Goal: Transaction & Acquisition: Purchase product/service

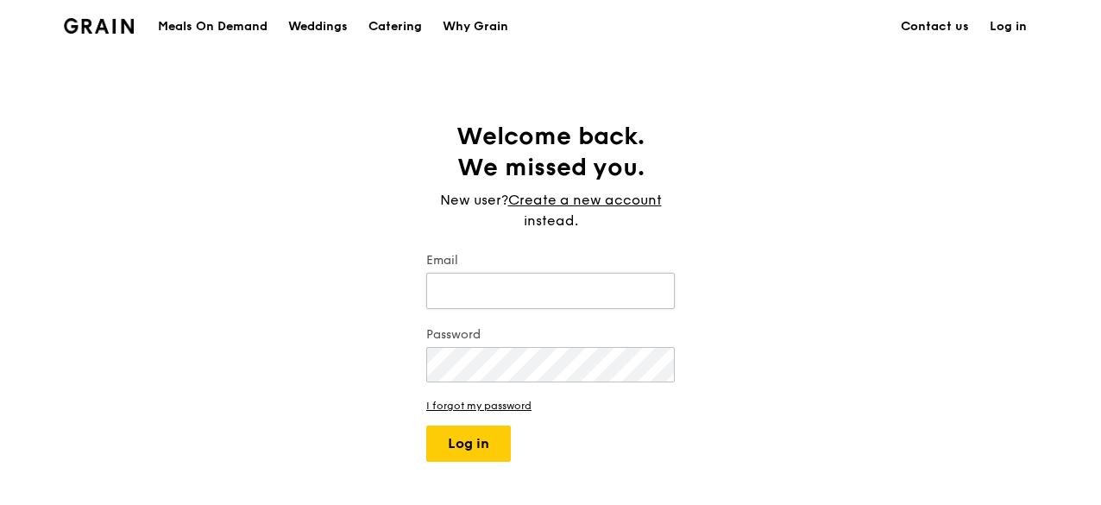
click at [476, 291] on input "Email" at bounding box center [550, 291] width 249 height 36
type input "[PERSON_NAME][EMAIL_ADDRESS][DOMAIN_NAME]"
click at [426, 426] on button "Log in" at bounding box center [468, 444] width 85 height 36
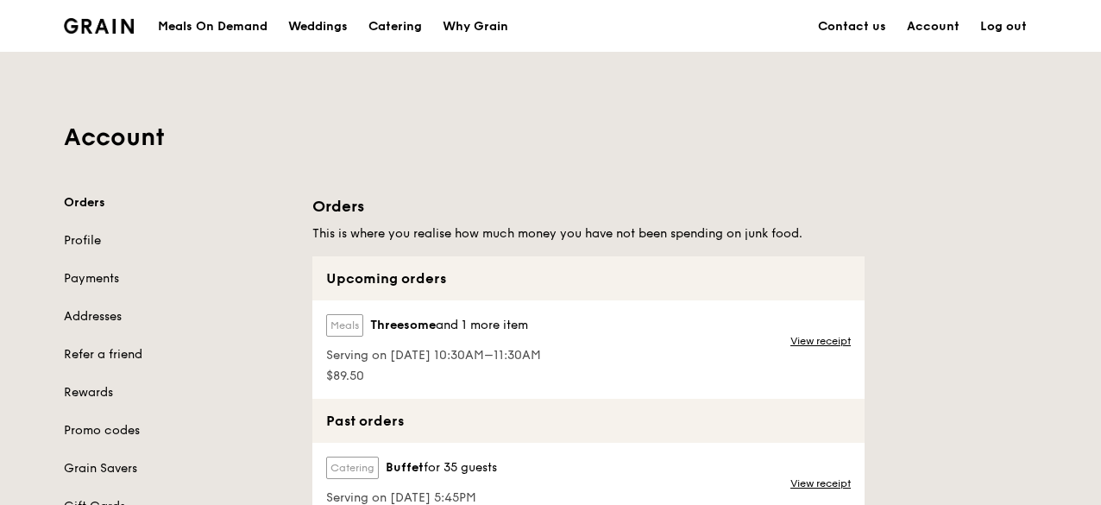
click at [447, 327] on span "and 1 more item" at bounding box center [482, 325] width 92 height 15
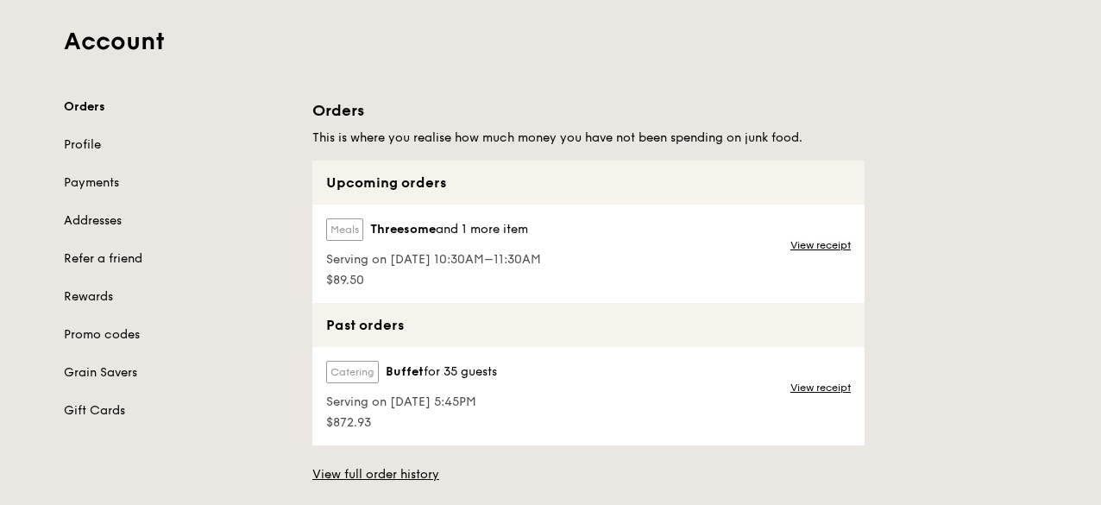
scroll to position [173, 0]
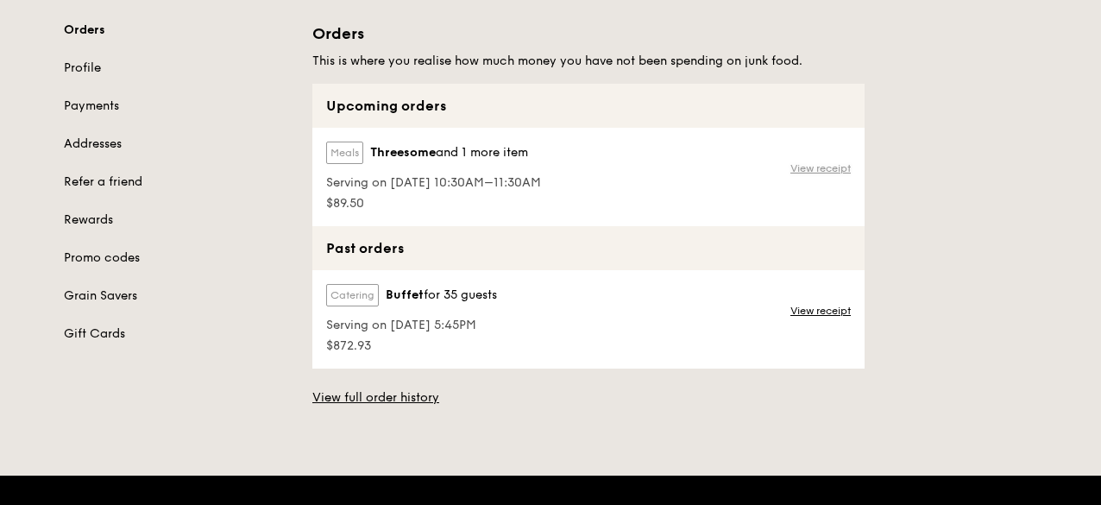
click at [836, 165] on link "View receipt" at bounding box center [821, 168] width 60 height 14
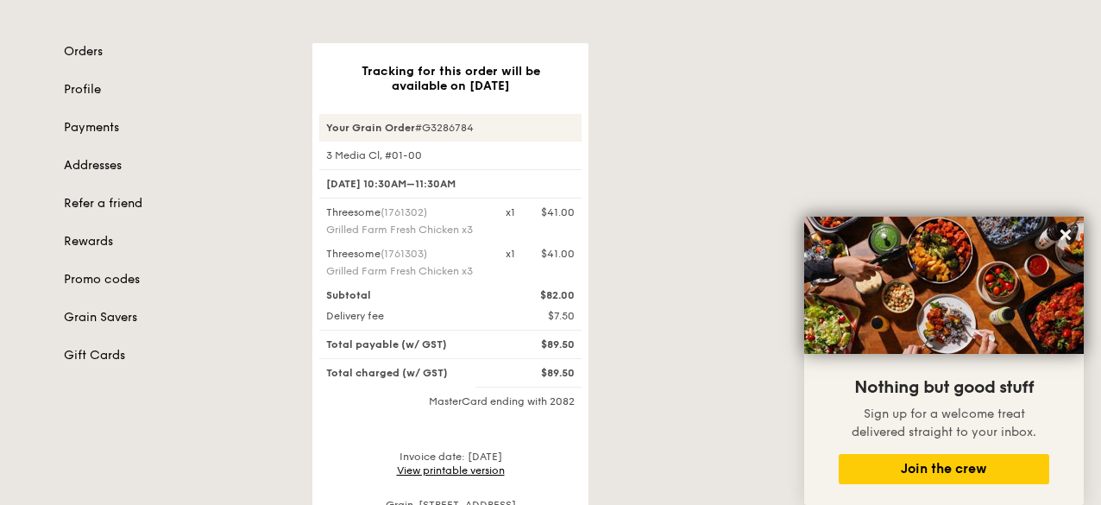
scroll to position [259, 0]
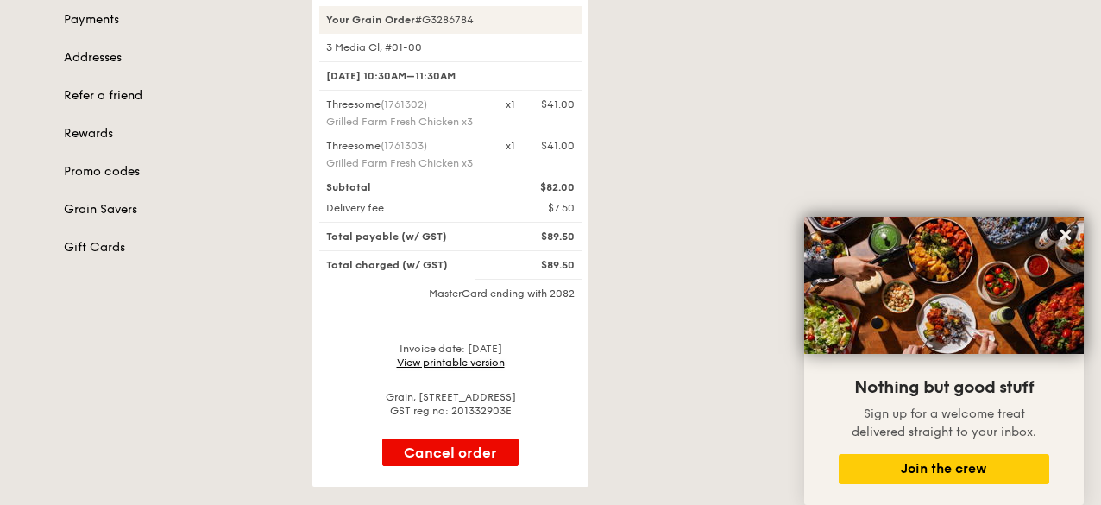
click at [472, 363] on link "View printable version" at bounding box center [451, 363] width 108 height 12
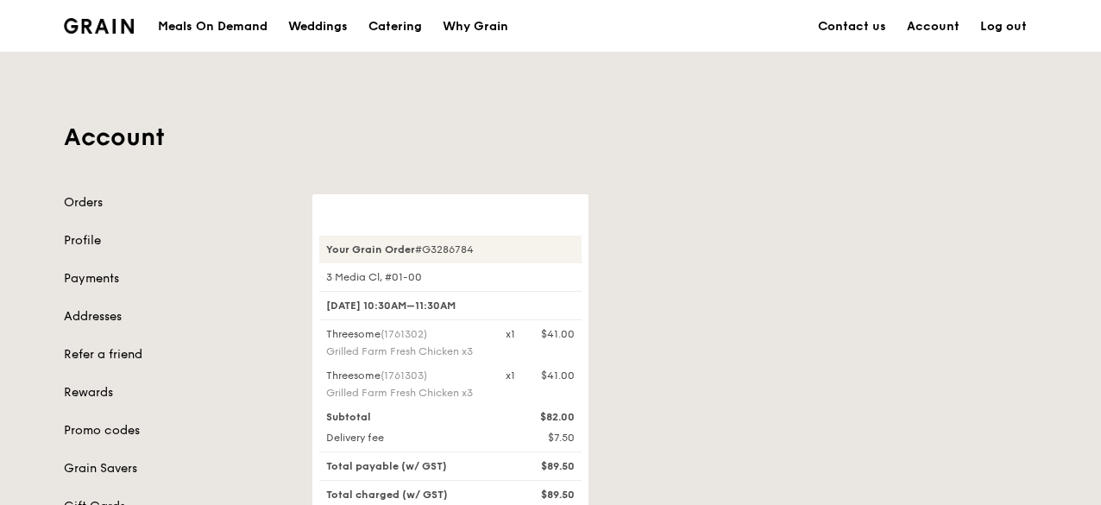
click at [248, 22] on div "Meals On Demand" at bounding box center [213, 27] width 110 height 52
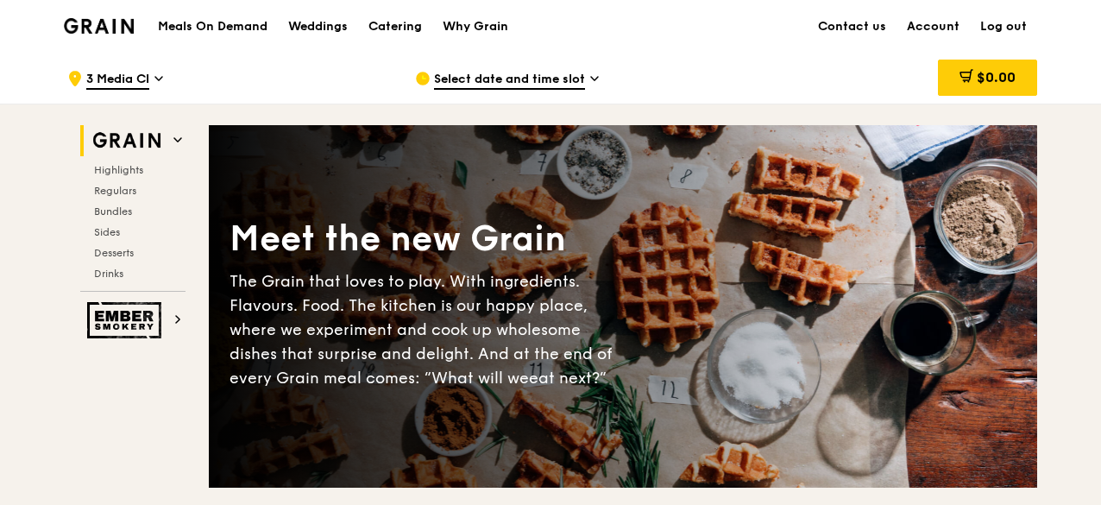
click at [521, 89] on span "Select date and time slot" at bounding box center [509, 80] width 151 height 19
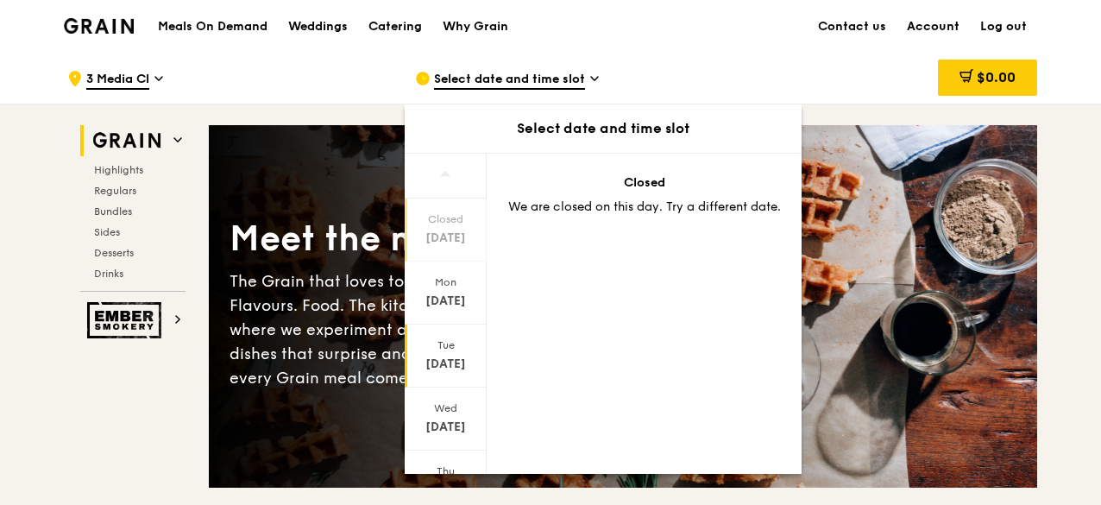
scroll to position [86, 0]
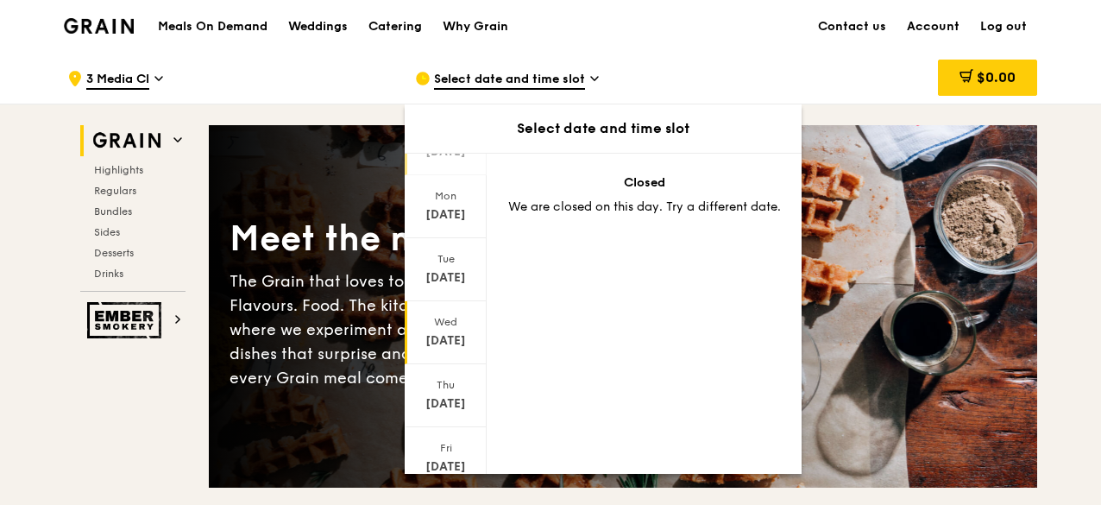
click at [451, 340] on div "Sep 17" at bounding box center [445, 340] width 77 height 17
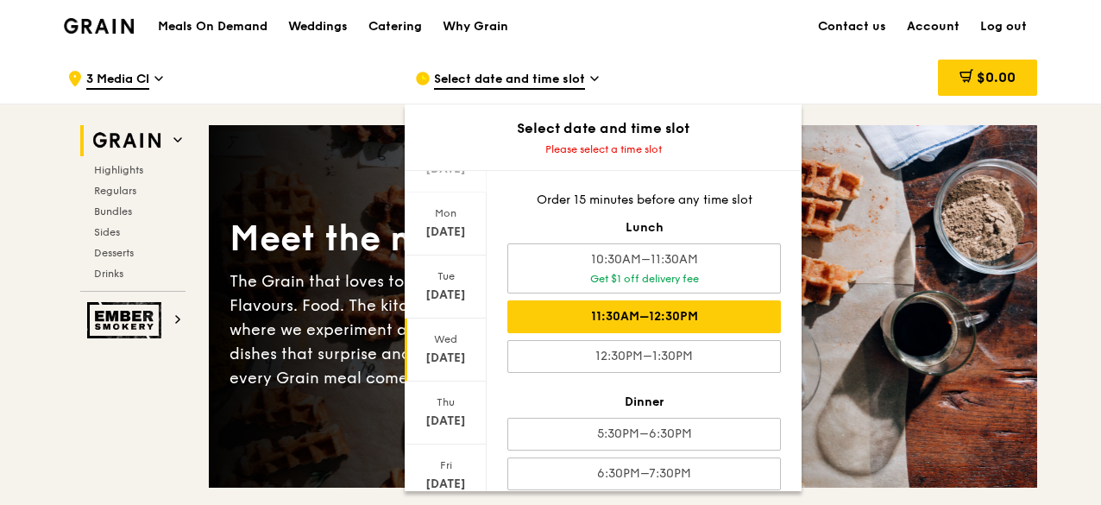
click at [630, 321] on div "11:30AM–12:30PM" at bounding box center [645, 316] width 274 height 33
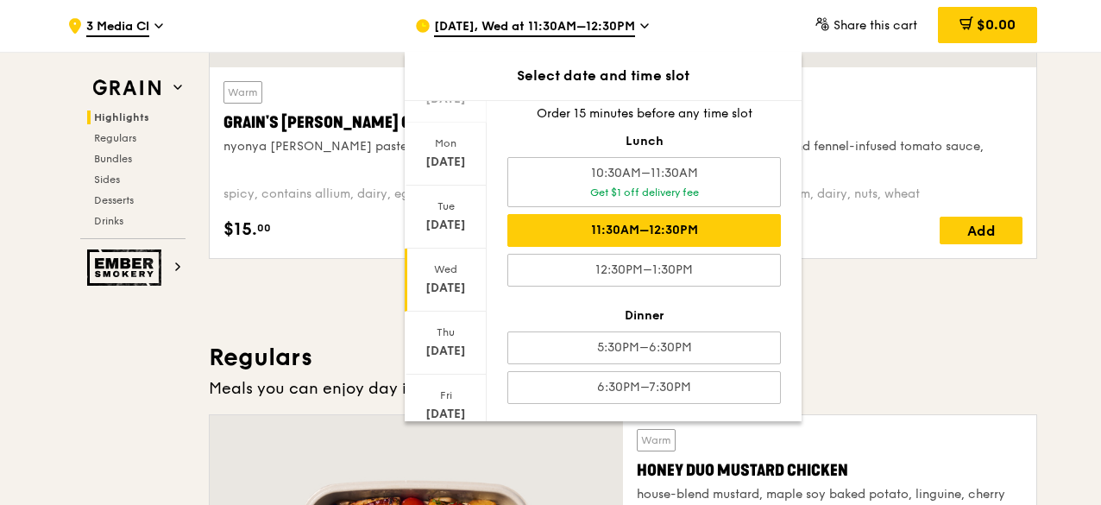
scroll to position [863, 0]
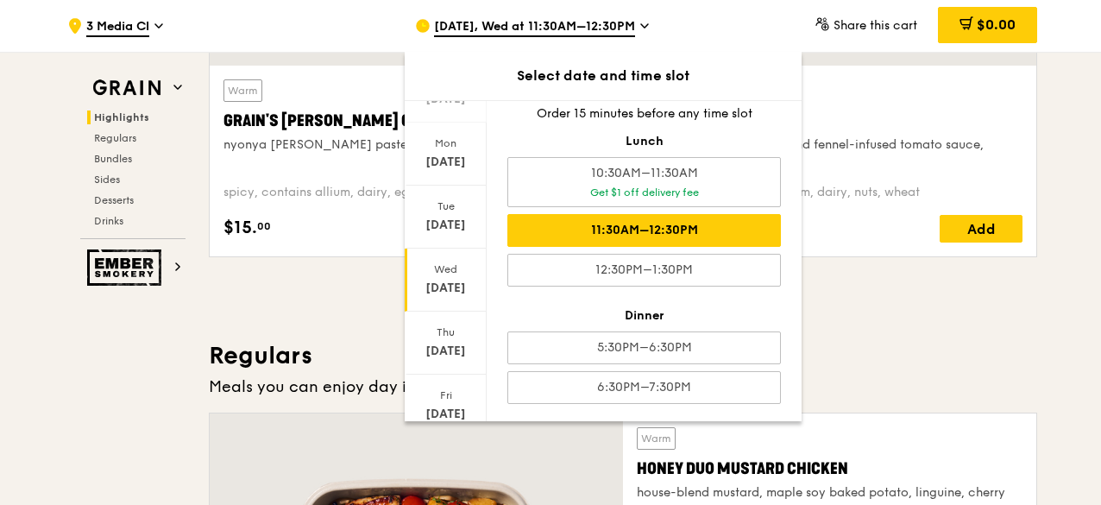
click at [948, 346] on h3 "Regulars" at bounding box center [623, 355] width 829 height 31
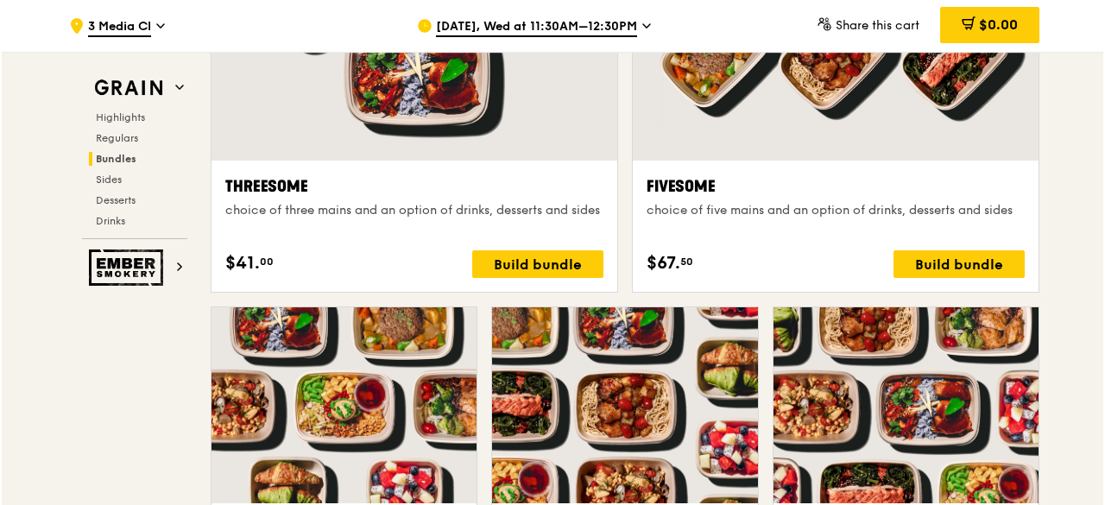
scroll to position [3108, 0]
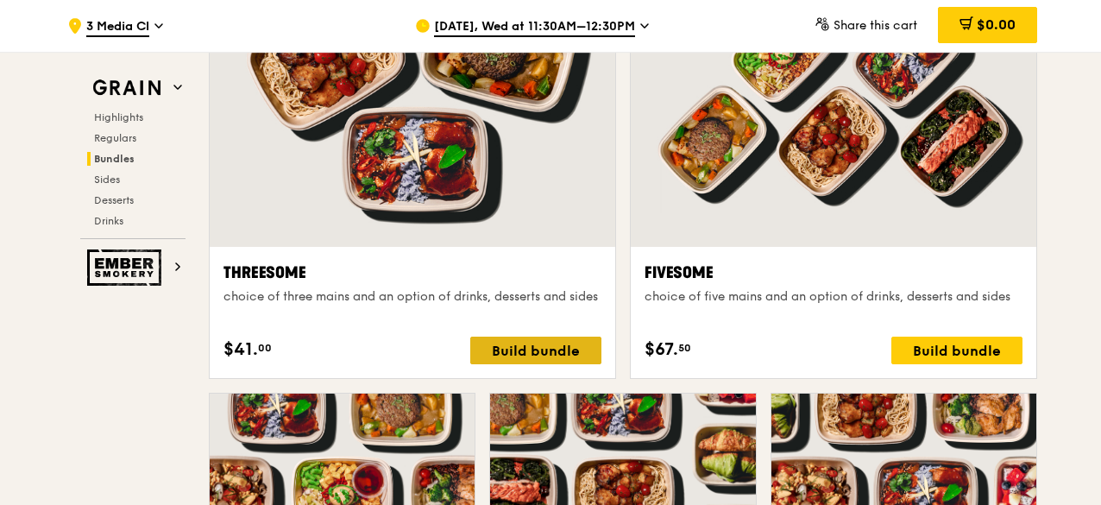
click at [564, 344] on div "Build bundle" at bounding box center [535, 351] width 131 height 28
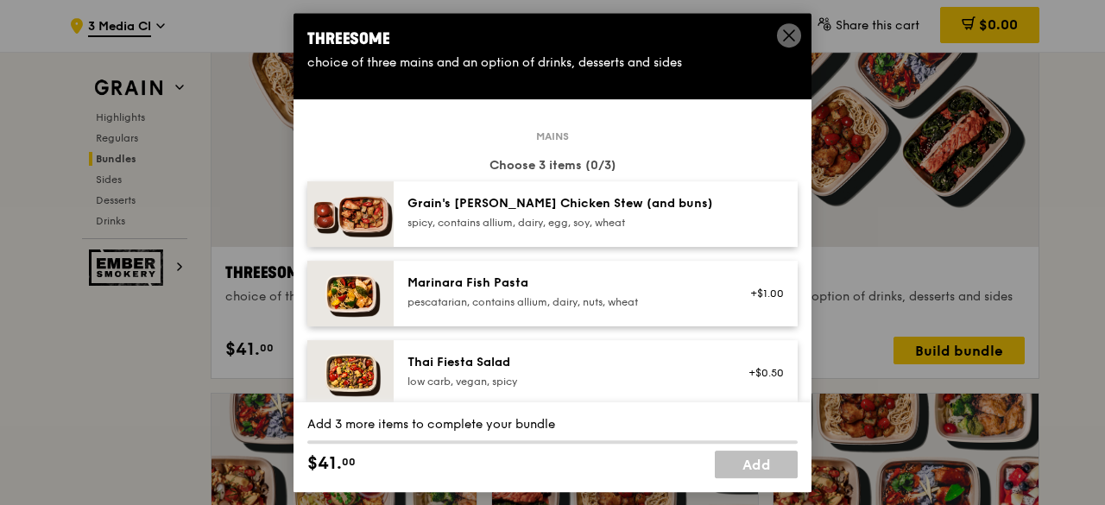
click at [783, 42] on icon at bounding box center [789, 36] width 16 height 16
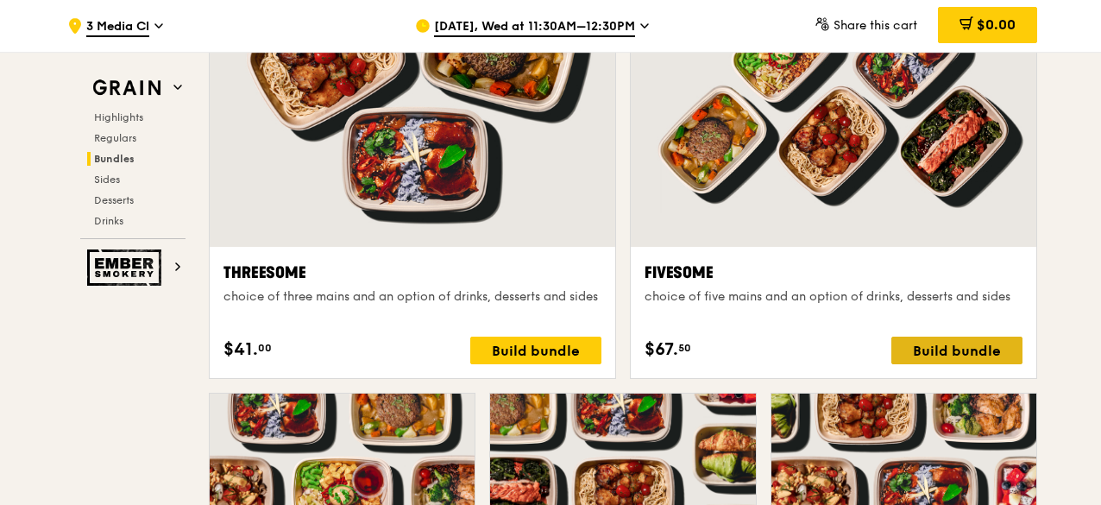
click at [934, 353] on div "Build bundle" at bounding box center [957, 351] width 131 height 28
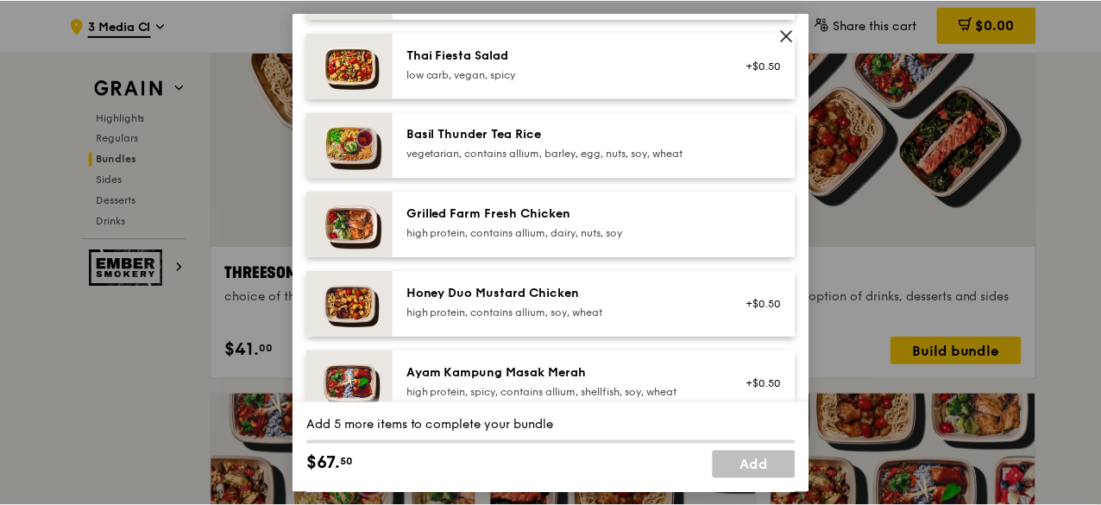
scroll to position [345, 0]
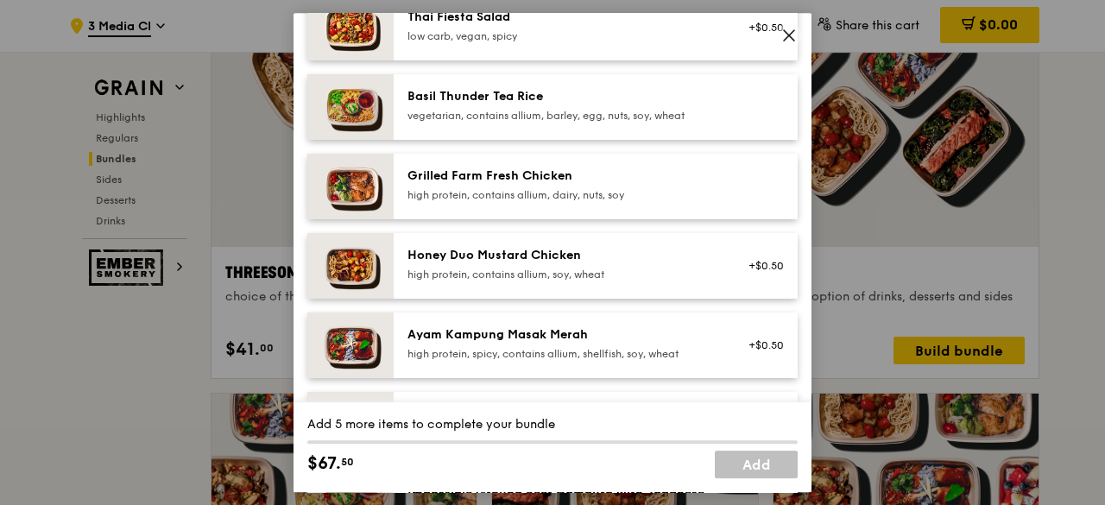
click at [651, 262] on div "Honey Duo Mustard Chicken" at bounding box center [562, 255] width 310 height 17
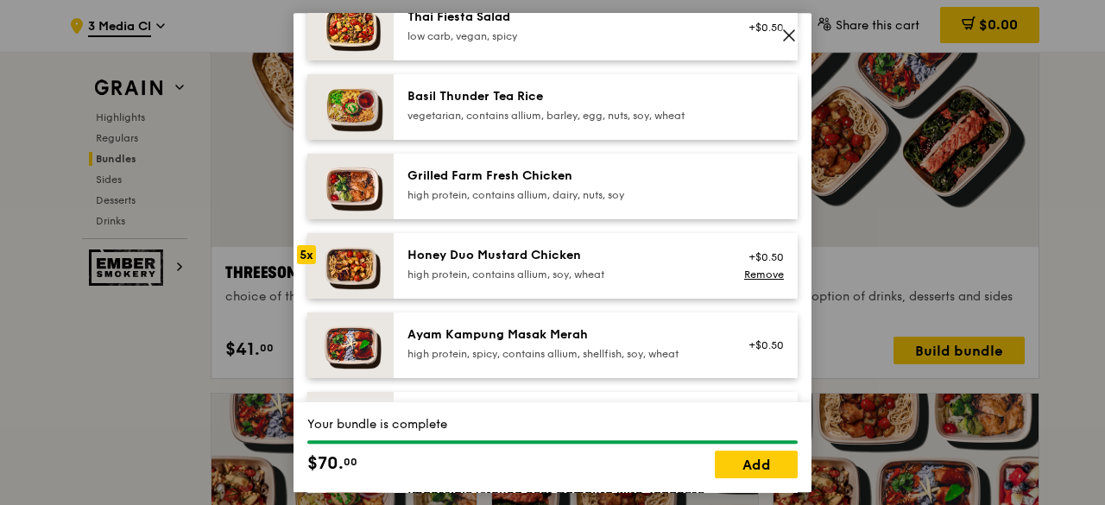
click at [651, 262] on div "Honey Duo Mustard Chicken" at bounding box center [562, 255] width 310 height 17
click at [739, 470] on link "Add" at bounding box center [756, 465] width 83 height 28
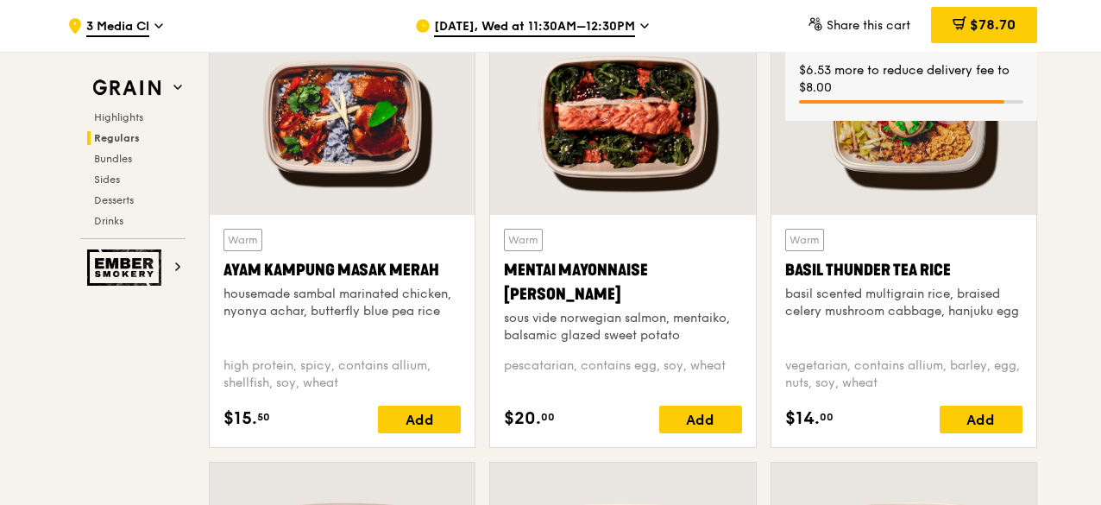
scroll to position [1554, 0]
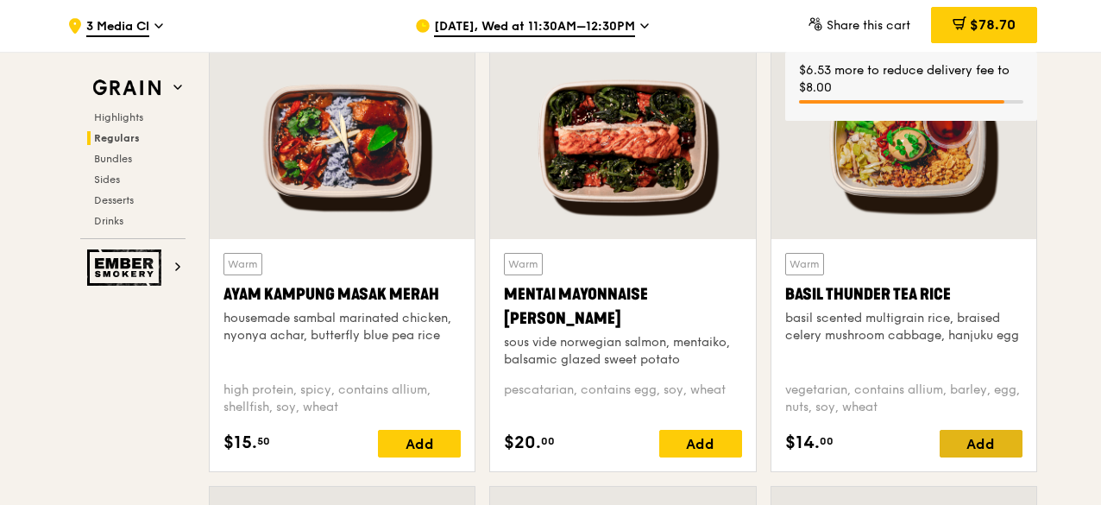
click at [978, 439] on div "Add" at bounding box center [981, 444] width 83 height 28
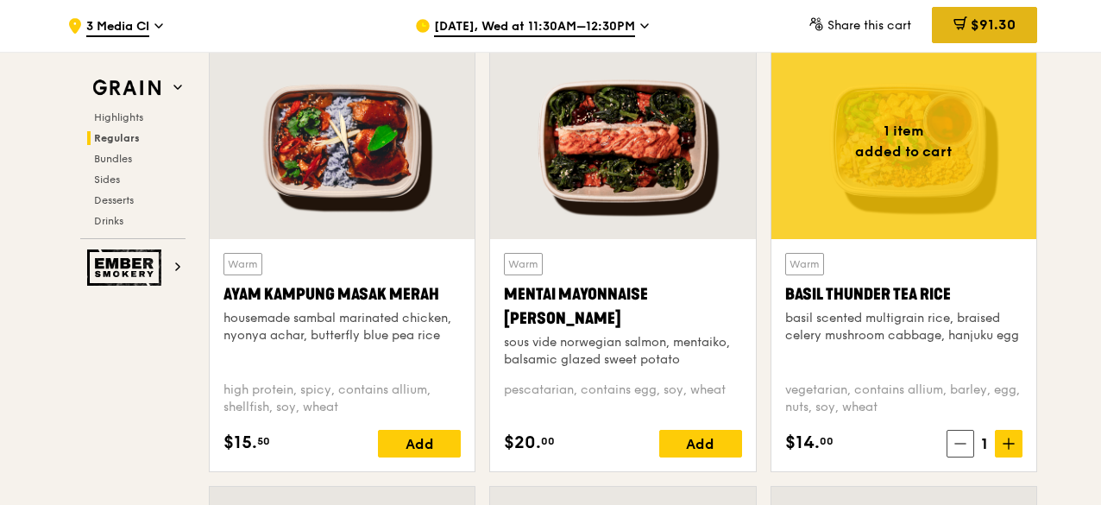
click at [1007, 16] on span "$91.30" at bounding box center [993, 24] width 45 height 16
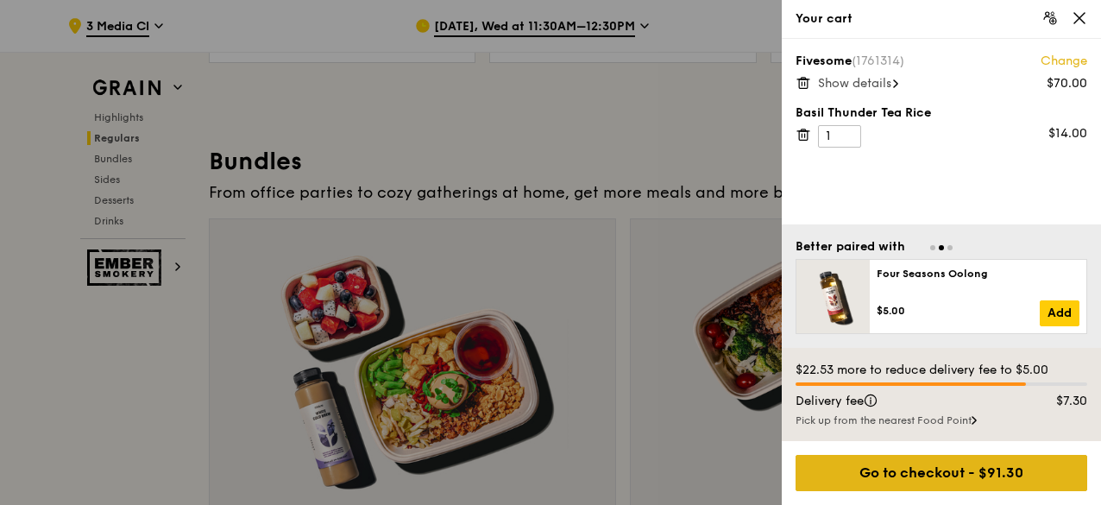
scroll to position [2417, 0]
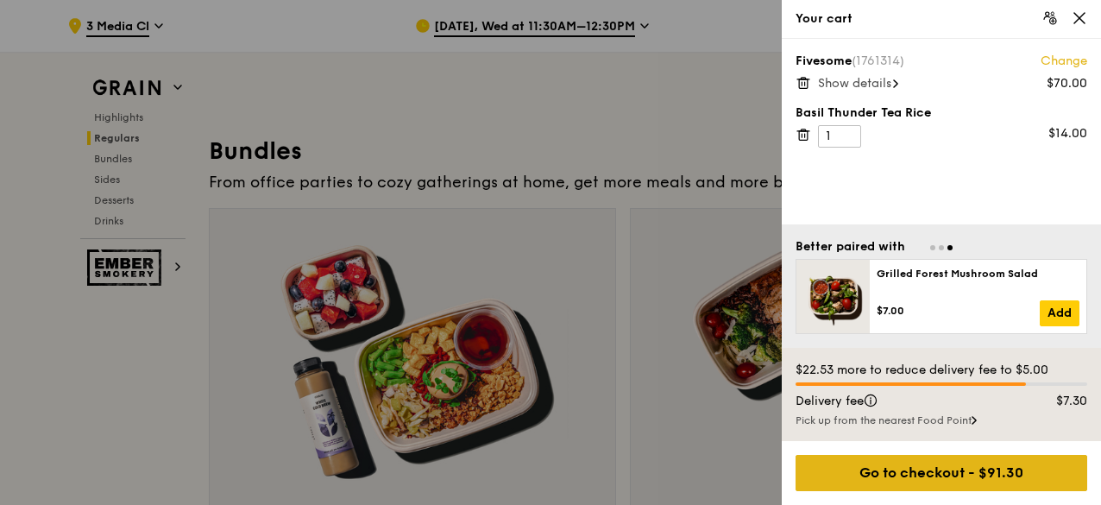
click at [975, 470] on div "Go to checkout - $91.30" at bounding box center [942, 473] width 292 height 36
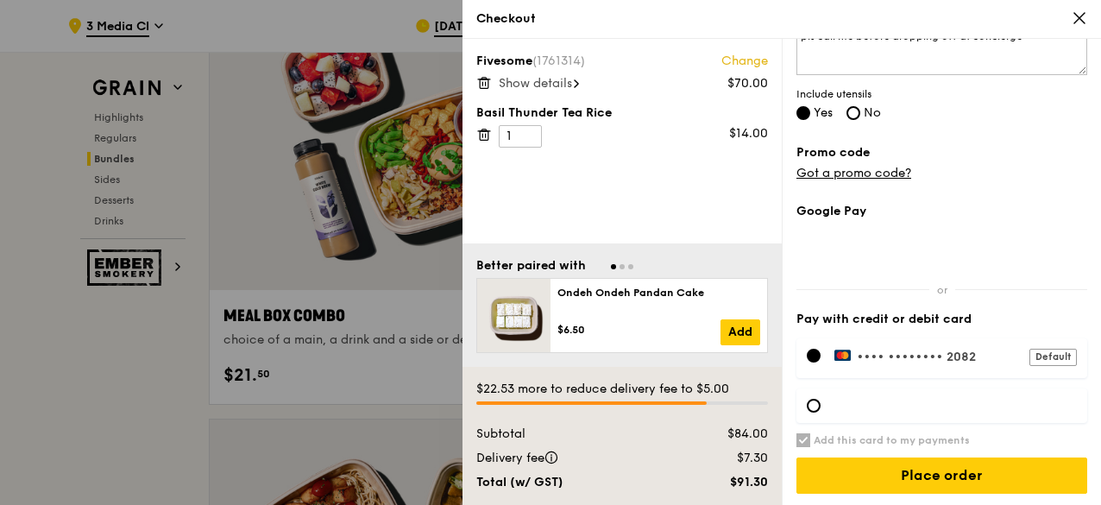
scroll to position [2676, 0]
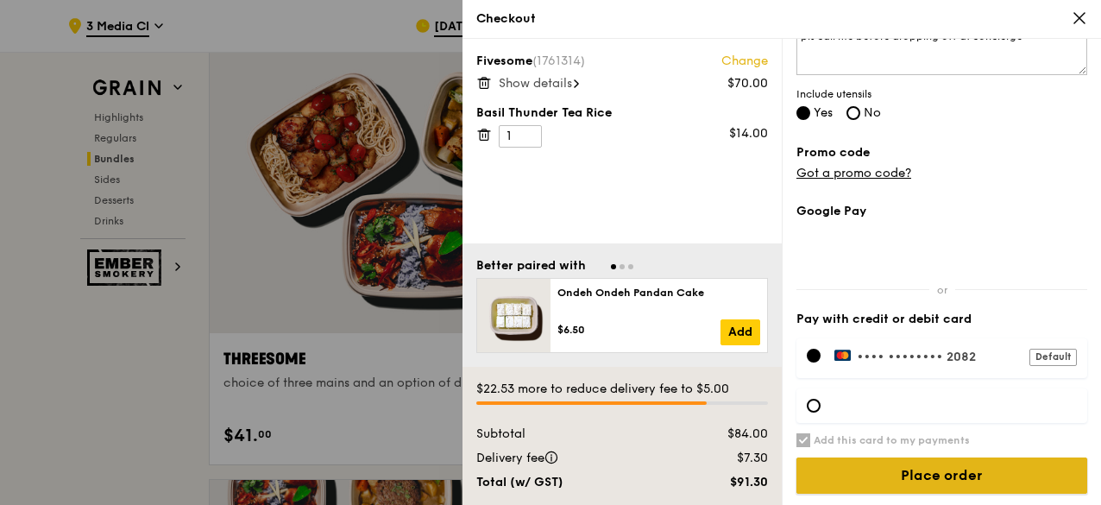
click at [913, 476] on input "Place order" at bounding box center [942, 476] width 291 height 36
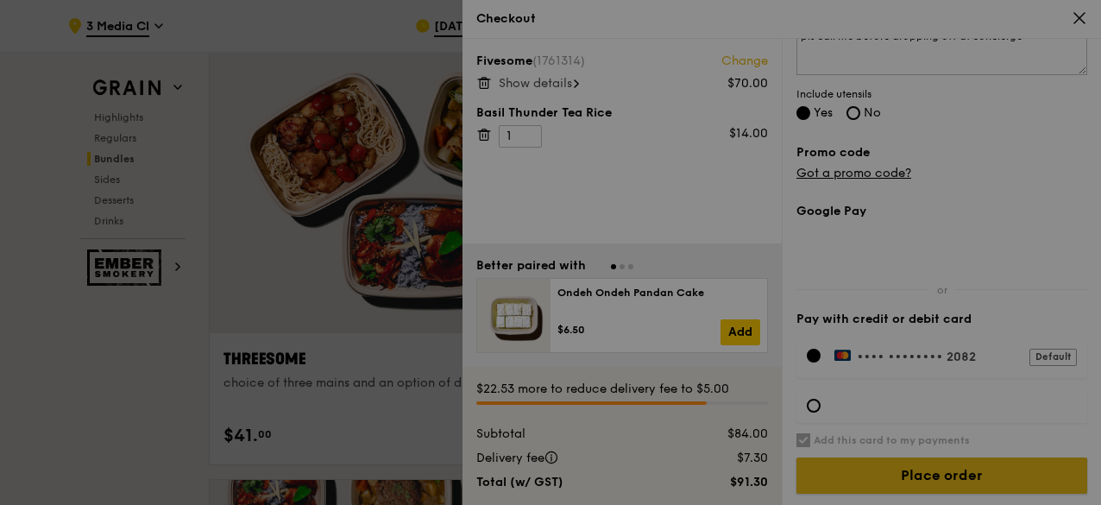
scroll to position [3108, 0]
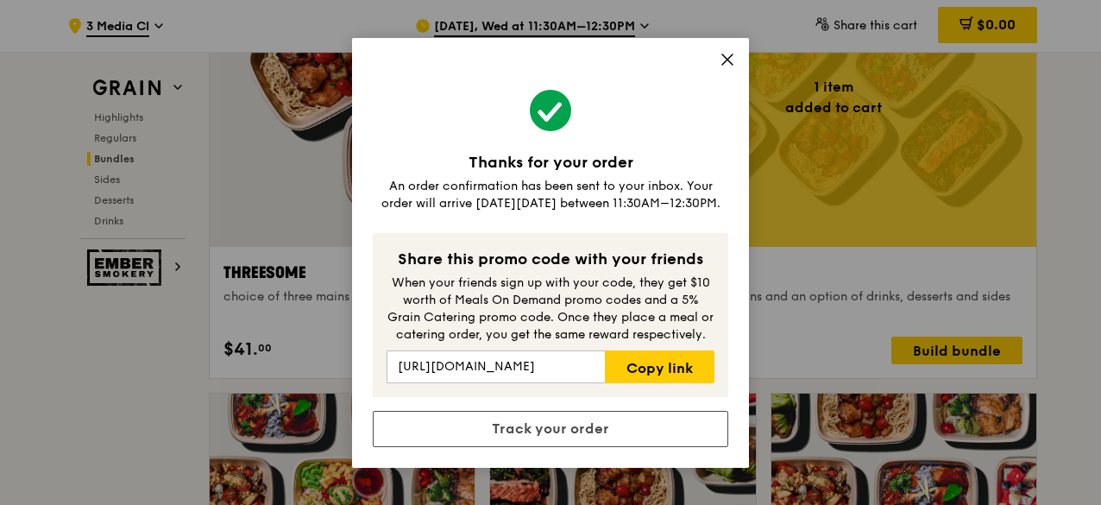
click at [729, 59] on icon at bounding box center [728, 60] width 16 height 16
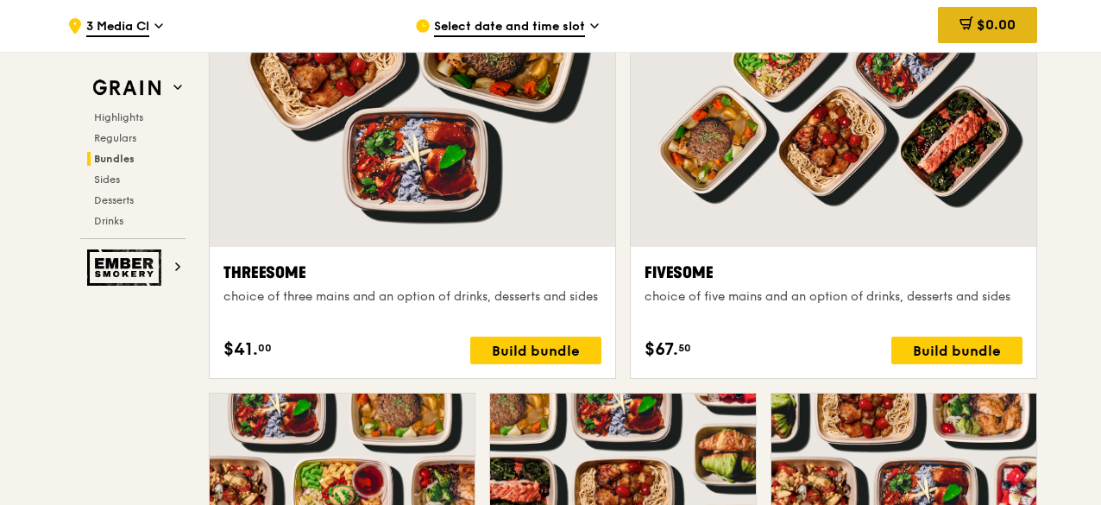
click at [1000, 34] on div "$0.00" at bounding box center [987, 25] width 99 height 36
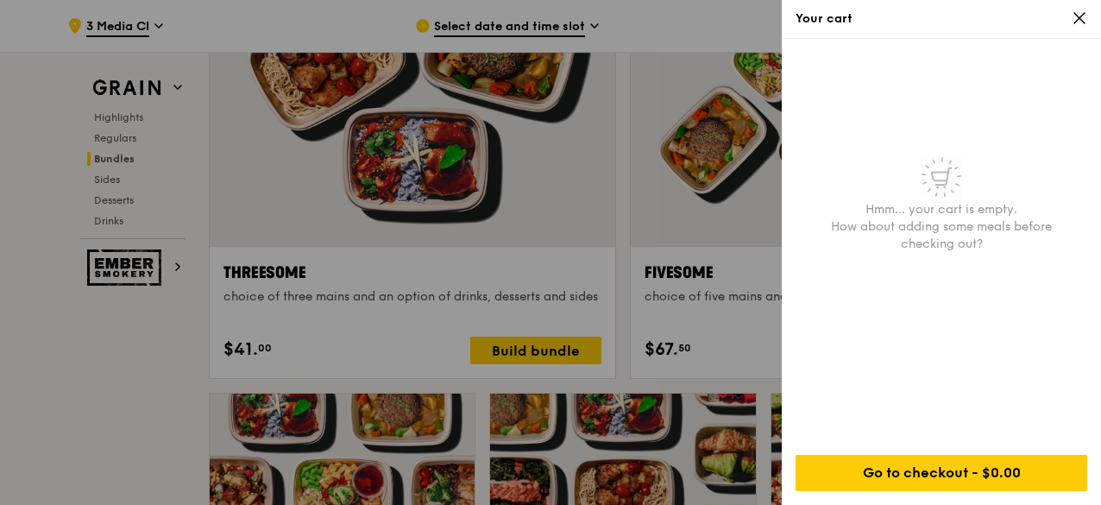
click at [1086, 12] on icon at bounding box center [1080, 18] width 16 height 16
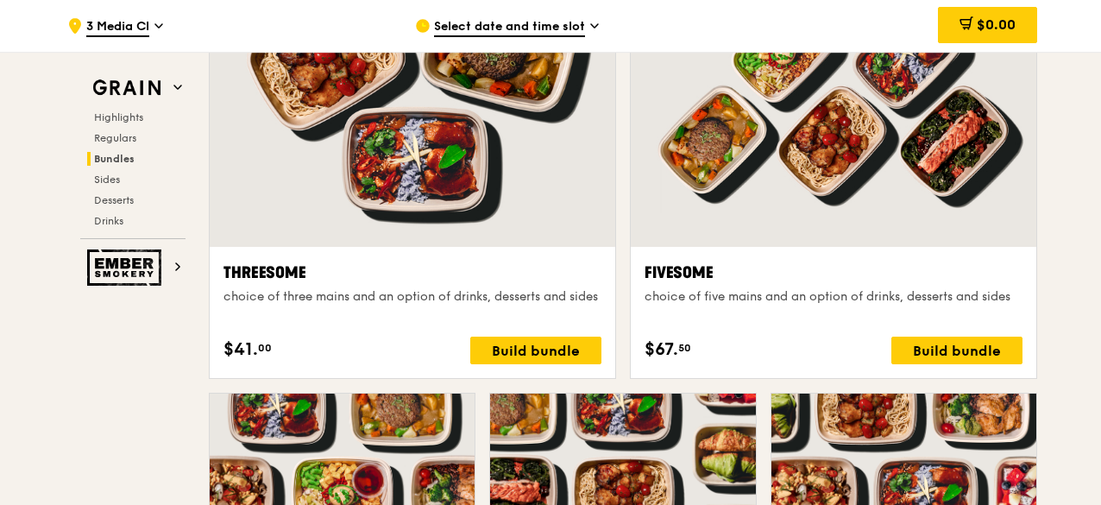
click at [167, 22] on div ".cls-1 { fill: none; stroke: #fff; stroke-linecap: round; stroke-linejoin: roun…" at bounding box center [227, 26] width 320 height 52
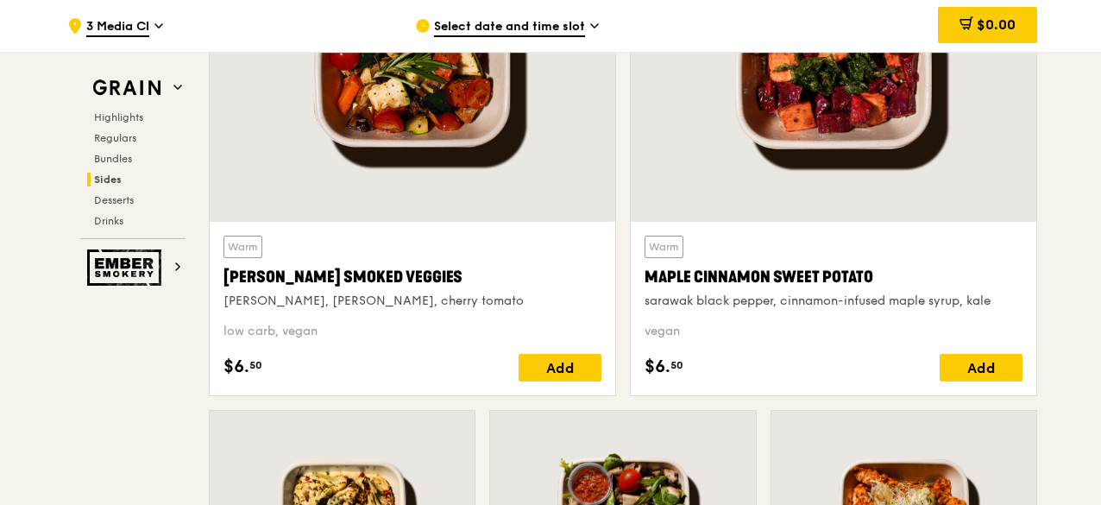
scroll to position [4057, 0]
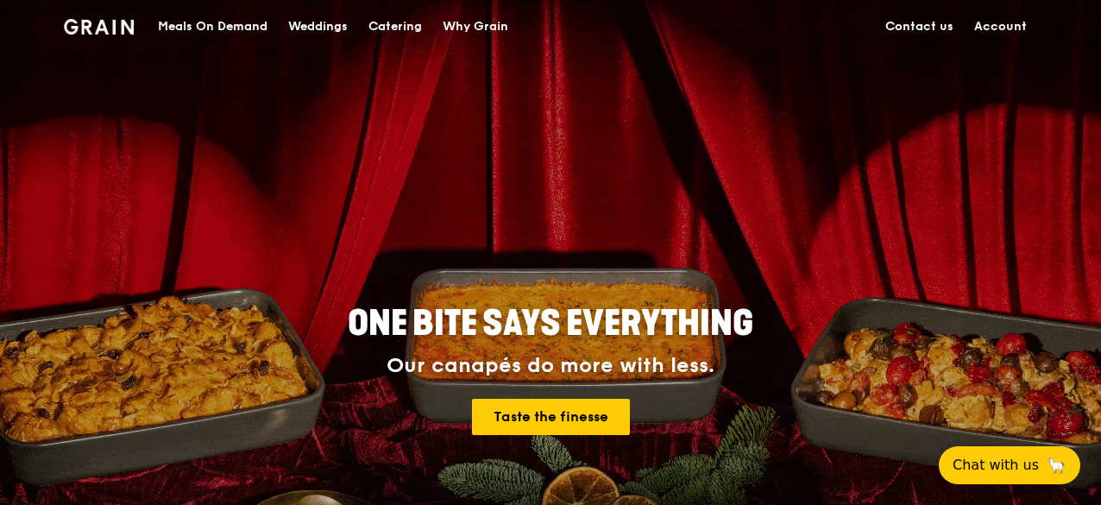
click at [1003, 35] on link "Account" at bounding box center [1000, 27] width 73 height 52
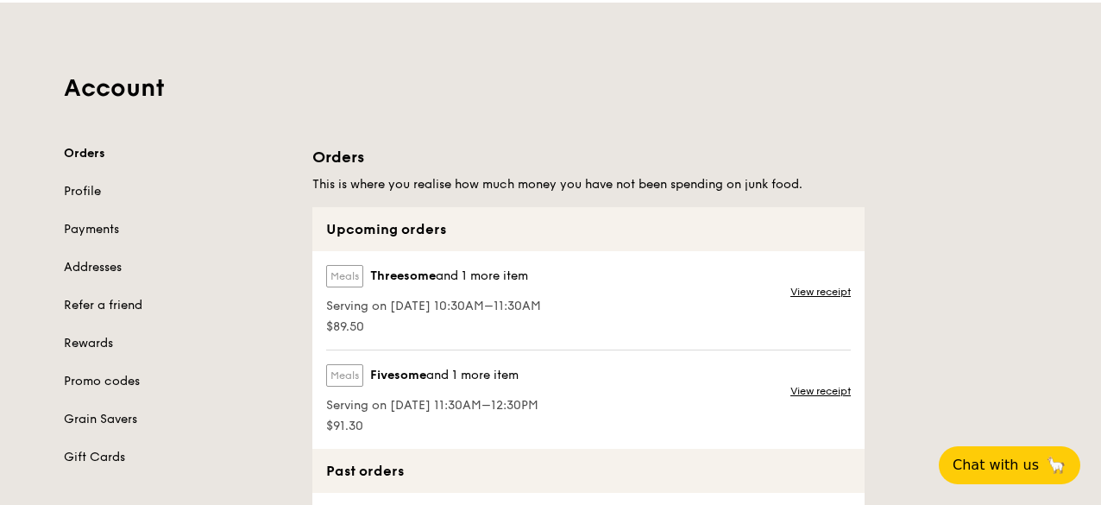
scroll to position [86, 0]
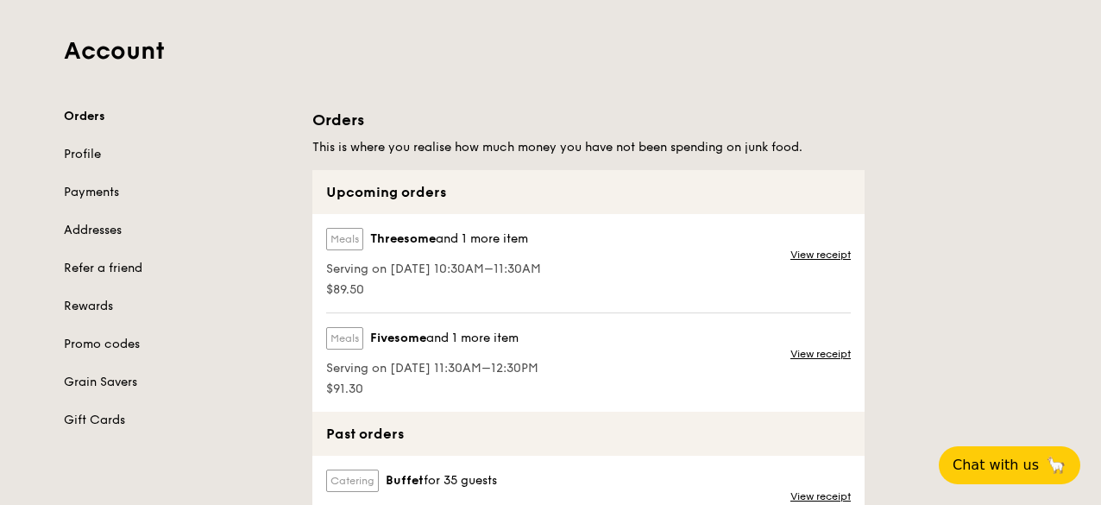
click at [658, 245] on div "Meals Threesome and 1 more item Serving on 17 Sep 2025, 10:30AM–11:30AM $89.50 …" at bounding box center [588, 263] width 552 height 98
click at [362, 240] on label "Meals" at bounding box center [344, 239] width 37 height 22
click at [804, 253] on link "View receipt" at bounding box center [821, 255] width 60 height 14
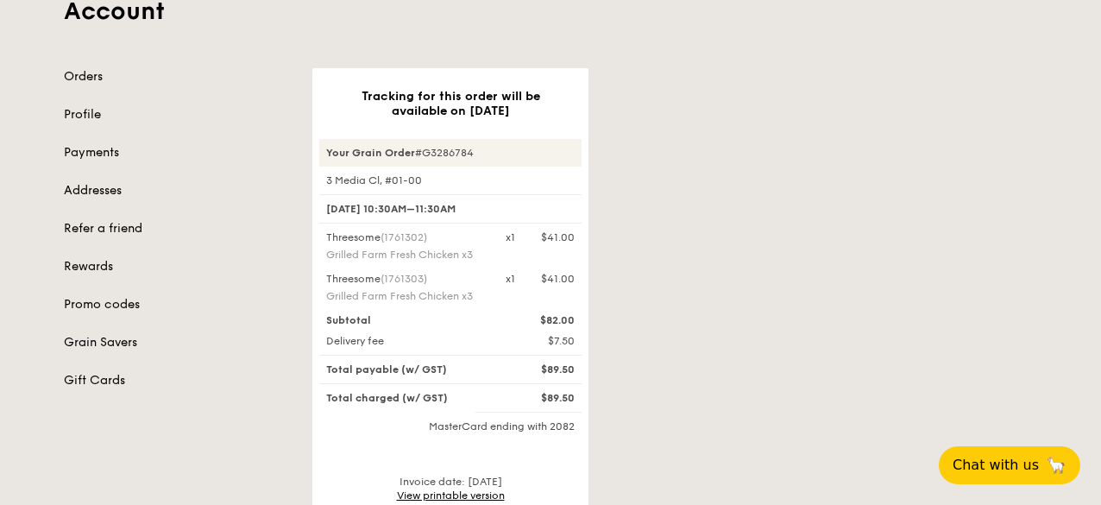
scroll to position [432, 0]
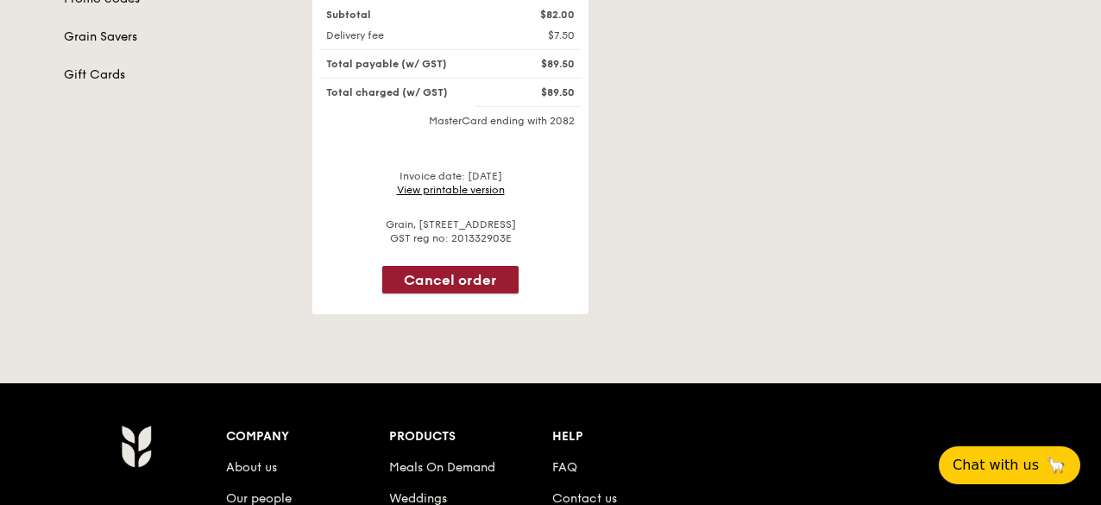
click at [494, 283] on button "Cancel order" at bounding box center [450, 280] width 136 height 28
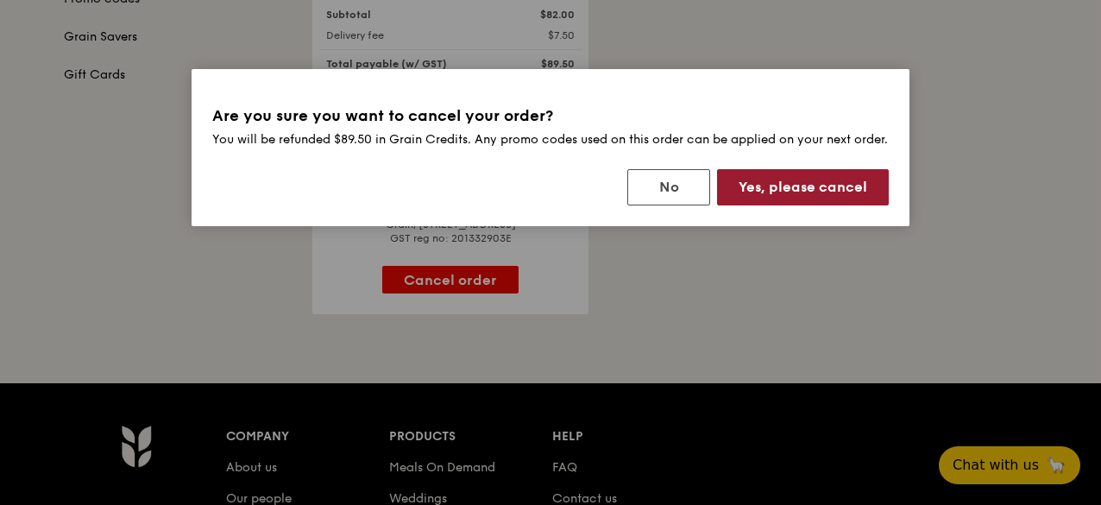
click at [837, 205] on button "Yes, please cancel" at bounding box center [803, 187] width 172 height 36
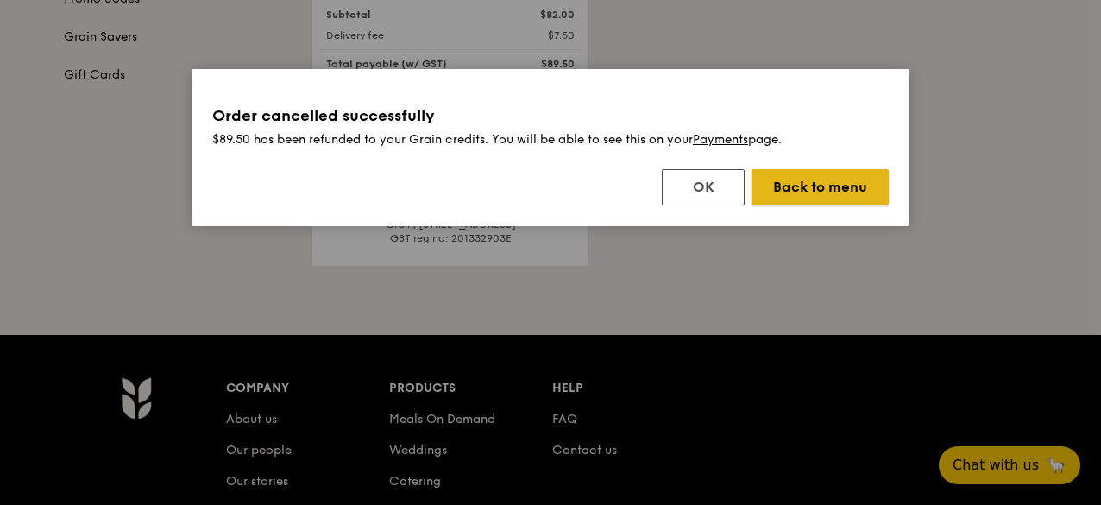
click at [853, 186] on button "Back to menu" at bounding box center [820, 187] width 137 height 36
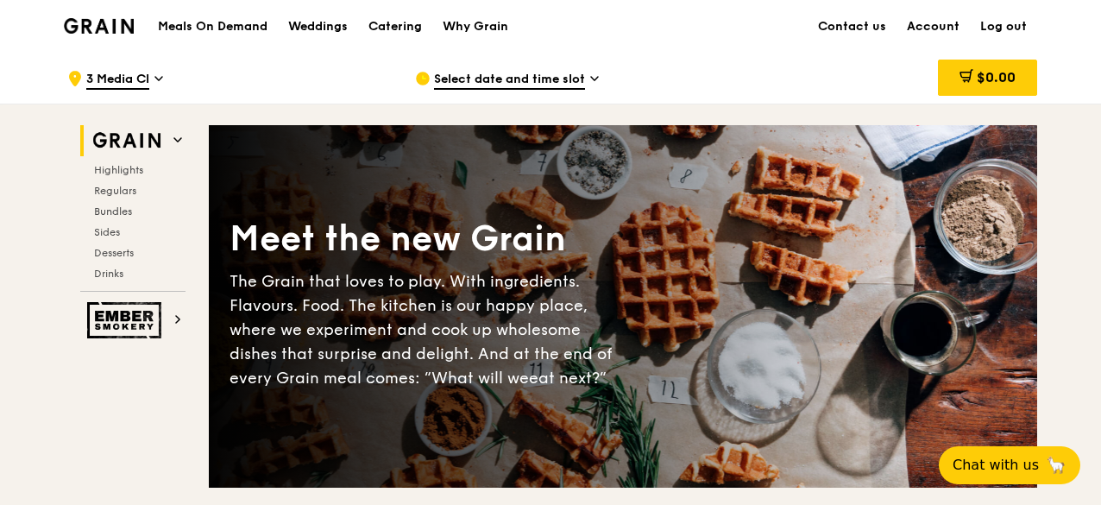
click at [209, 18] on h1 "Meals On Demand" at bounding box center [213, 26] width 110 height 17
click at [245, 26] on h1 "Meals On Demand" at bounding box center [213, 26] width 110 height 17
click at [955, 34] on link "Account" at bounding box center [933, 27] width 73 height 52
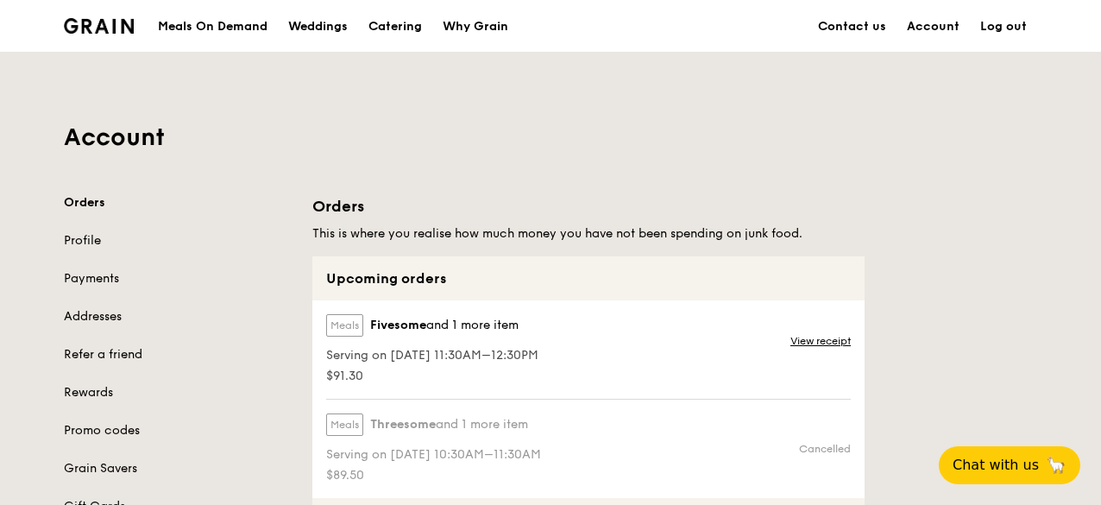
click at [239, 24] on div "Meals On Demand" at bounding box center [213, 27] width 110 height 52
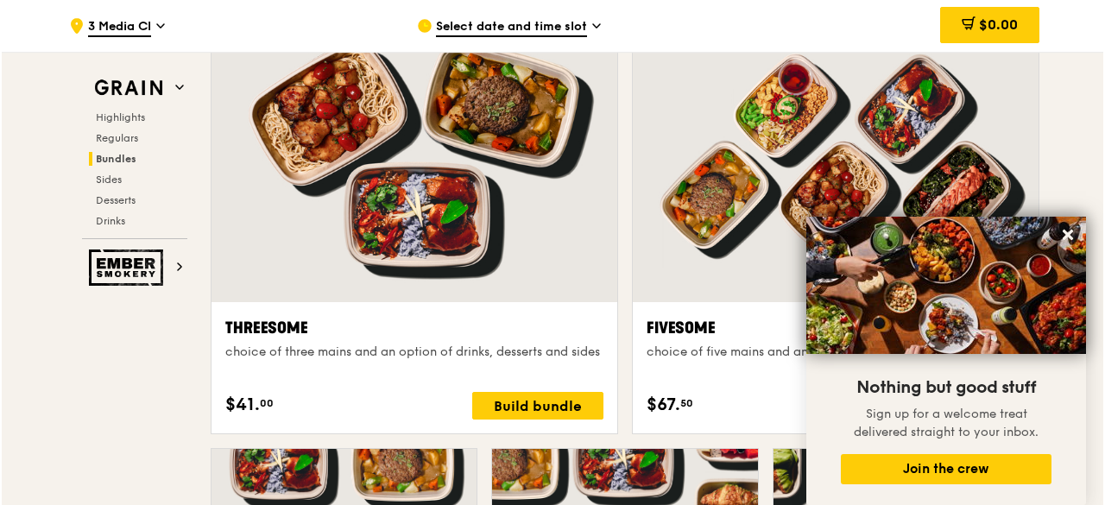
scroll to position [3194, 0]
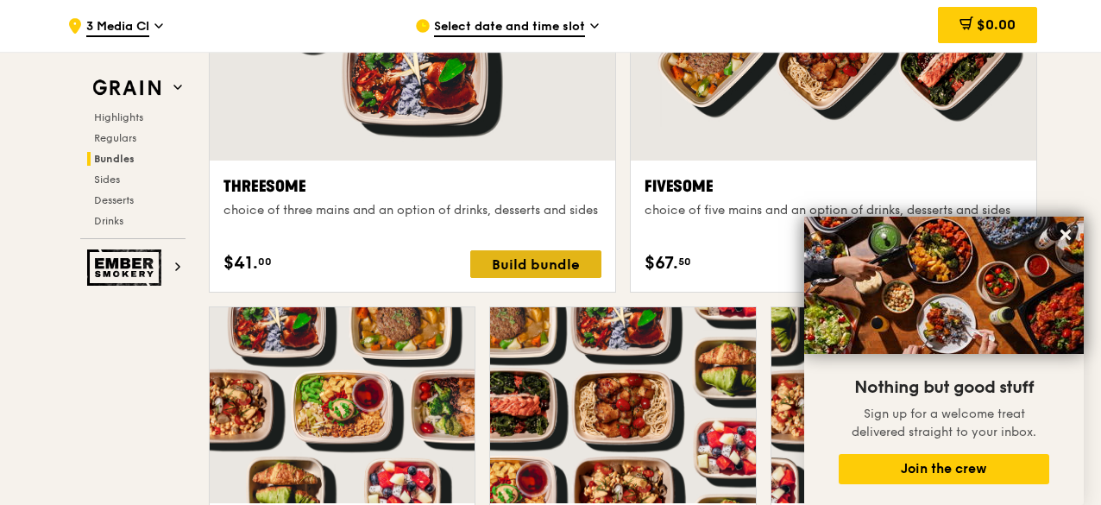
click at [531, 270] on div "Build bundle" at bounding box center [535, 264] width 131 height 28
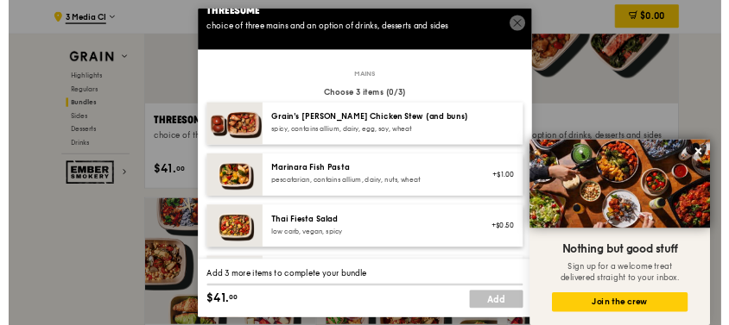
scroll to position [0, 0]
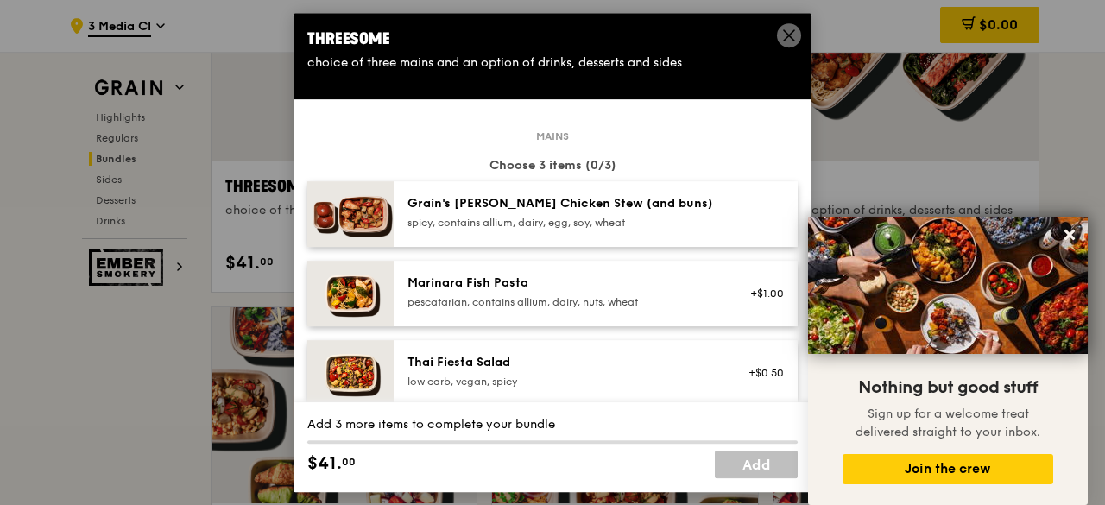
click at [791, 41] on icon at bounding box center [789, 36] width 16 height 16
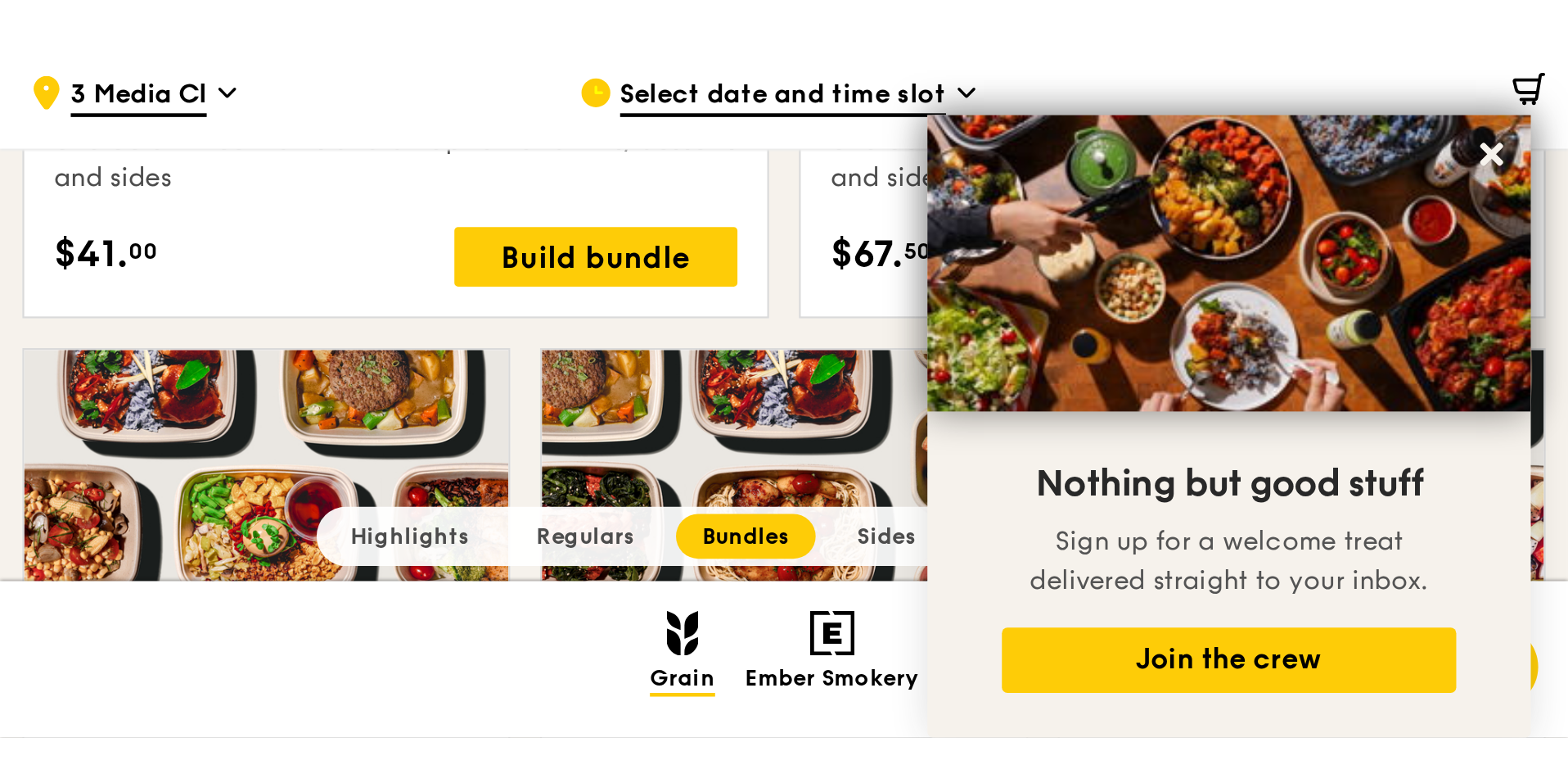
scroll to position [2961, 0]
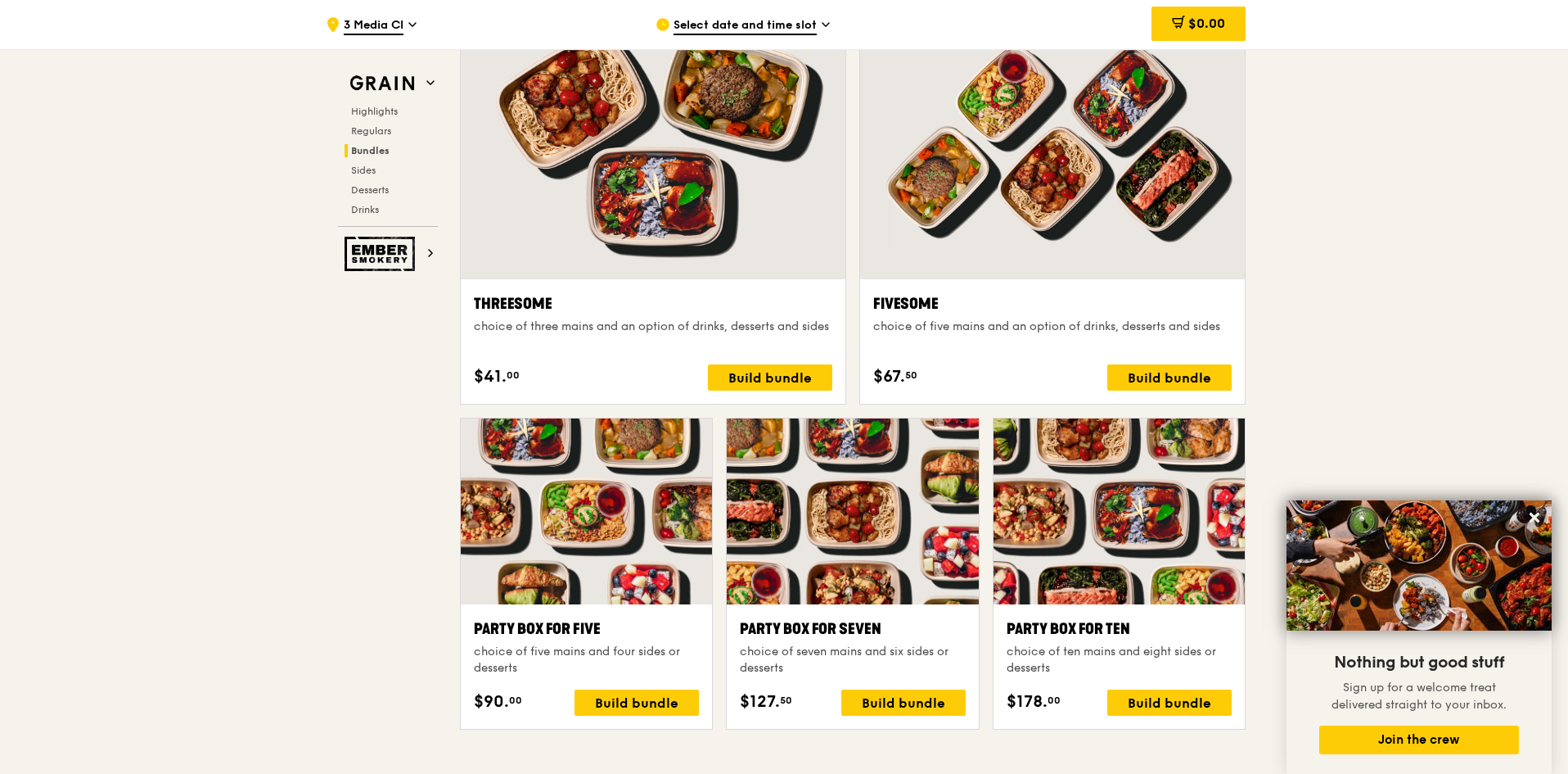
click at [727, 28] on span "Select date and time slot" at bounding box center [744, 26] width 143 height 18
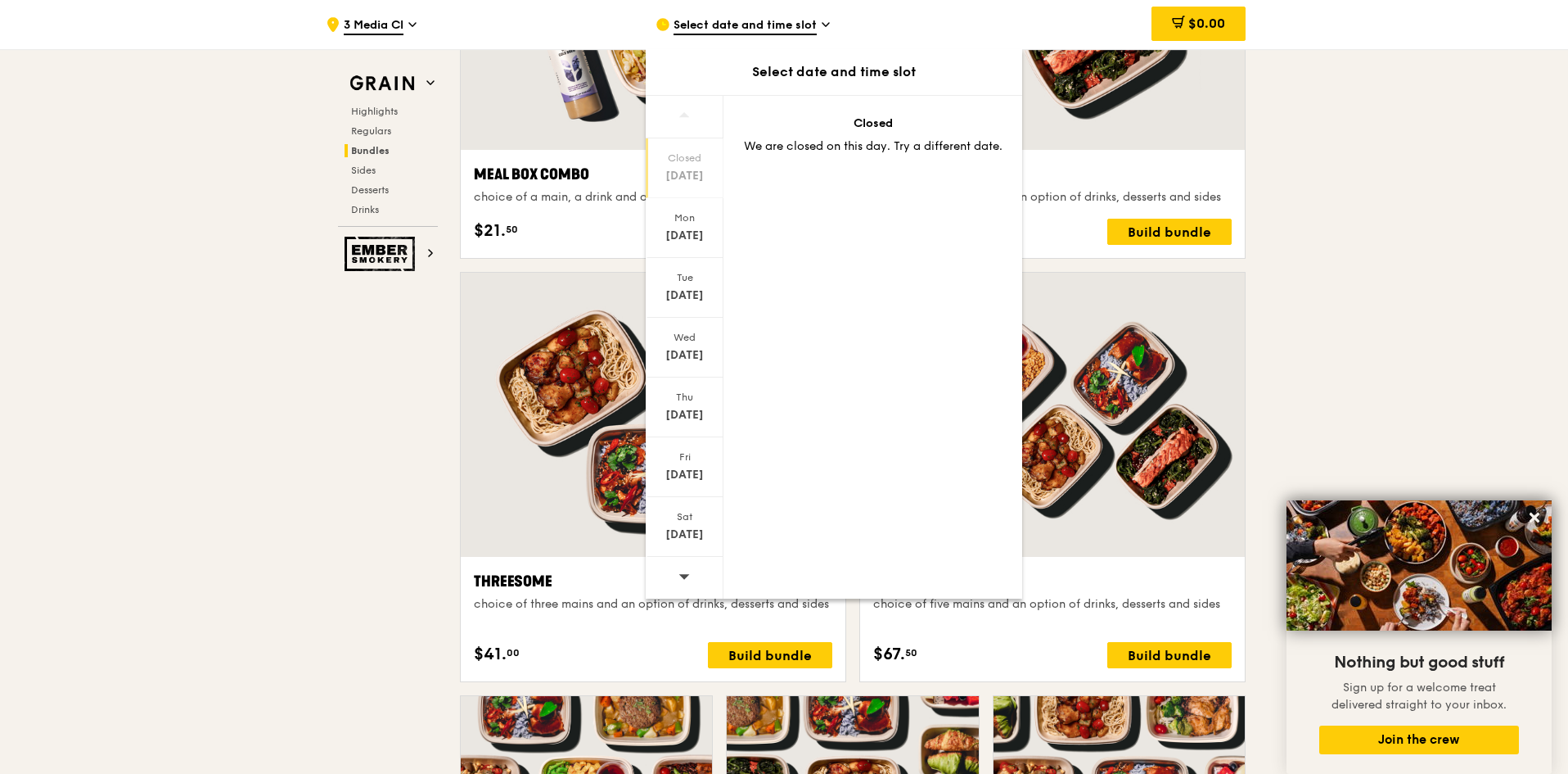
scroll to position [2625, 0]
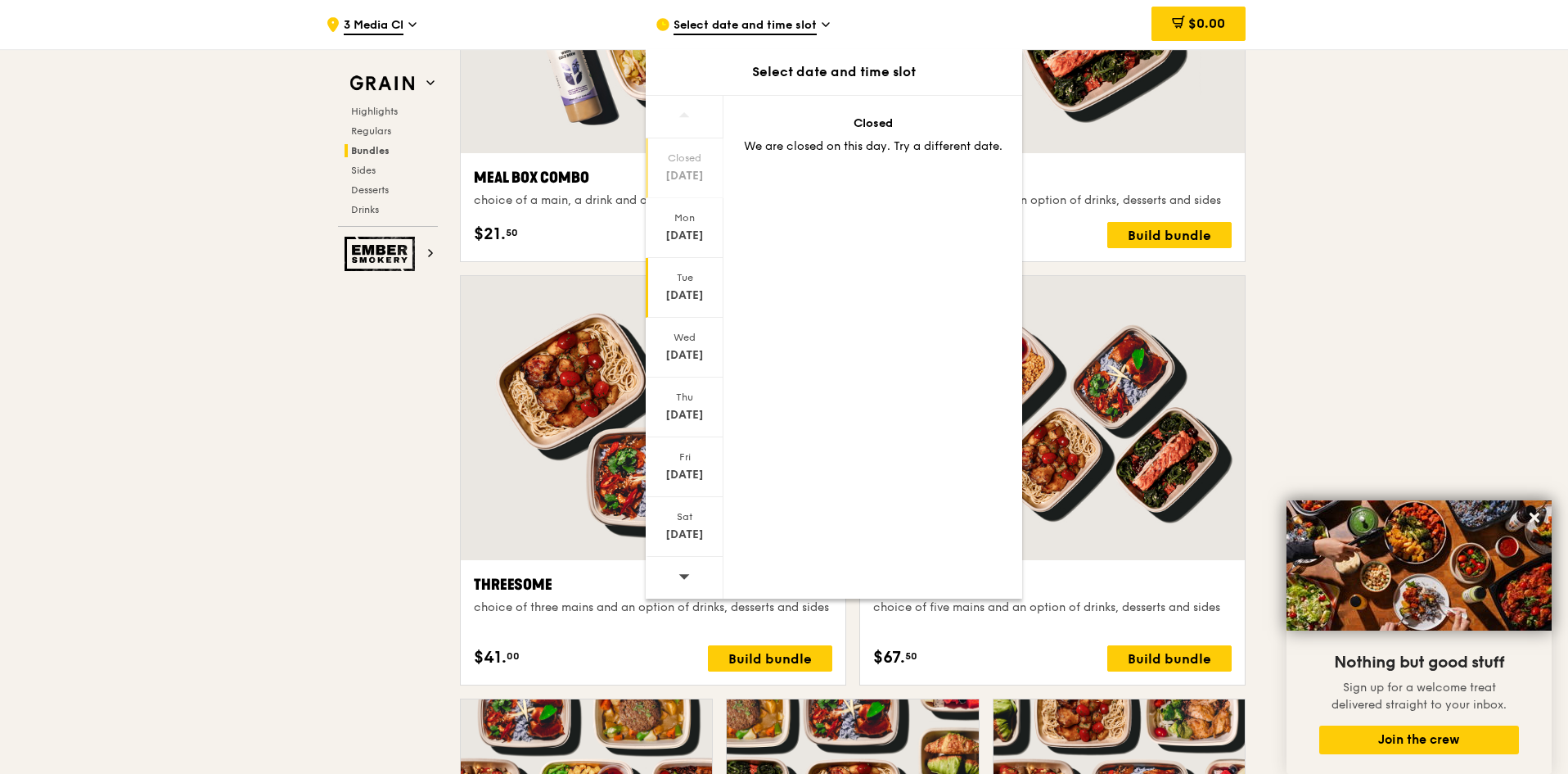
click at [672, 289] on div "Sep 16" at bounding box center [684, 295] width 73 height 16
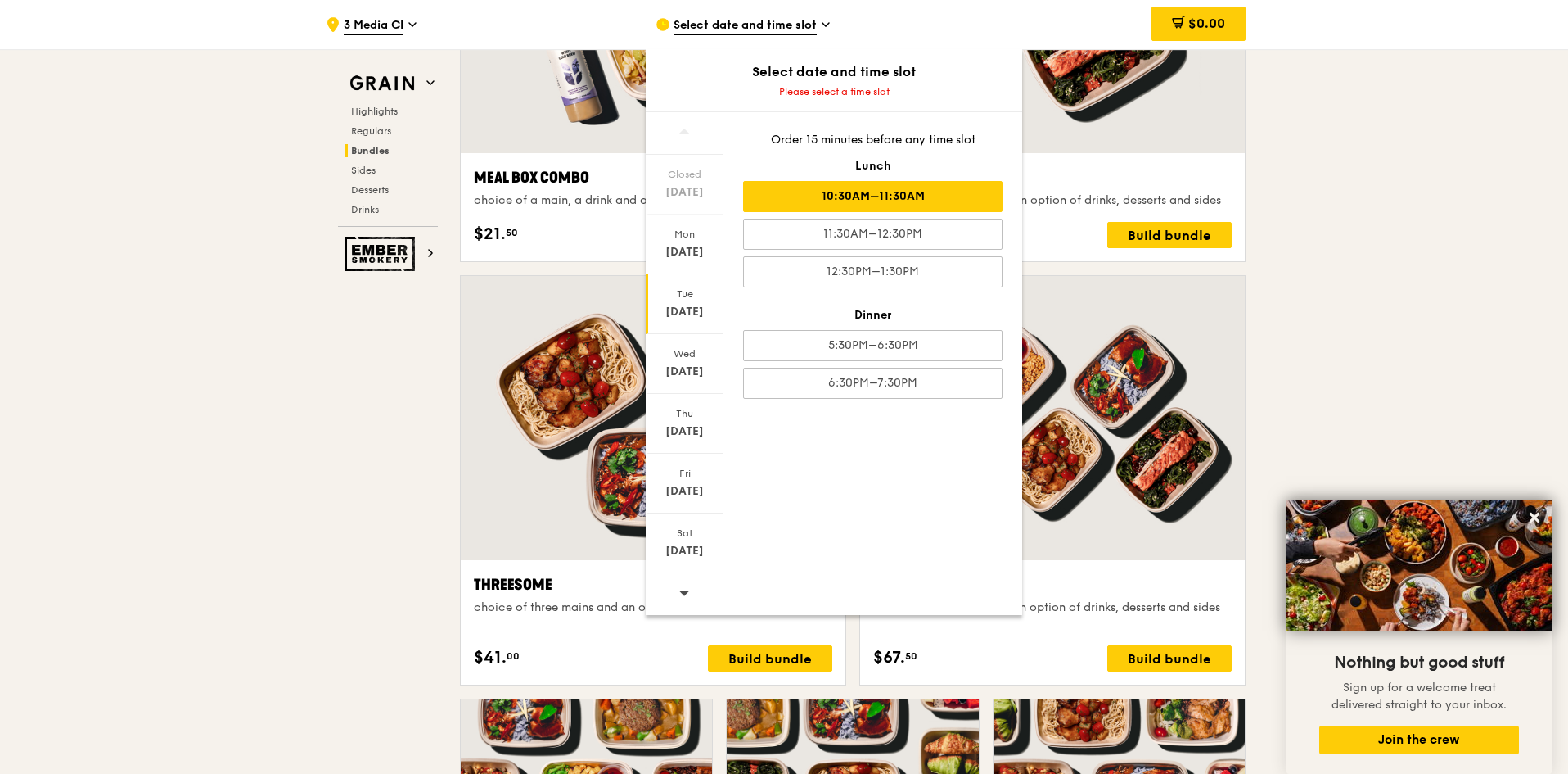
click at [881, 200] on div "10:30AM–11:30AM" at bounding box center [873, 196] width 260 height 31
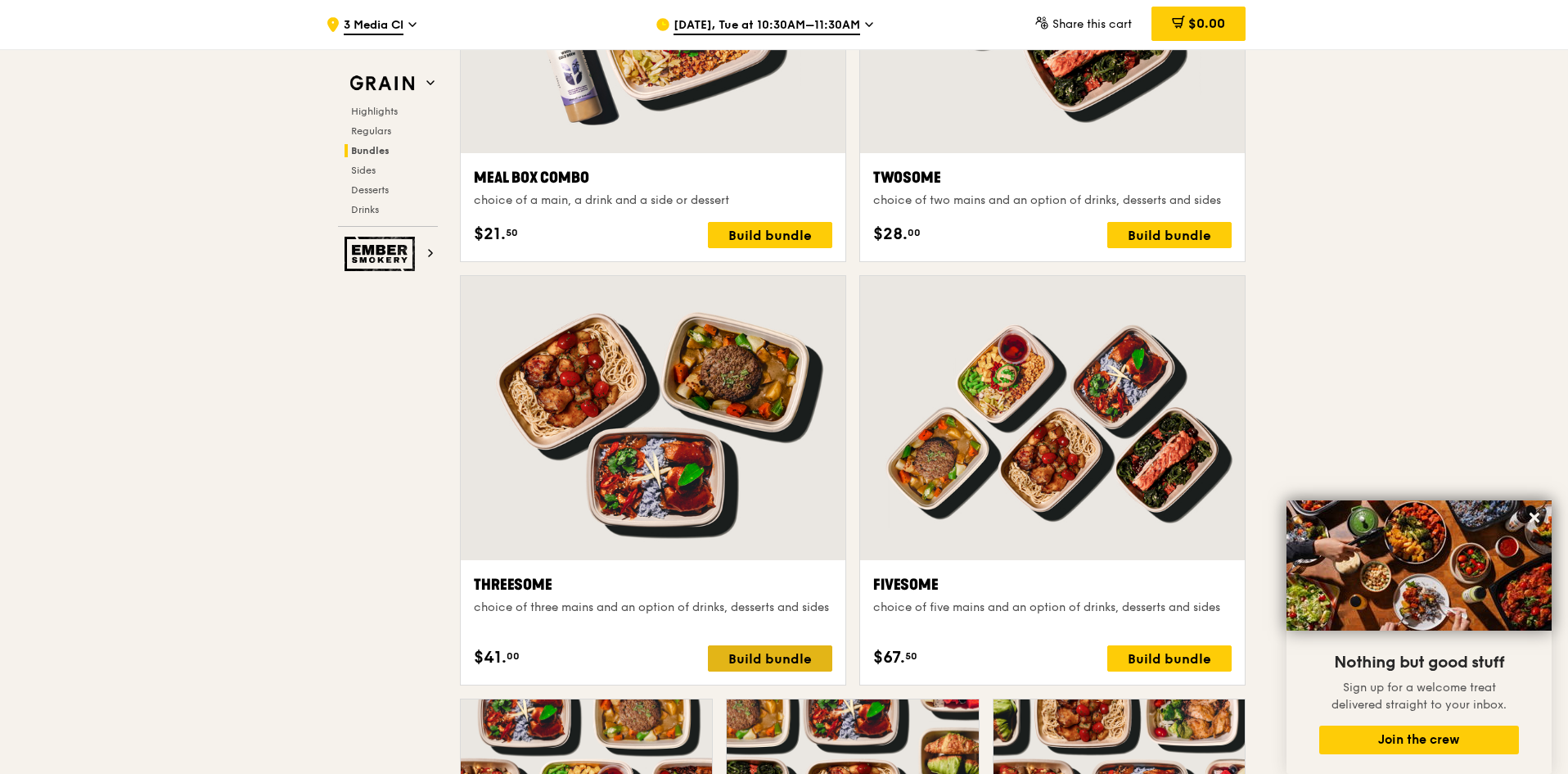
click at [747, 478] on div "Build bundle" at bounding box center [770, 658] width 124 height 27
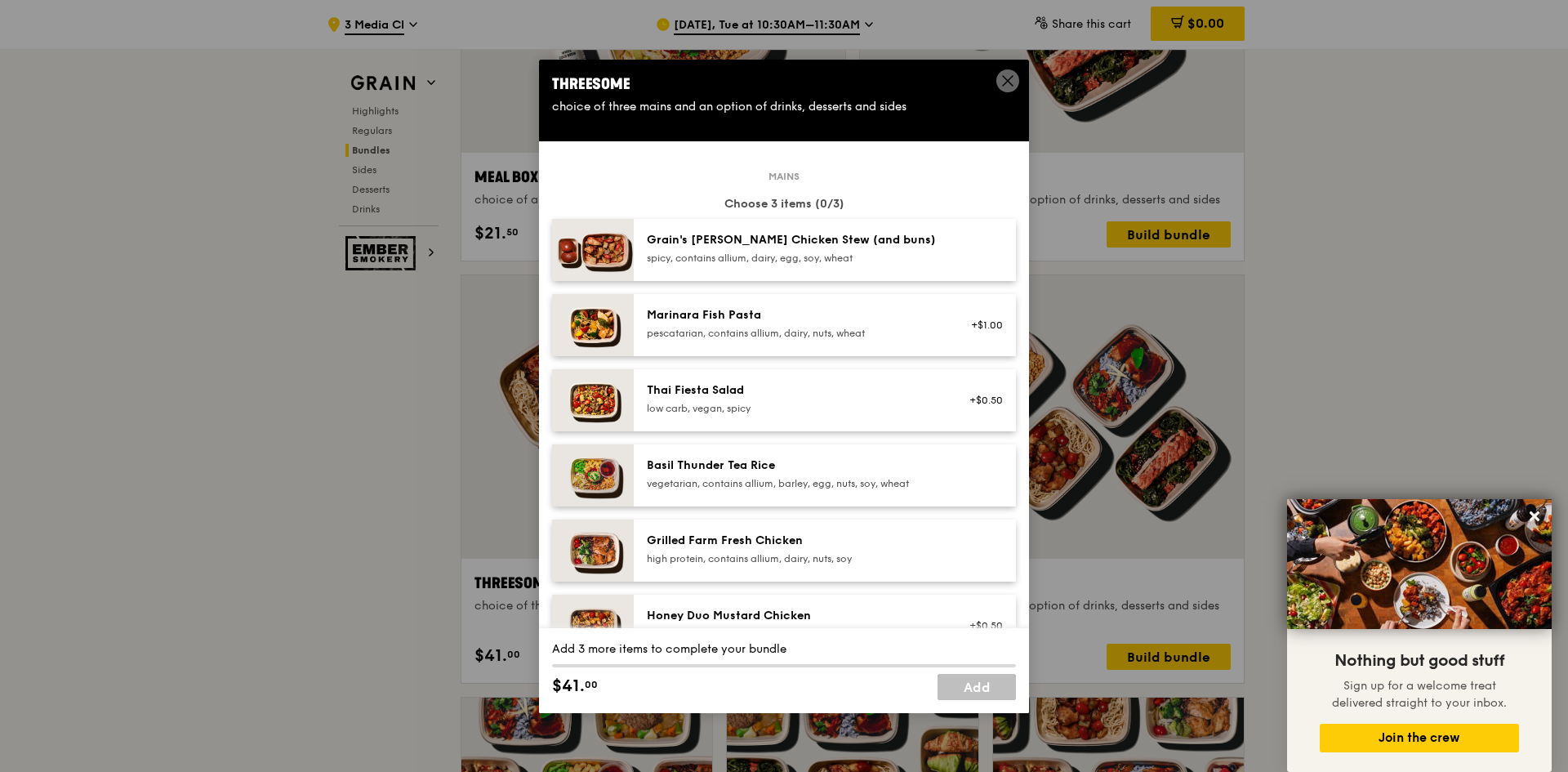
click at [867, 477] on div "high protein, contains allium, dairy, nuts, soy" at bounding box center [794, 559] width 293 height 13
click at [971, 477] on link "Add" at bounding box center [977, 687] width 79 height 26
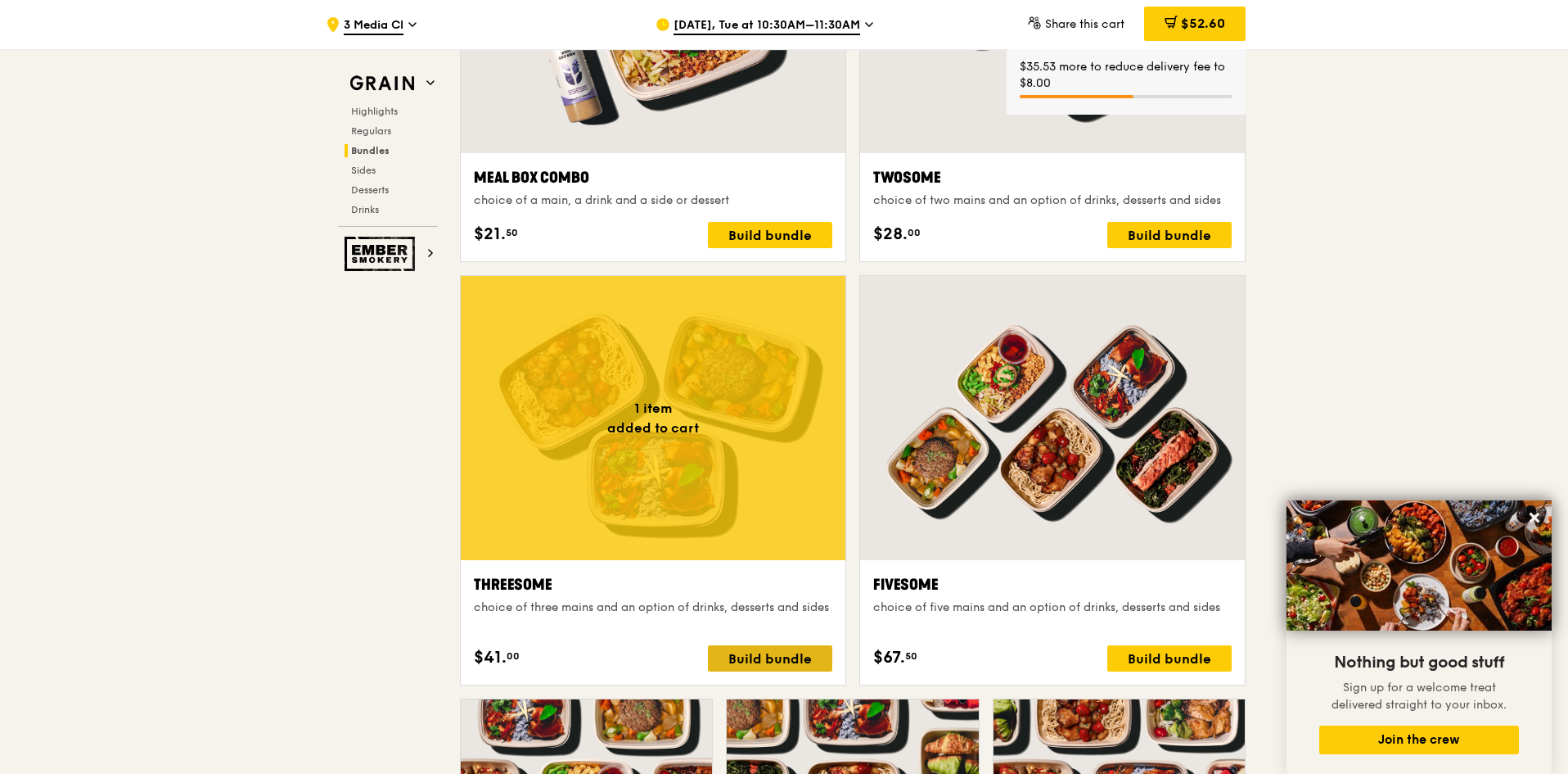
click at [763, 478] on div "Build bundle" at bounding box center [770, 658] width 124 height 27
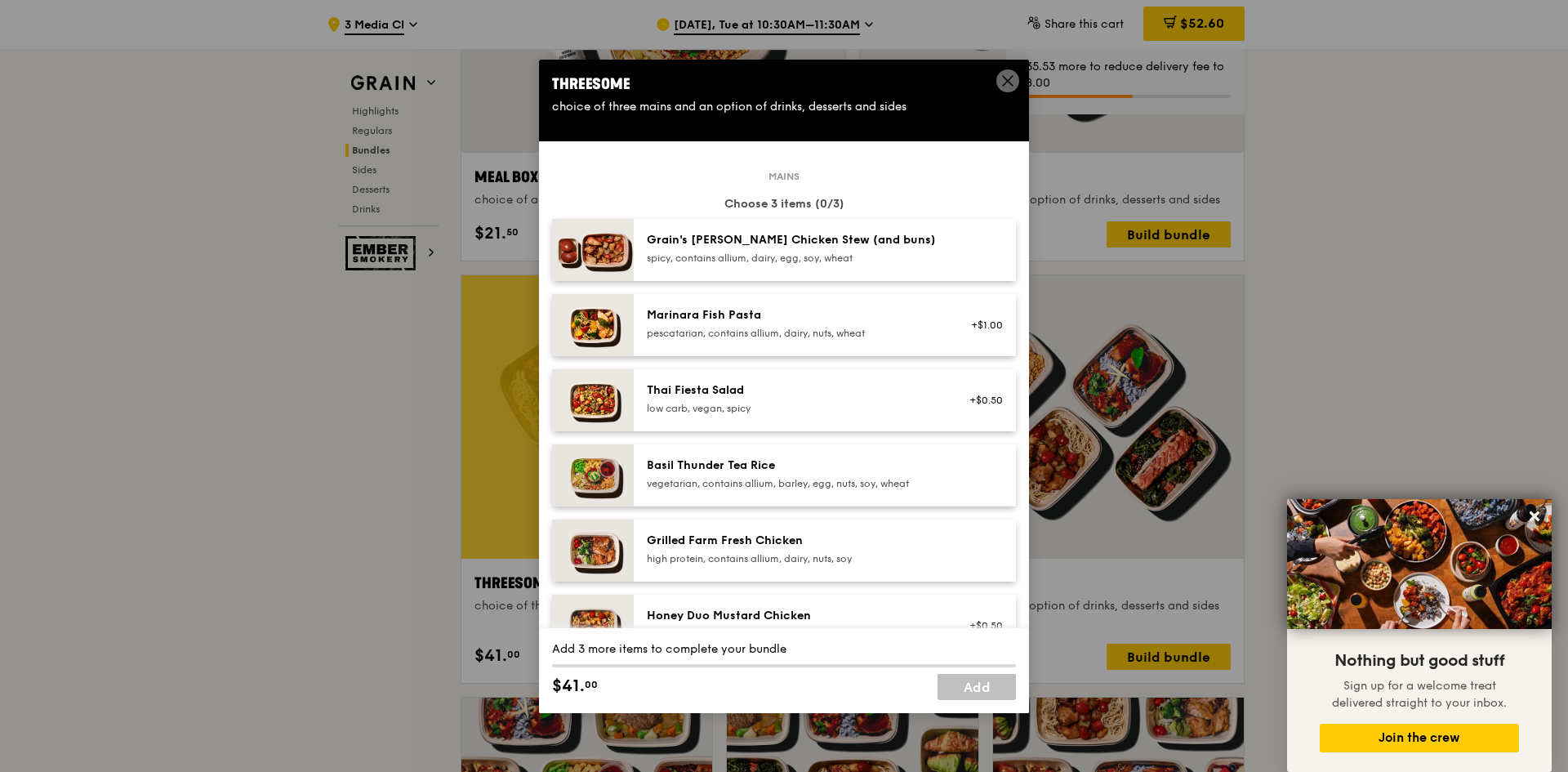
click at [837, 477] on div "high protein, contains allium, dairy, nuts, soy" at bounding box center [794, 559] width 293 height 13
click at [982, 477] on link "Add" at bounding box center [977, 687] width 79 height 26
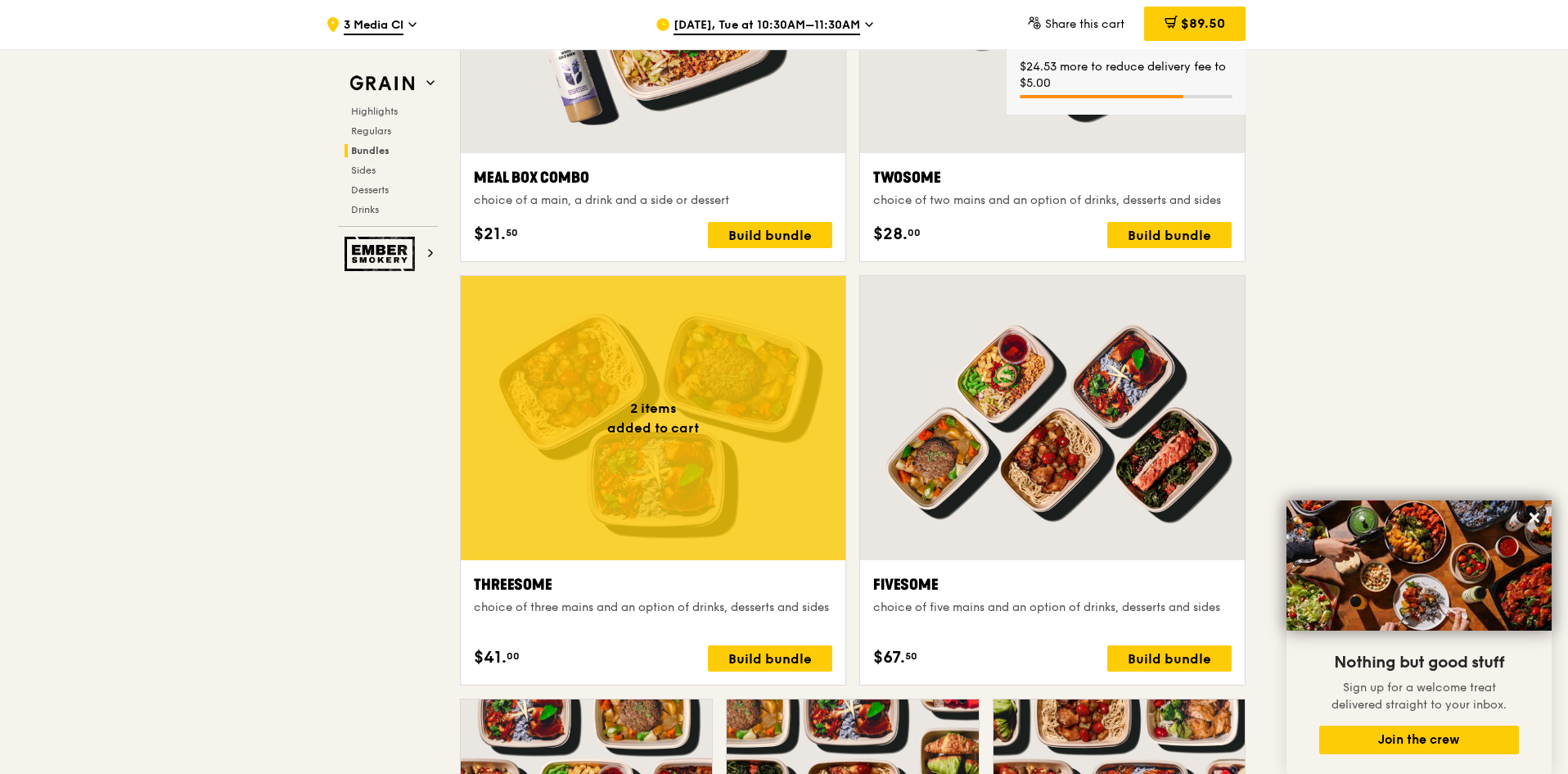
scroll to position [2706, 0]
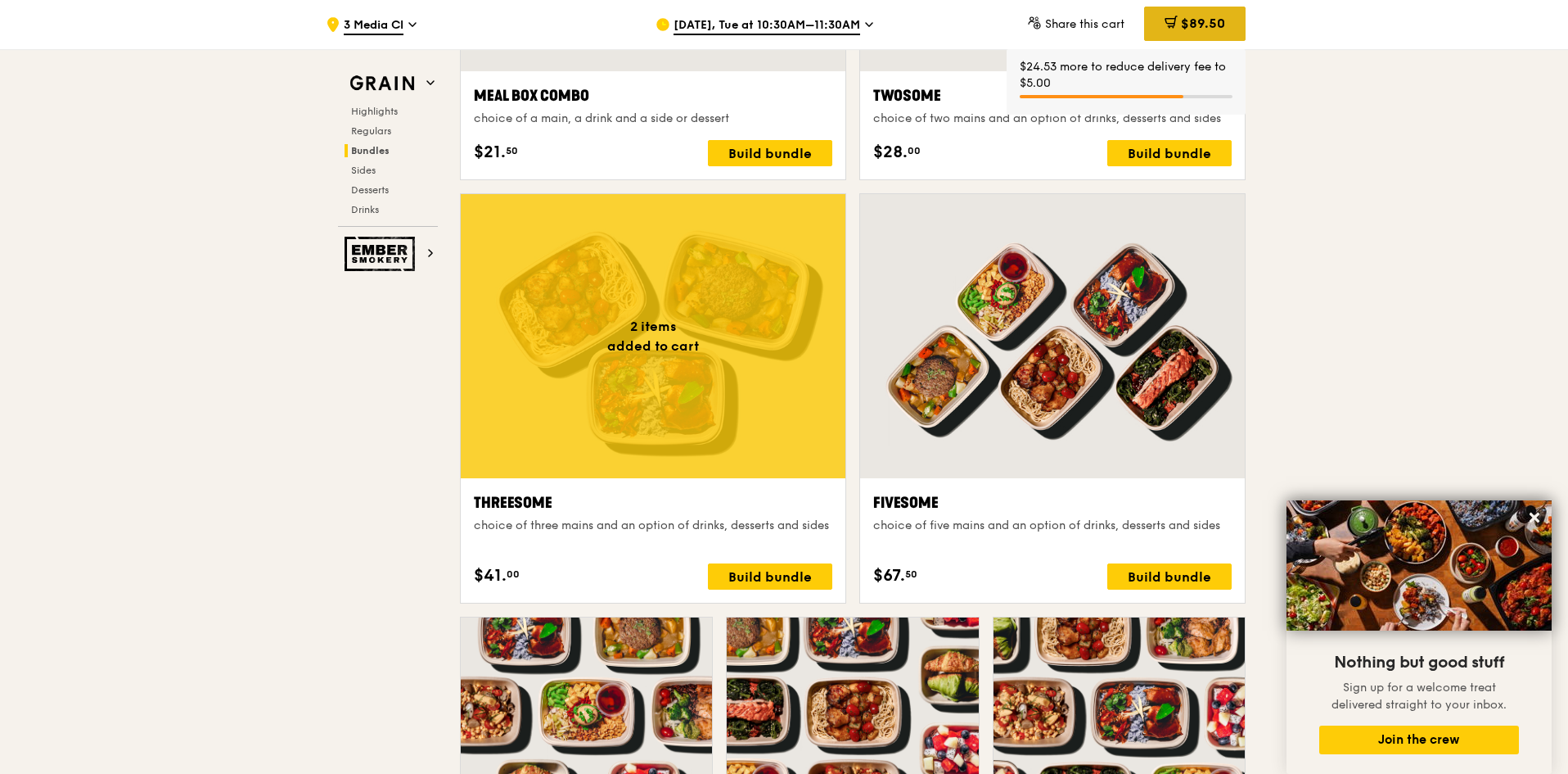
click at [1044, 13] on div "$89.50" at bounding box center [1194, 24] width 101 height 34
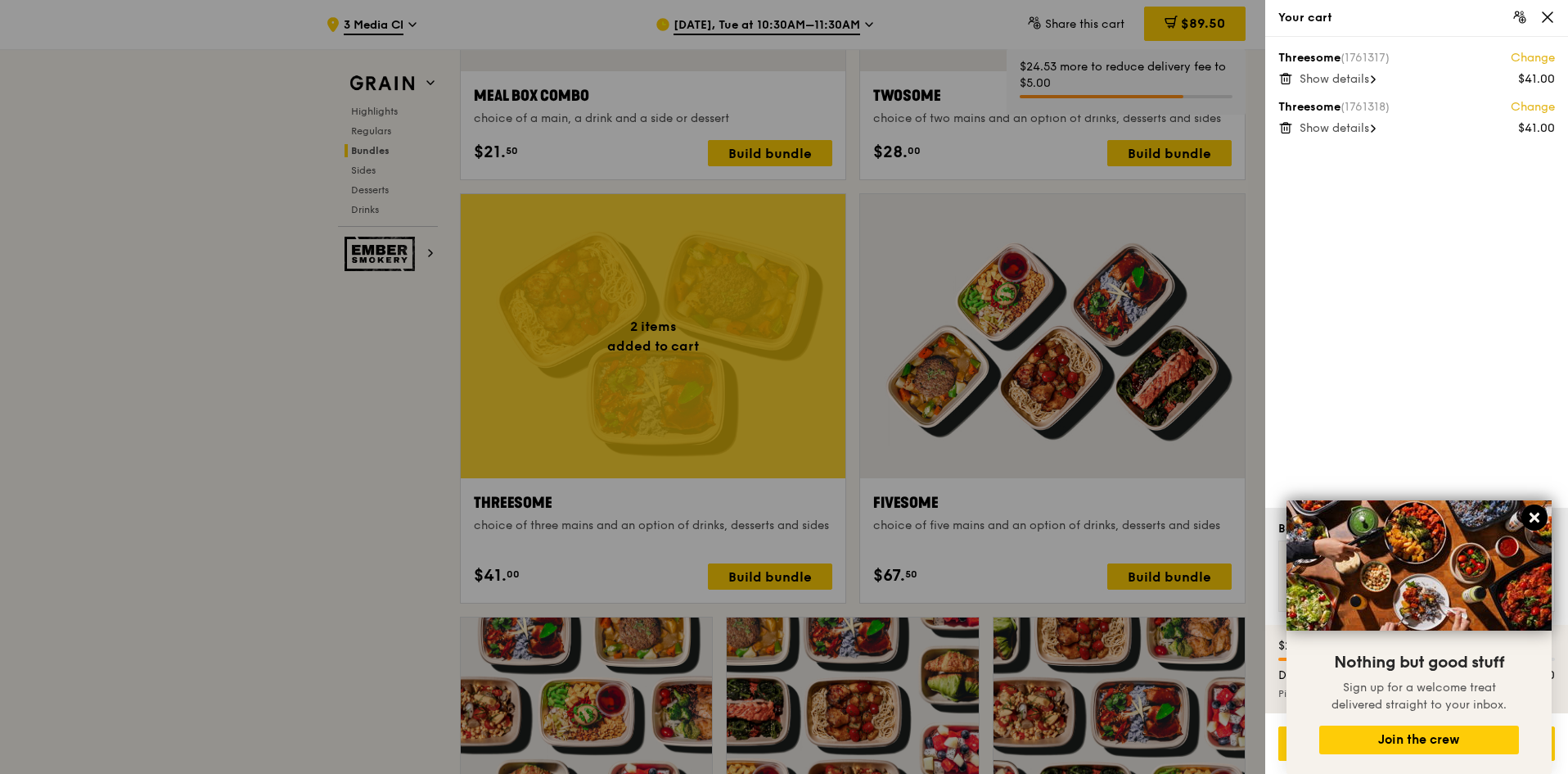
click at [1044, 478] on icon at bounding box center [1534, 517] width 9 height 9
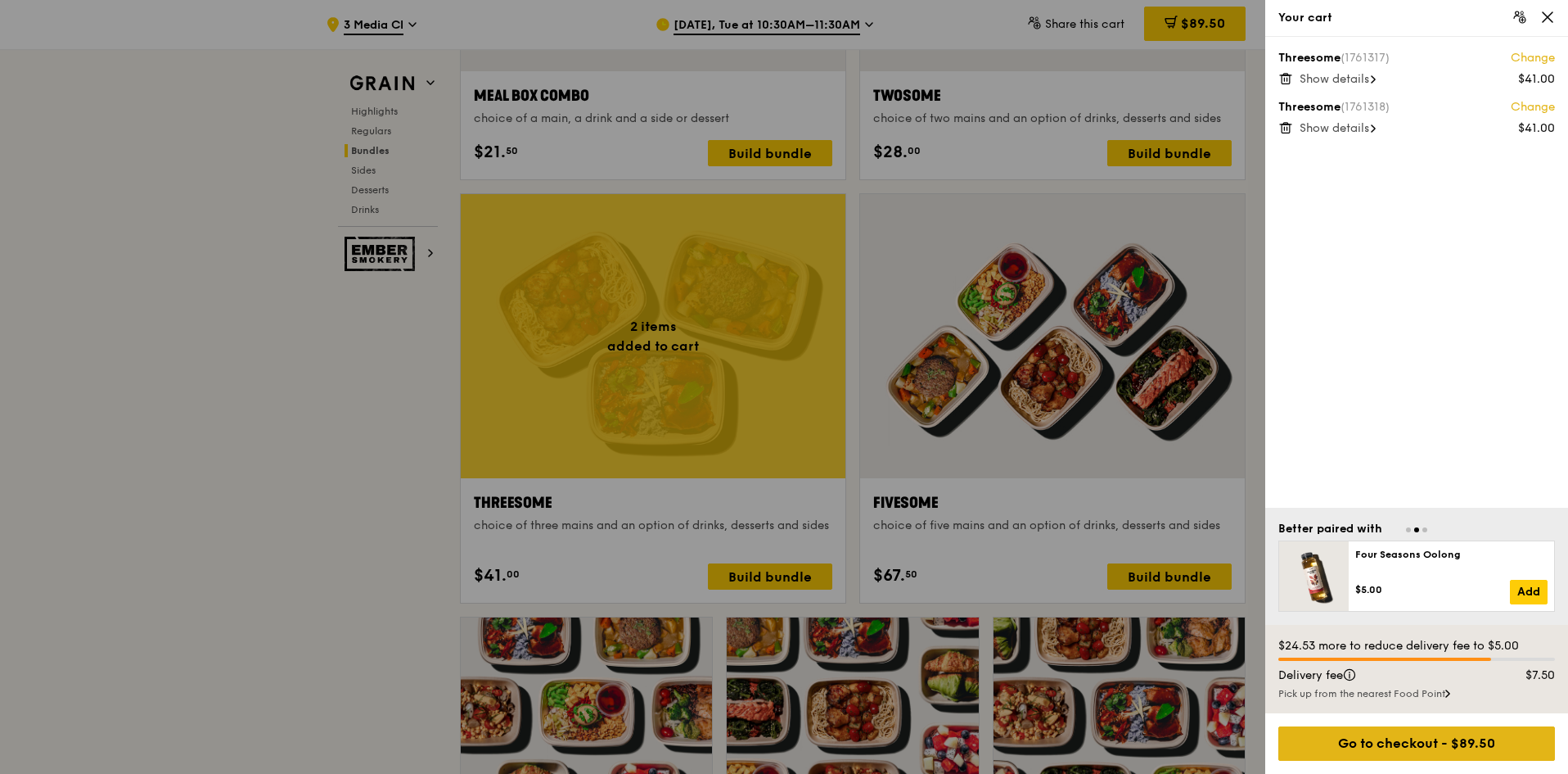
click at [1044, 478] on div "Go to checkout - $89.50" at bounding box center [1416, 744] width 277 height 34
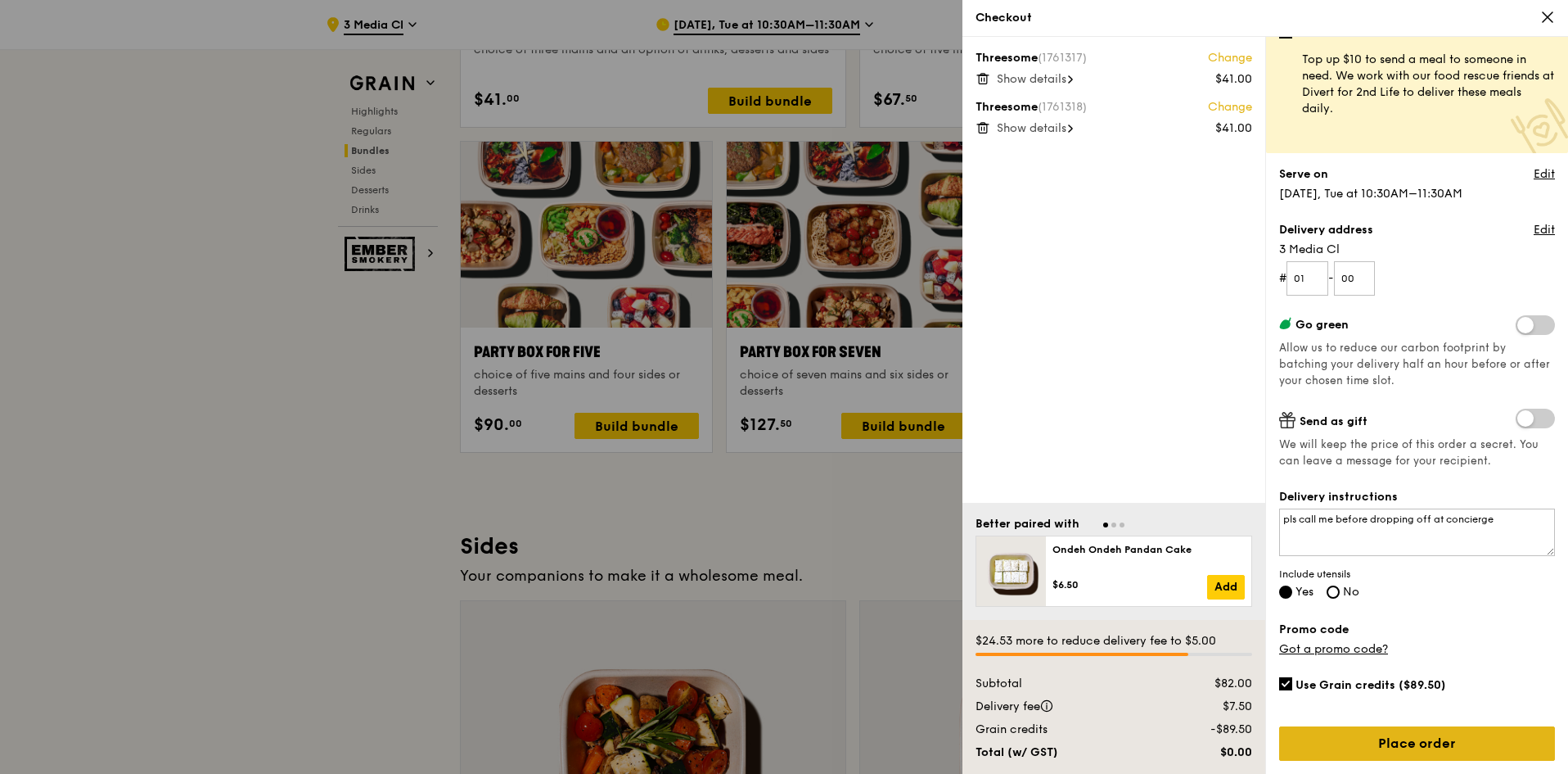
scroll to position [3279, 0]
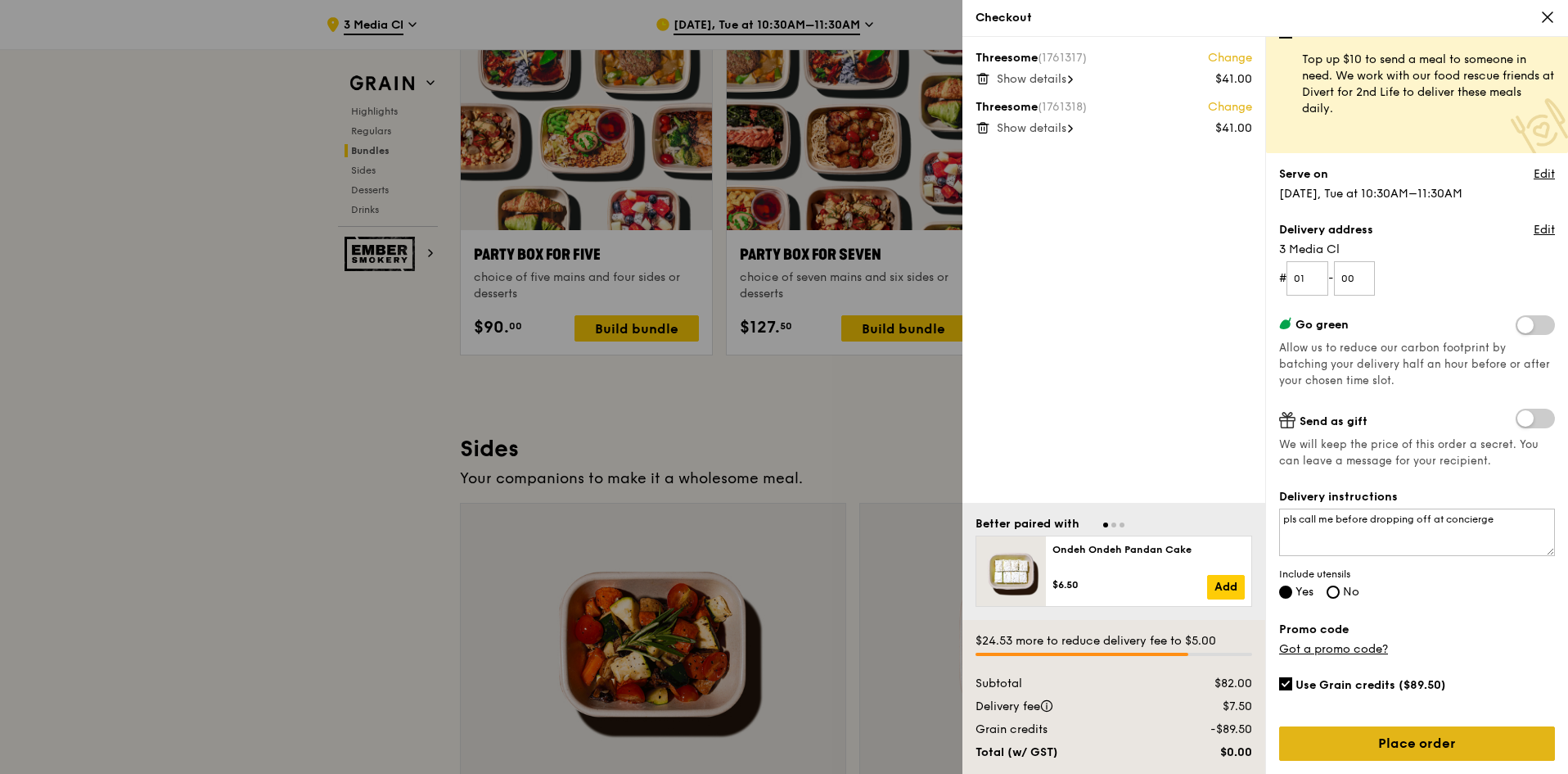
click at [1044, 478] on link "Place order" at bounding box center [1416, 744] width 276 height 34
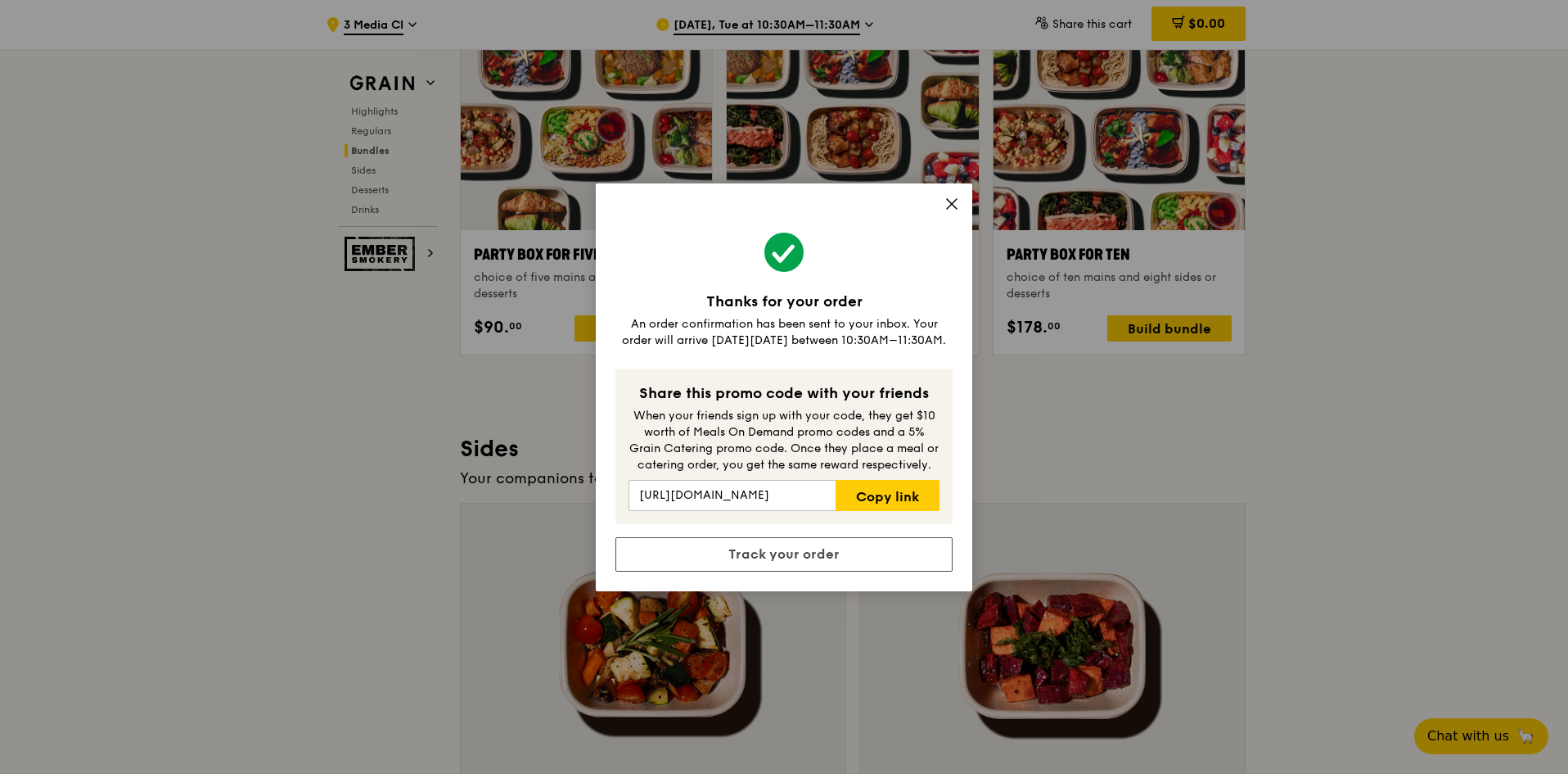
click at [955, 200] on icon at bounding box center [952, 204] width 9 height 9
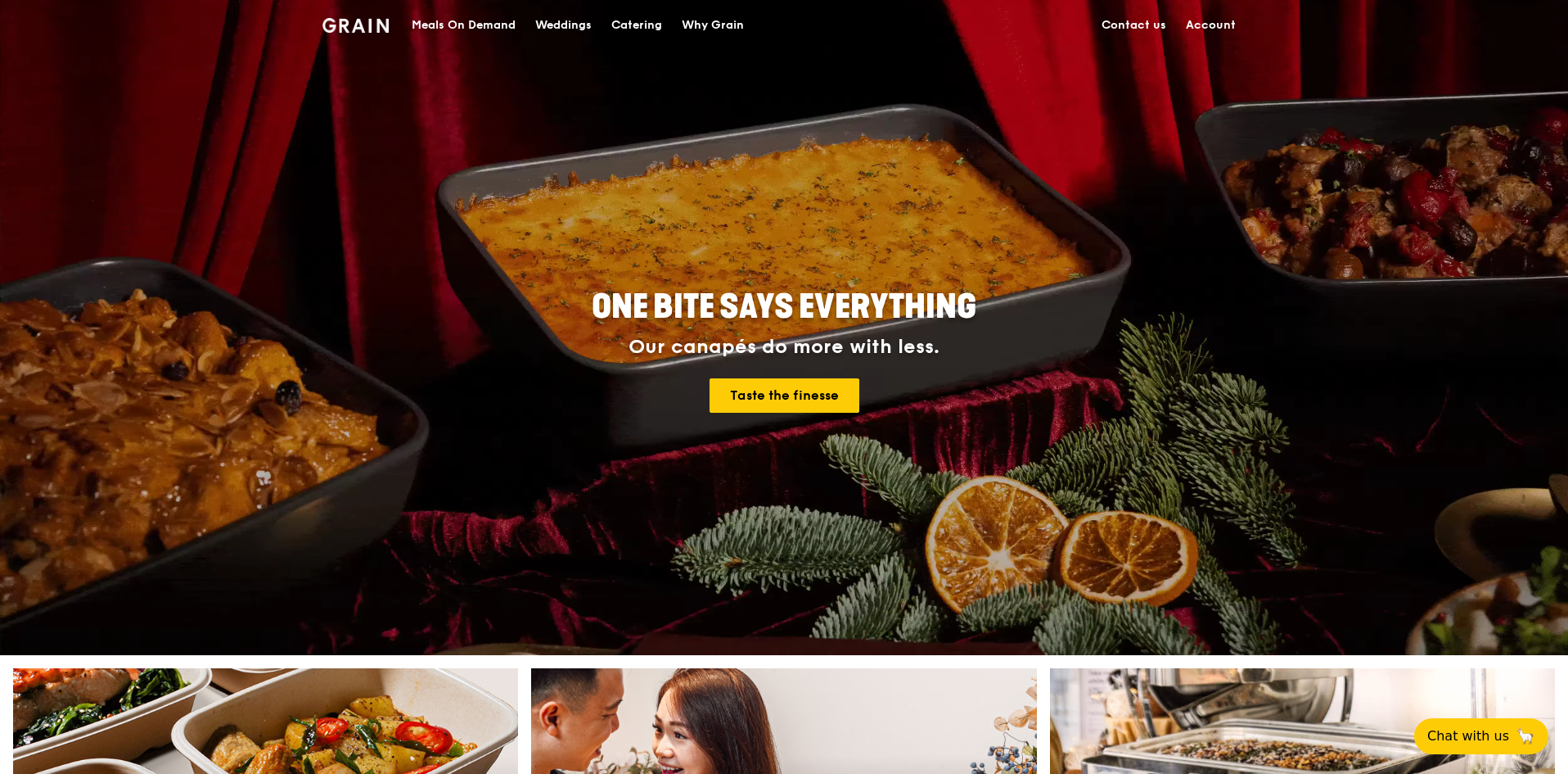
click at [1232, 12] on link "Account" at bounding box center [1210, 26] width 69 height 49
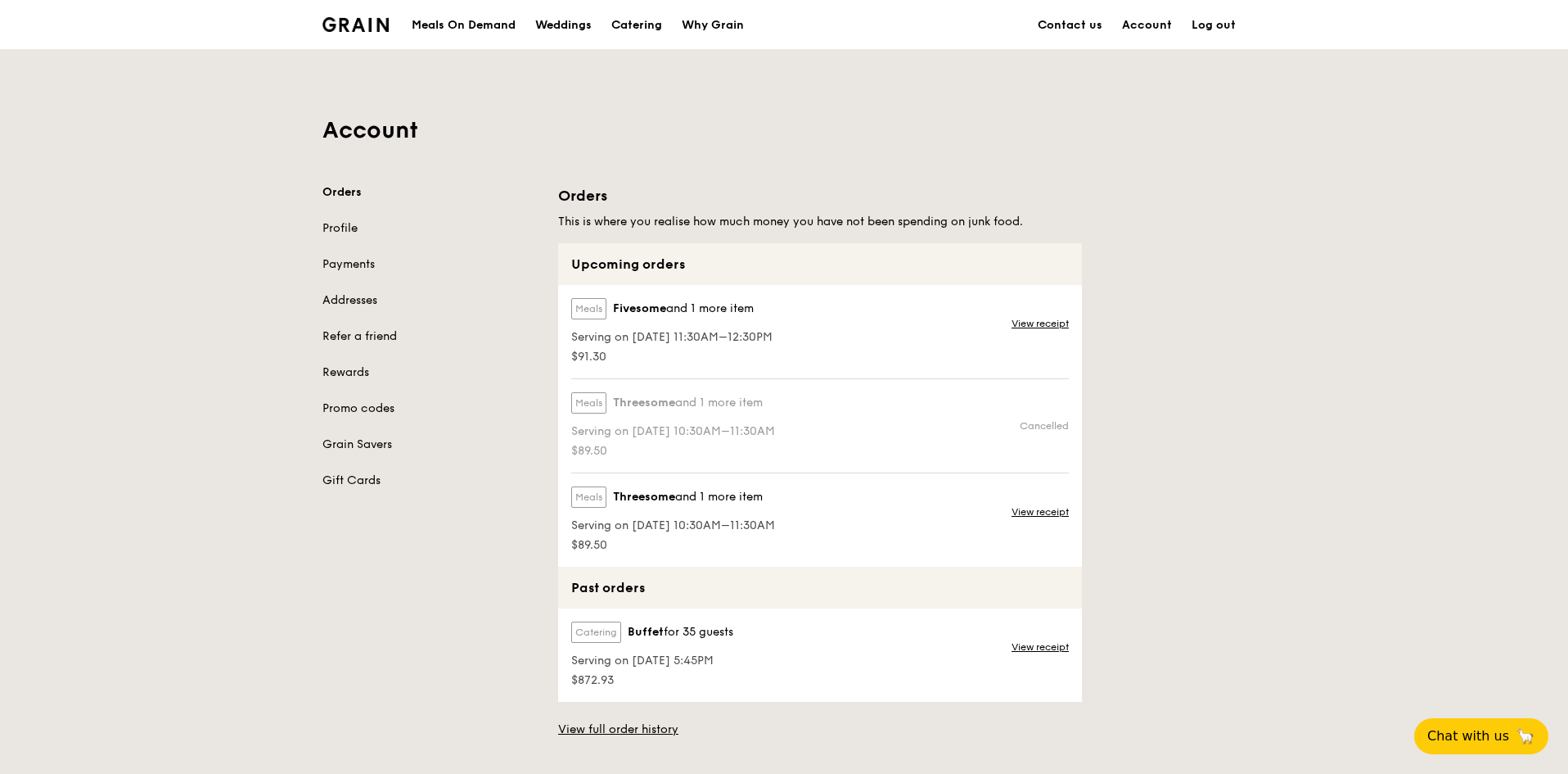
click at [1040, 315] on div "View receipt" at bounding box center [1042, 331] width 81 height 93
click at [1031, 329] on link "View receipt" at bounding box center [1040, 323] width 57 height 13
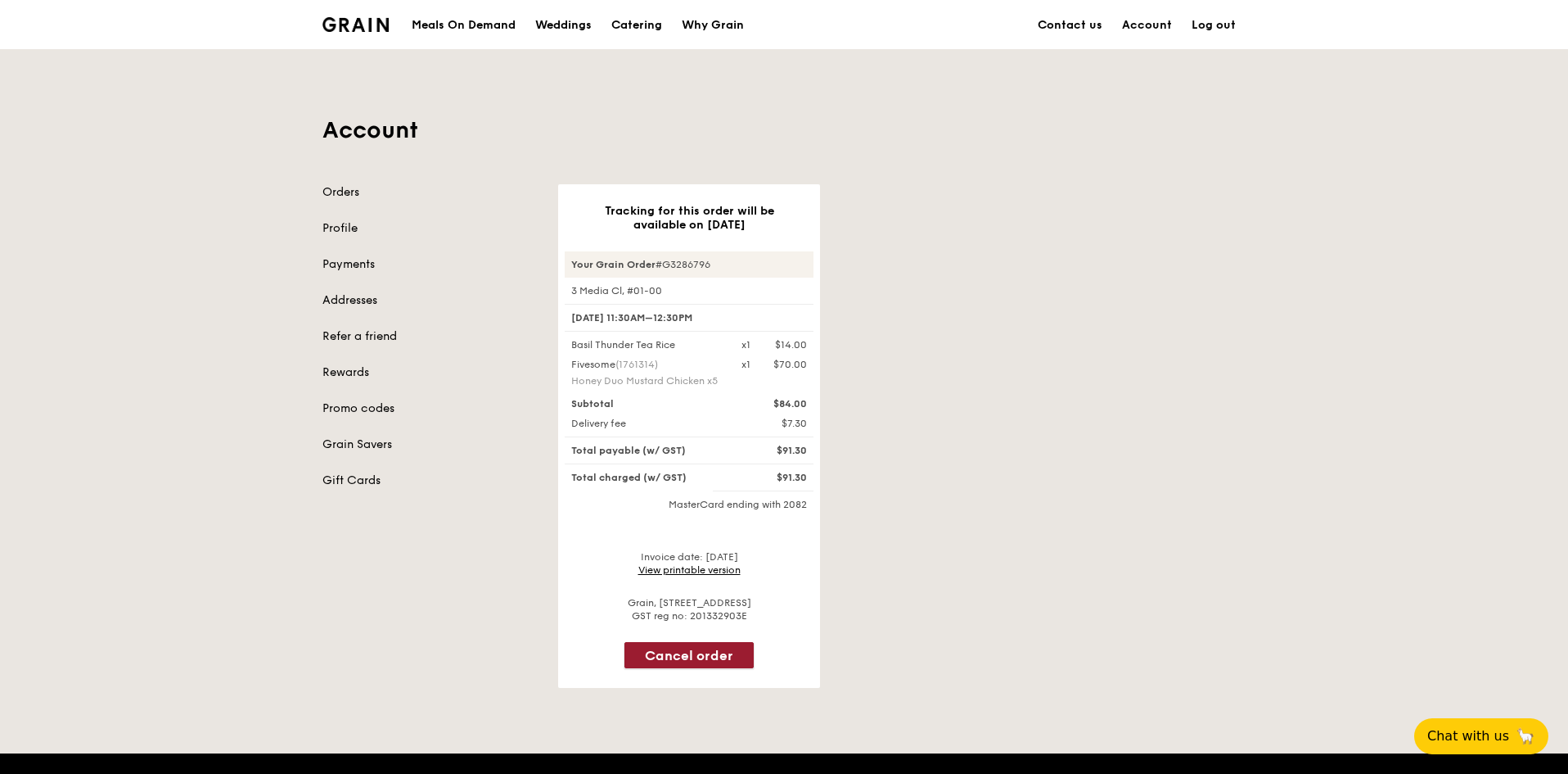
click at [694, 654] on button "Cancel order" at bounding box center [689, 655] width 129 height 27
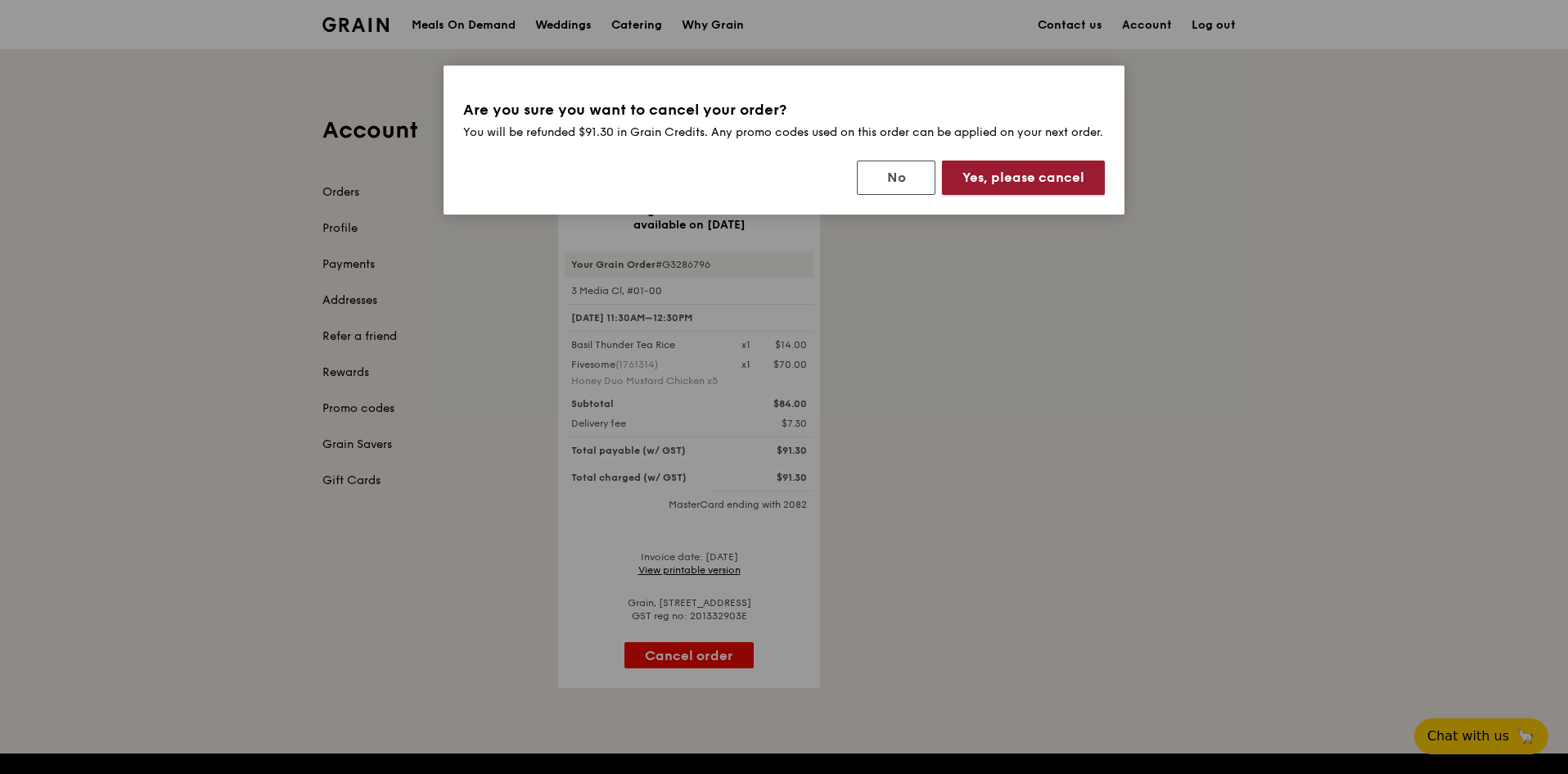
click at [1044, 194] on button "Yes, please cancel" at bounding box center [1024, 177] width 163 height 34
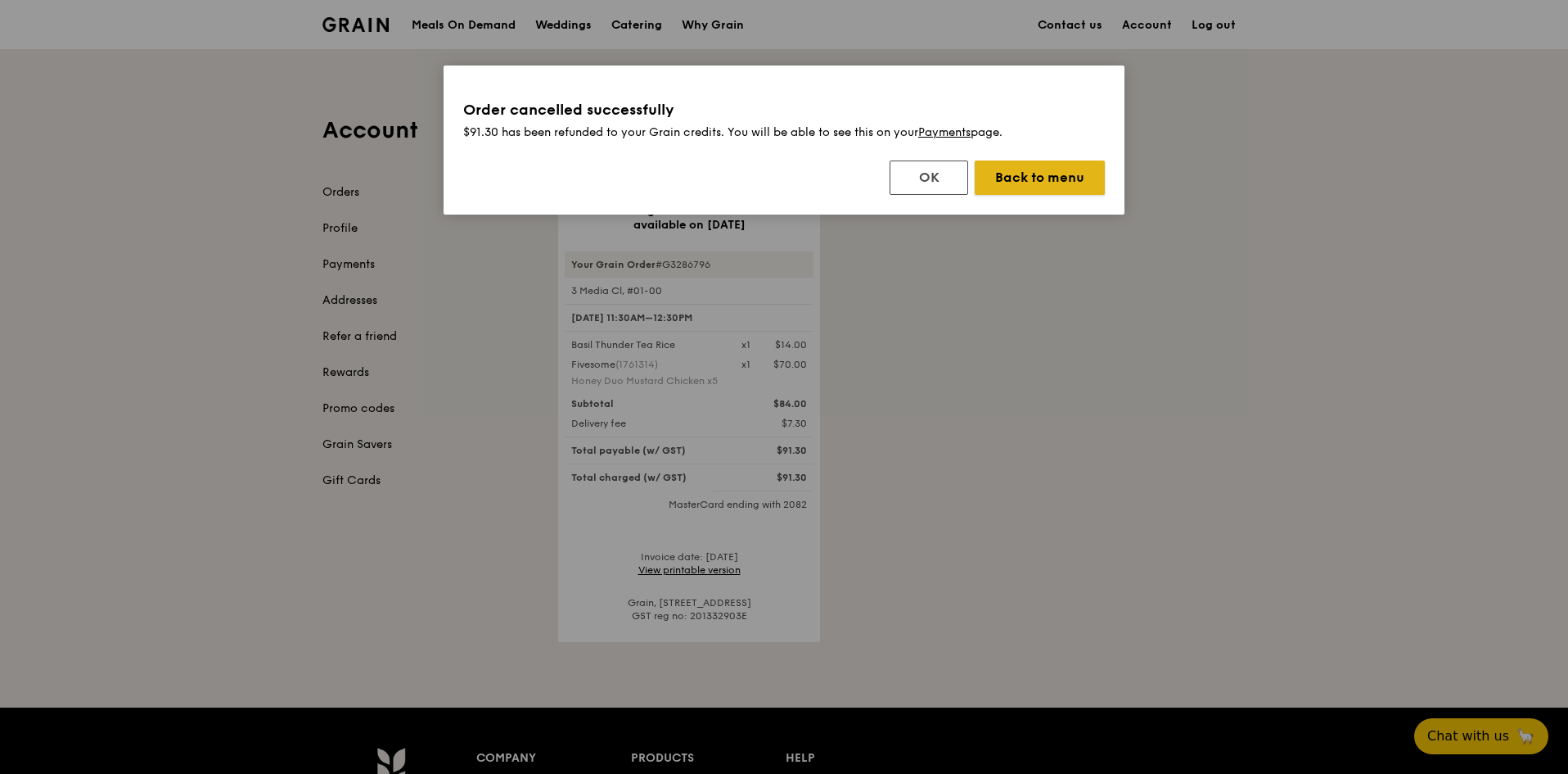
click at [1004, 186] on button "Back to menu" at bounding box center [1039, 177] width 130 height 34
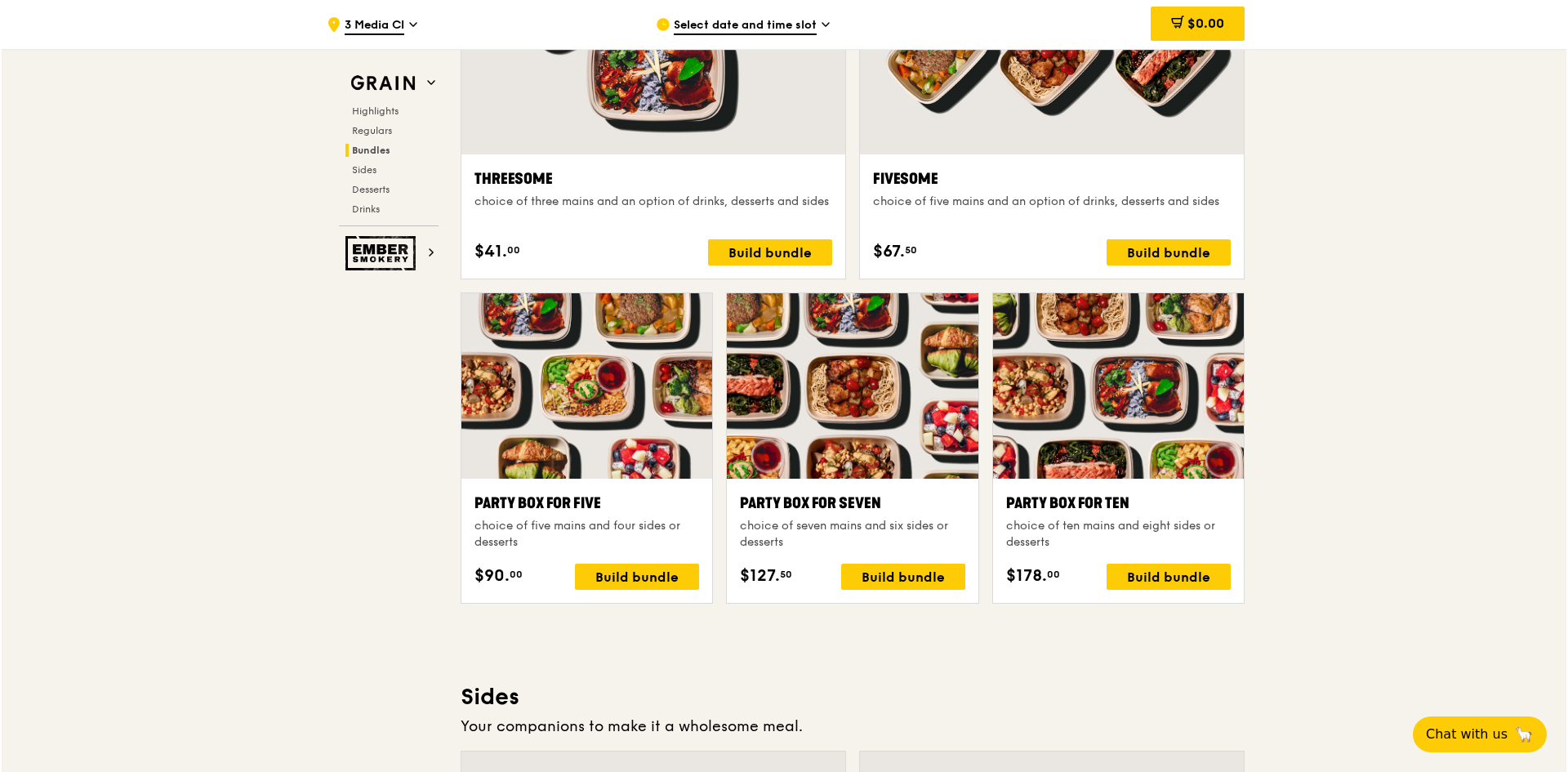
scroll to position [2613, 0]
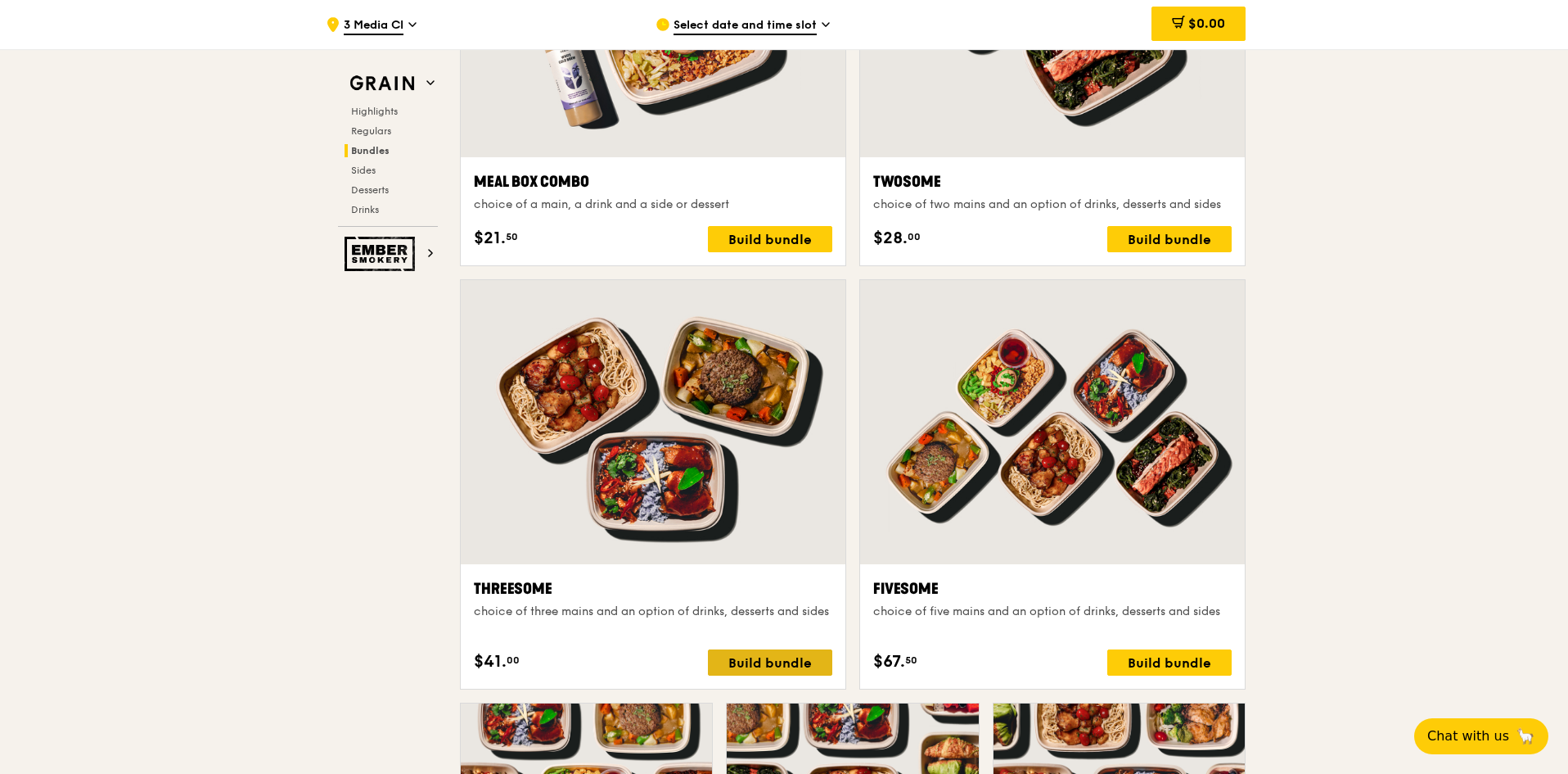
click at [806, 671] on div "Build bundle" at bounding box center [770, 663] width 124 height 27
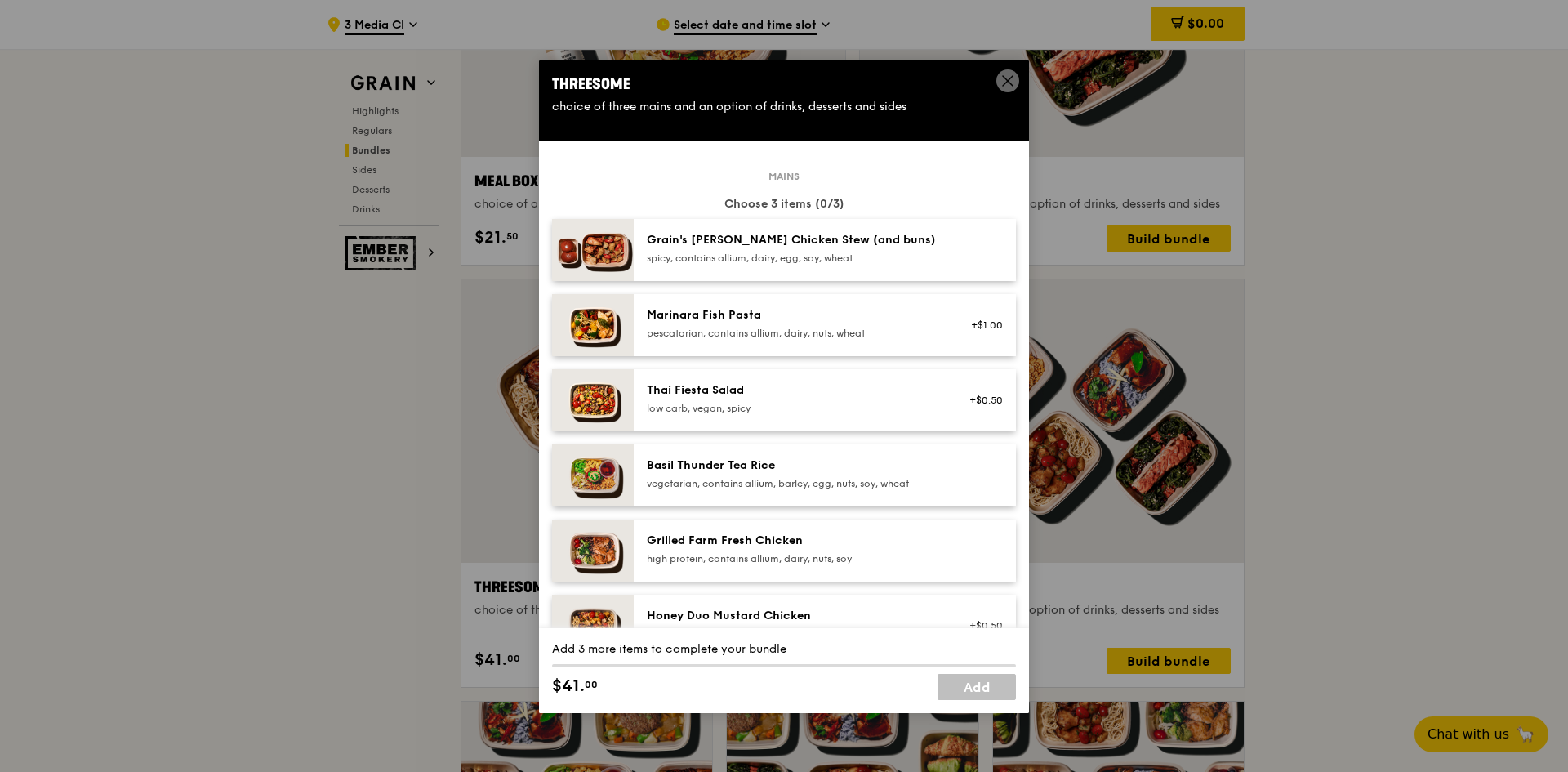
click at [850, 474] on div "Basil Thunder Tea Rice vegetarian, contains allium, barley, egg, nuts, soy, whe…" at bounding box center [794, 473] width 293 height 33
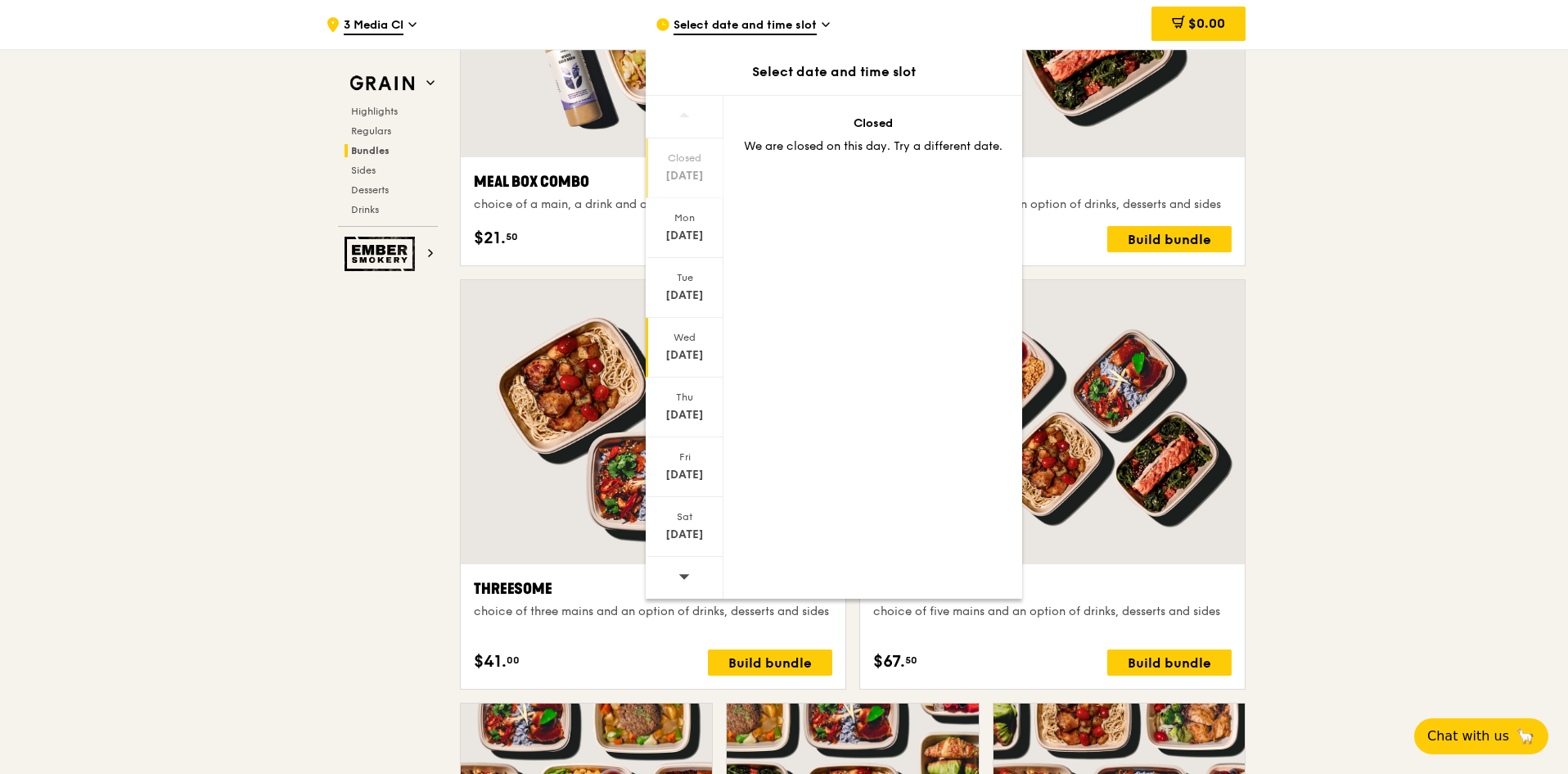
click at [687, 341] on div "Wed" at bounding box center [684, 338] width 73 height 13
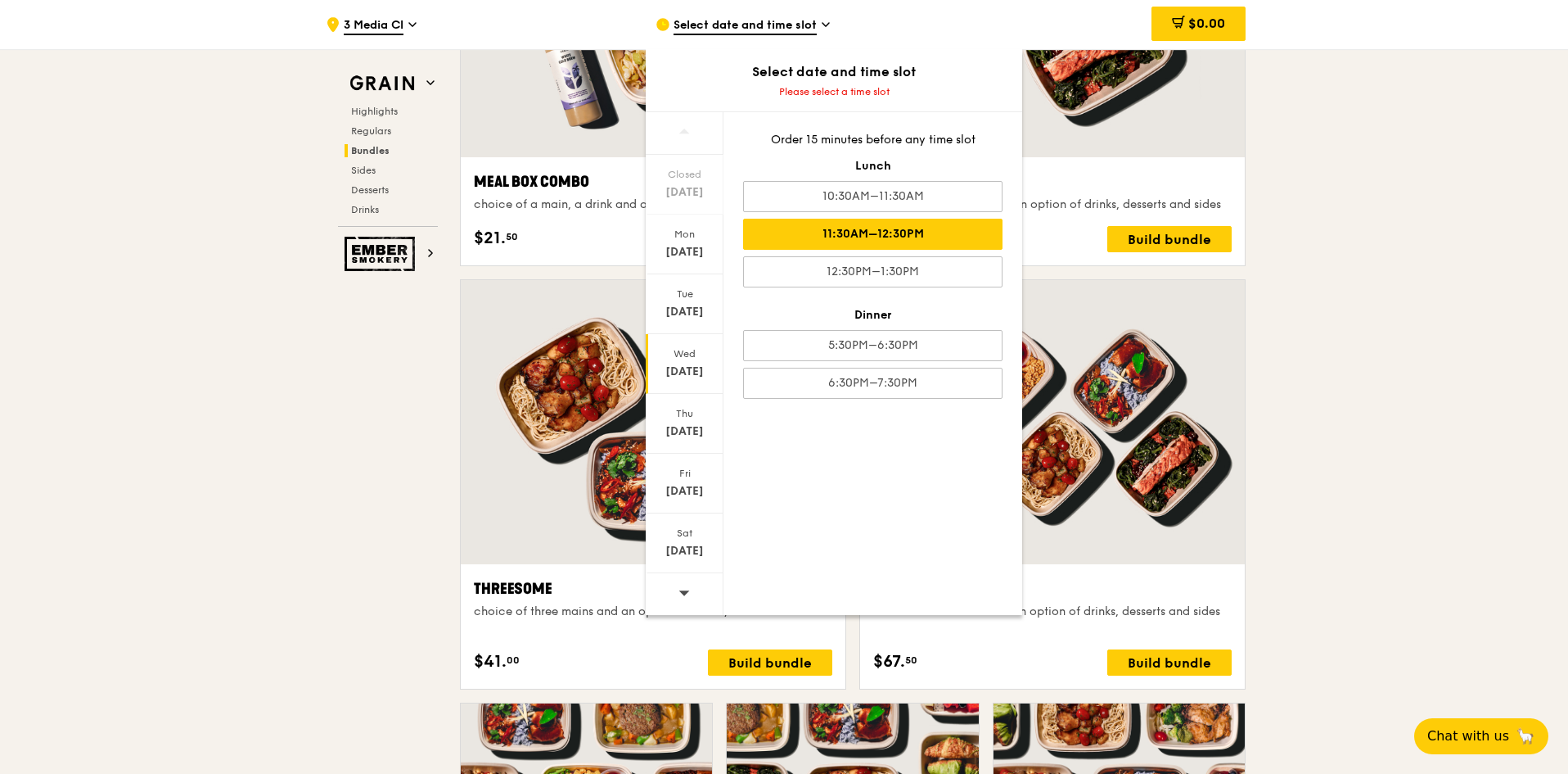
click at [874, 240] on div "11:30AM–12:30PM" at bounding box center [873, 233] width 260 height 31
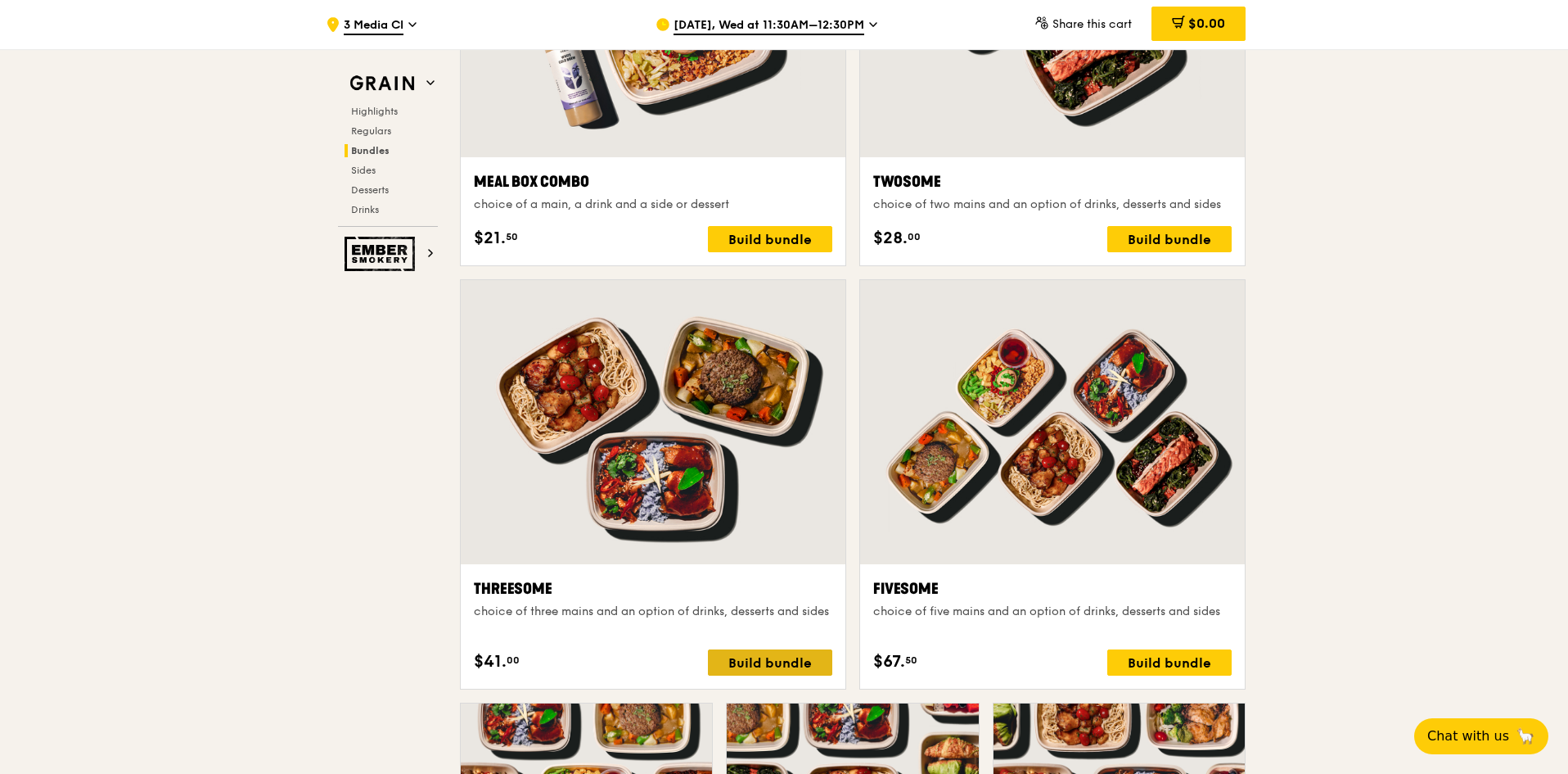
click at [790, 663] on div "Build bundle" at bounding box center [770, 663] width 124 height 27
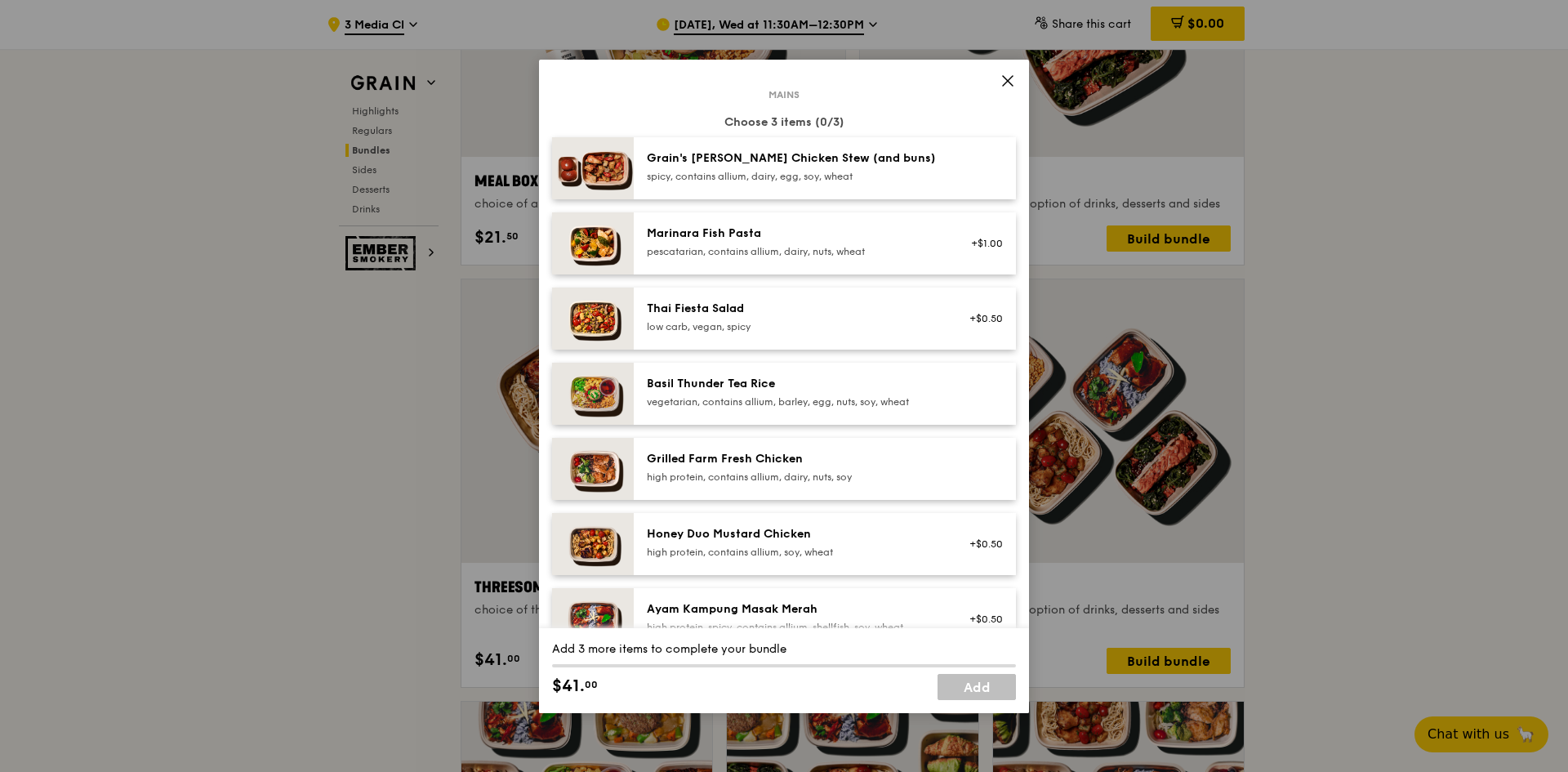
click at [859, 402] on div "vegetarian, contains allium, barley, egg, nuts, soy, wheat" at bounding box center [794, 402] width 293 height 13
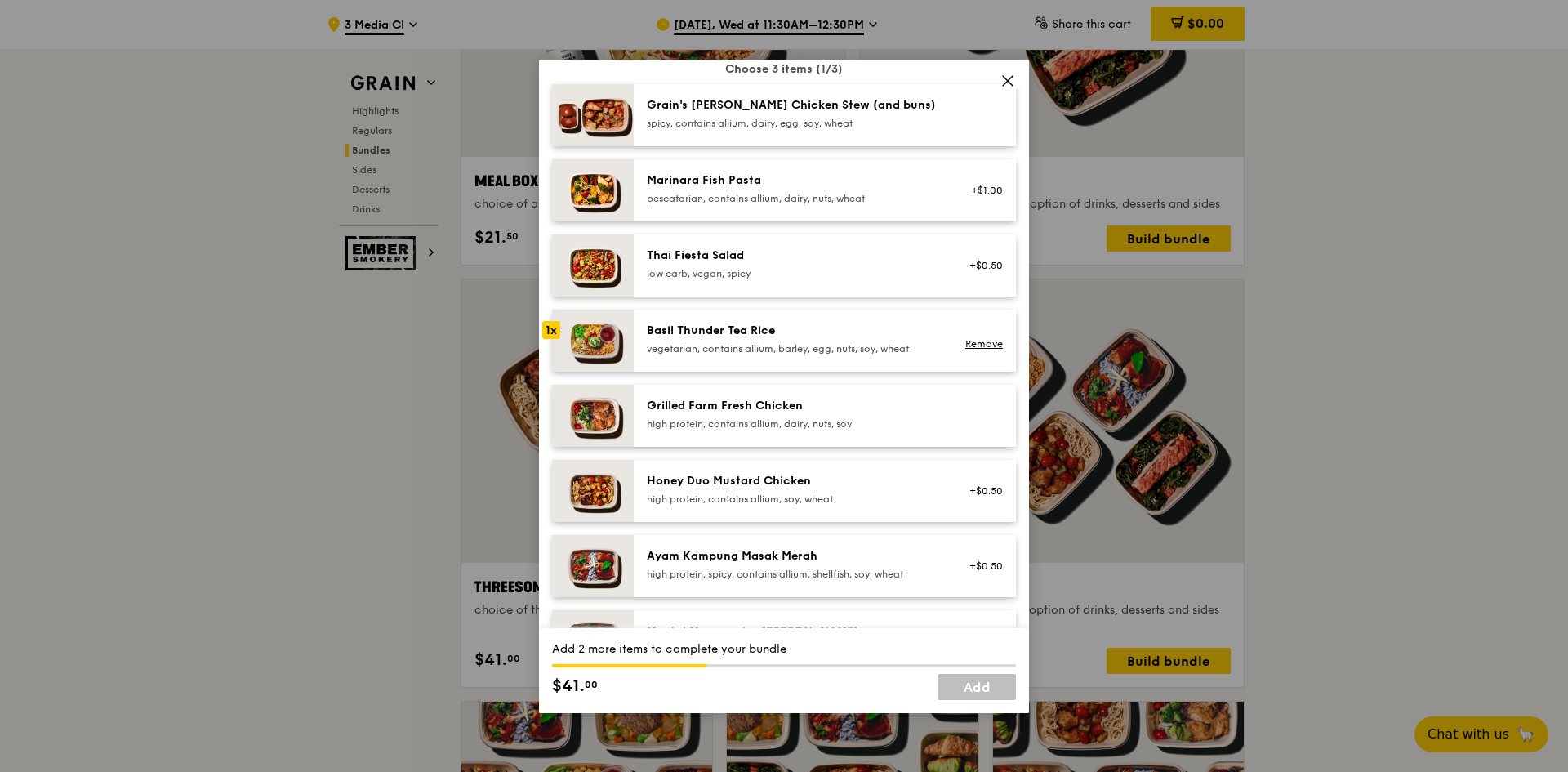
scroll to position [245, 0]
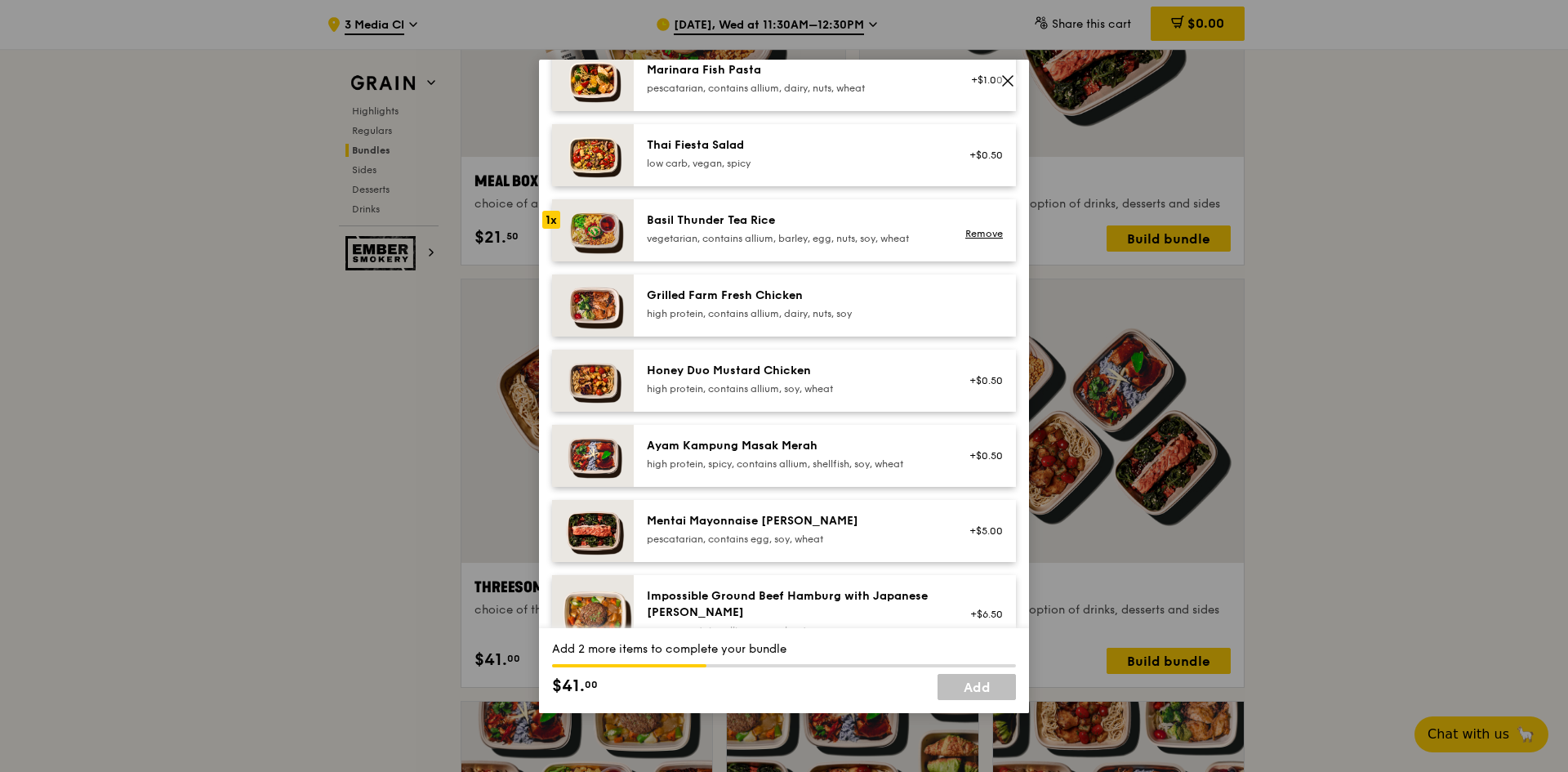
click at [857, 385] on div "high protein, contains allium, soy, wheat" at bounding box center [794, 389] width 293 height 13
click at [989, 684] on link "Add" at bounding box center [977, 687] width 79 height 26
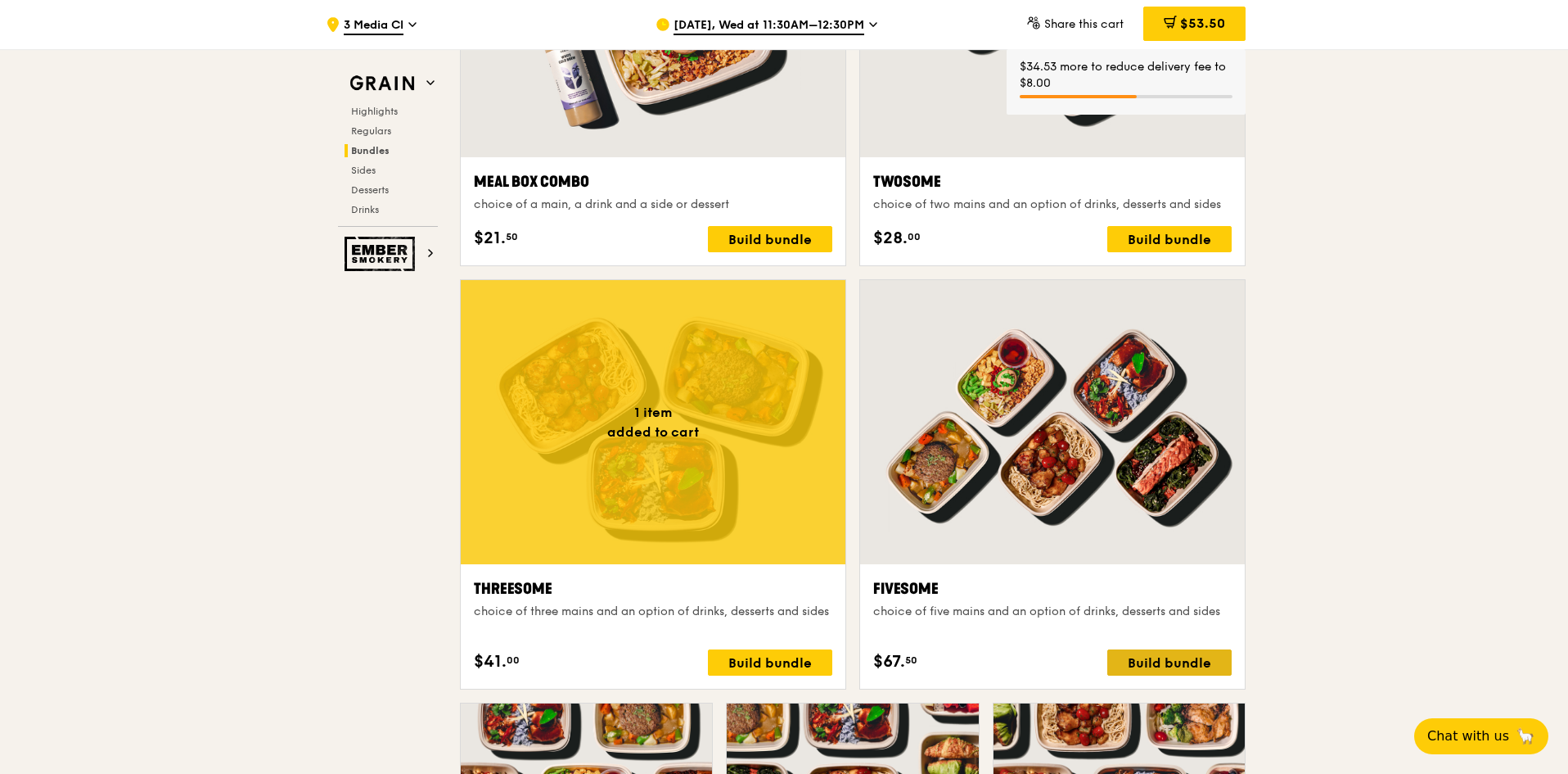
click at [1189, 664] on div "Build bundle" at bounding box center [1169, 663] width 124 height 27
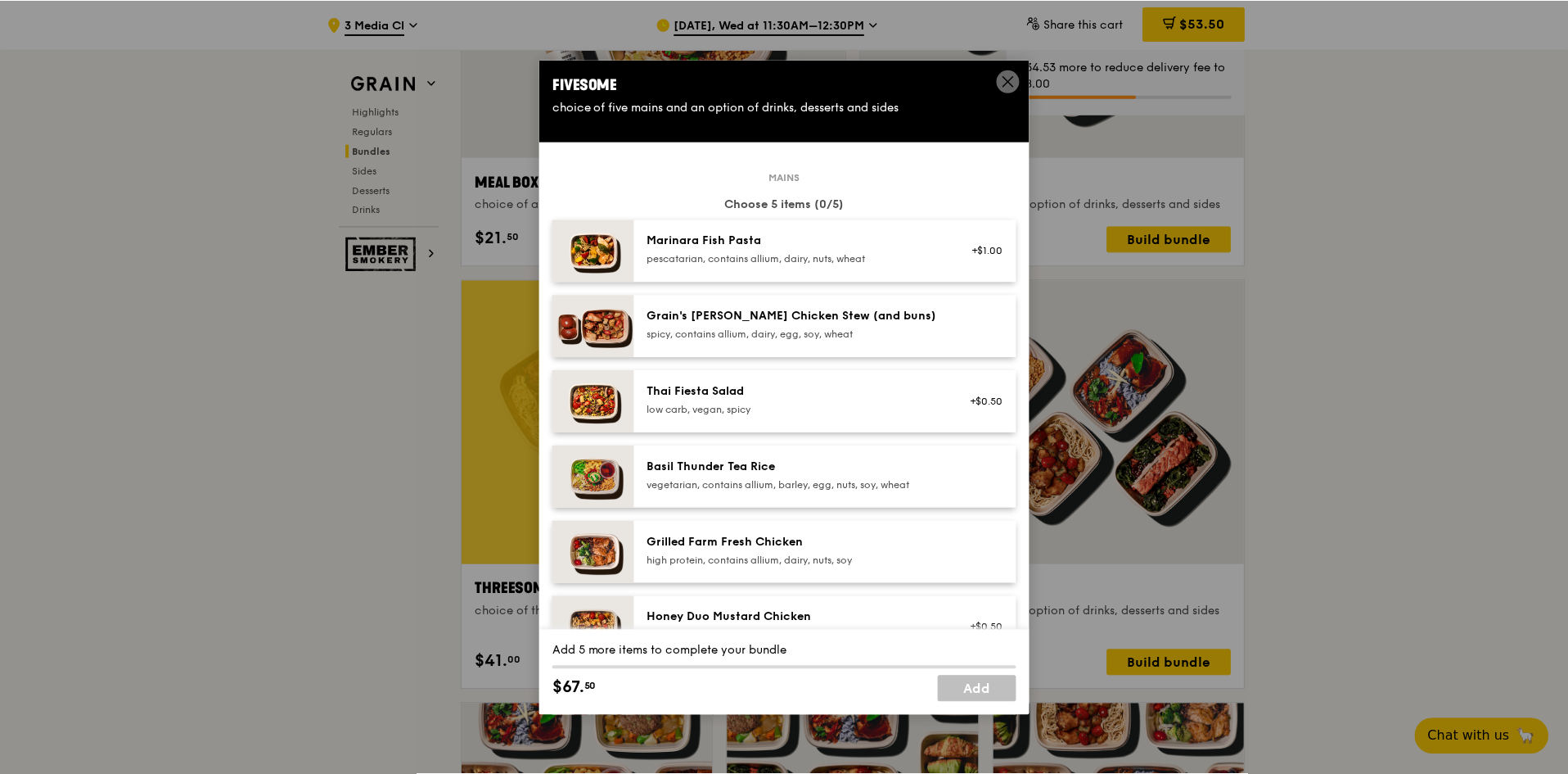
scroll to position [82, 0]
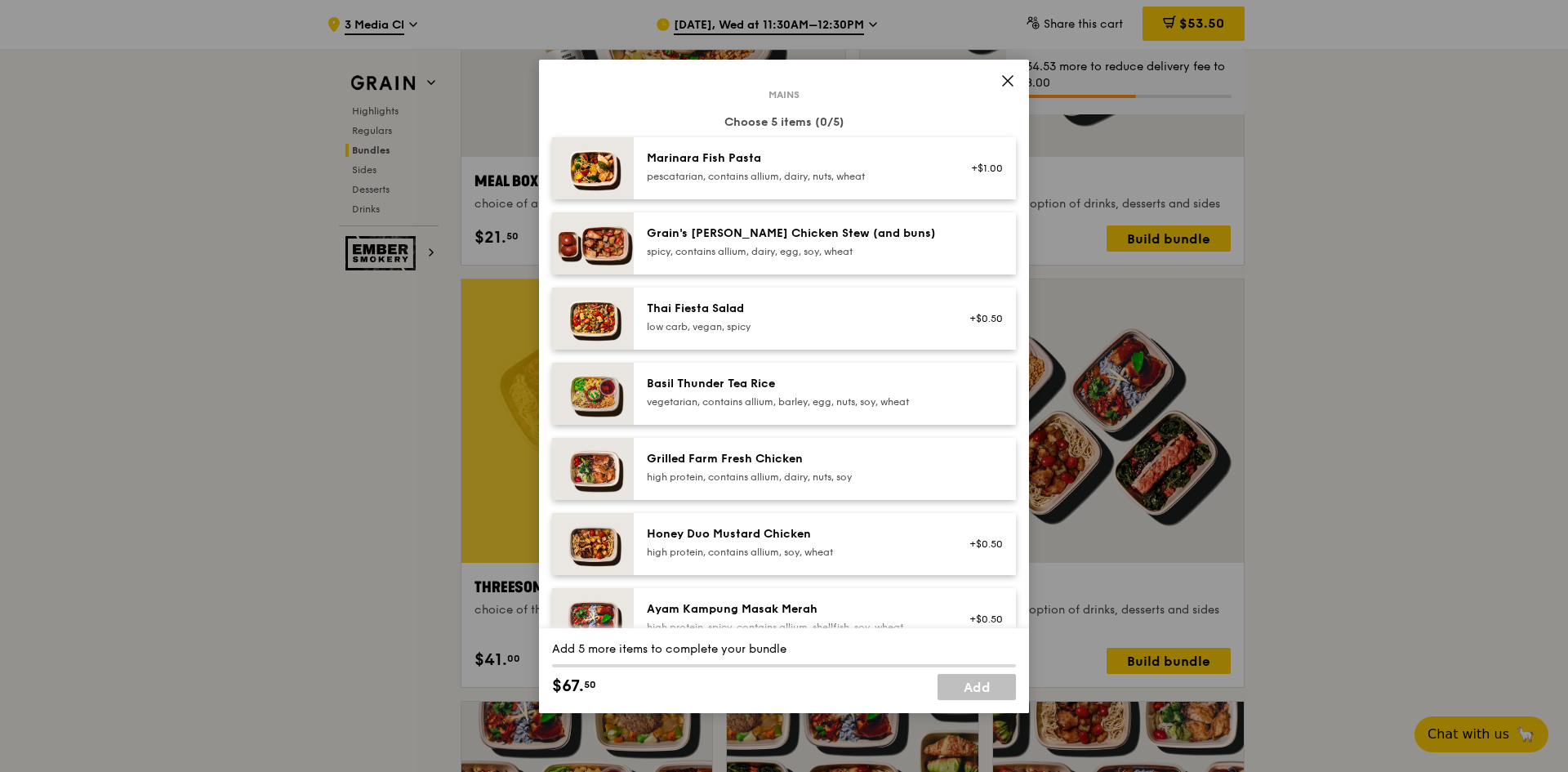
click at [755, 522] on div "Honey Duo Mustard Chicken high protein, contains allium, soy, wheat +$0.50" at bounding box center [825, 544] width 382 height 62
click at [755, 522] on div "Honey Duo Mustard Chicken high protein, contains allium, soy, wheat +$0.50 Remo…" at bounding box center [825, 544] width 382 height 62
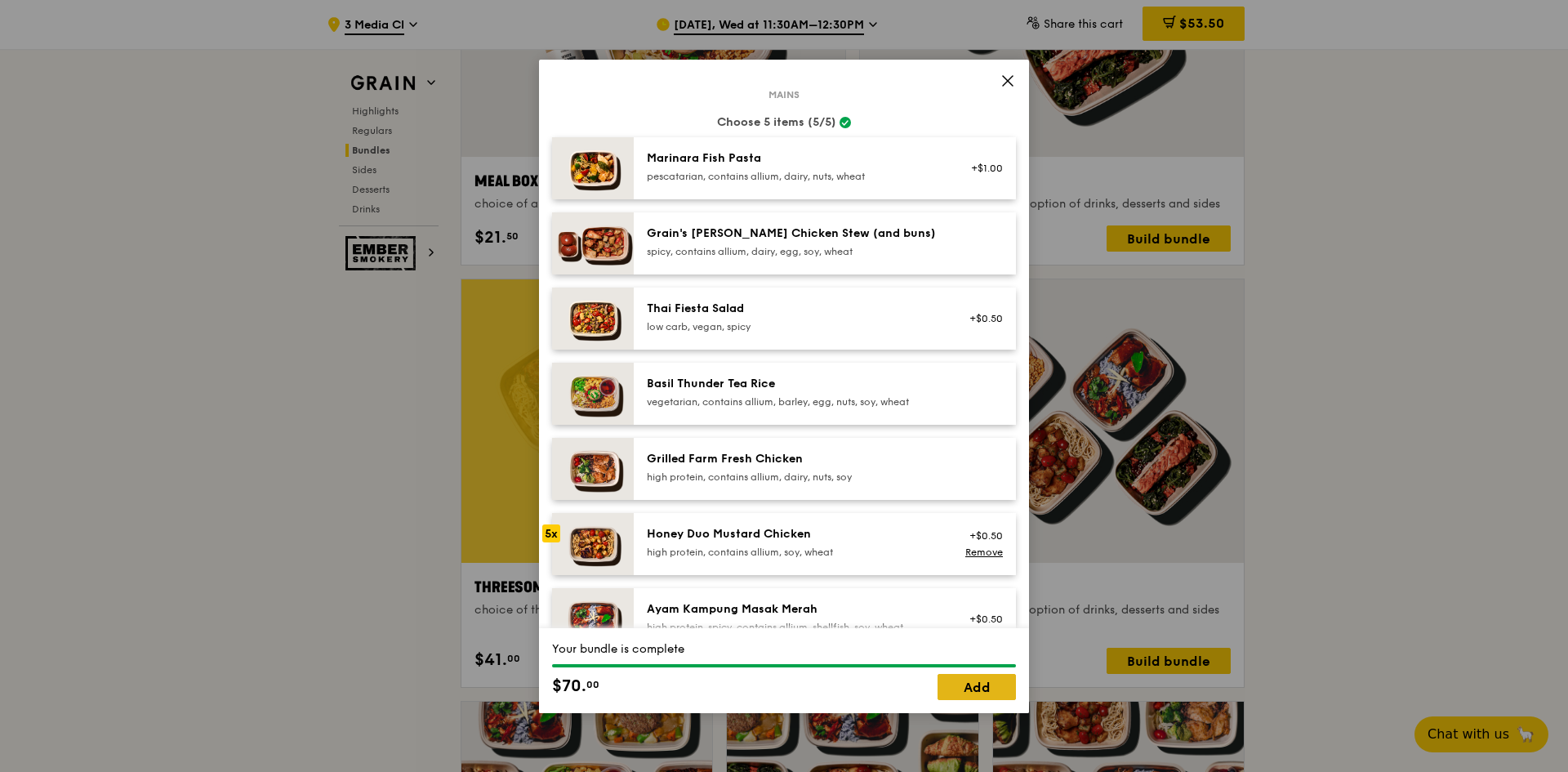
click at [964, 690] on link "Add" at bounding box center [977, 687] width 79 height 26
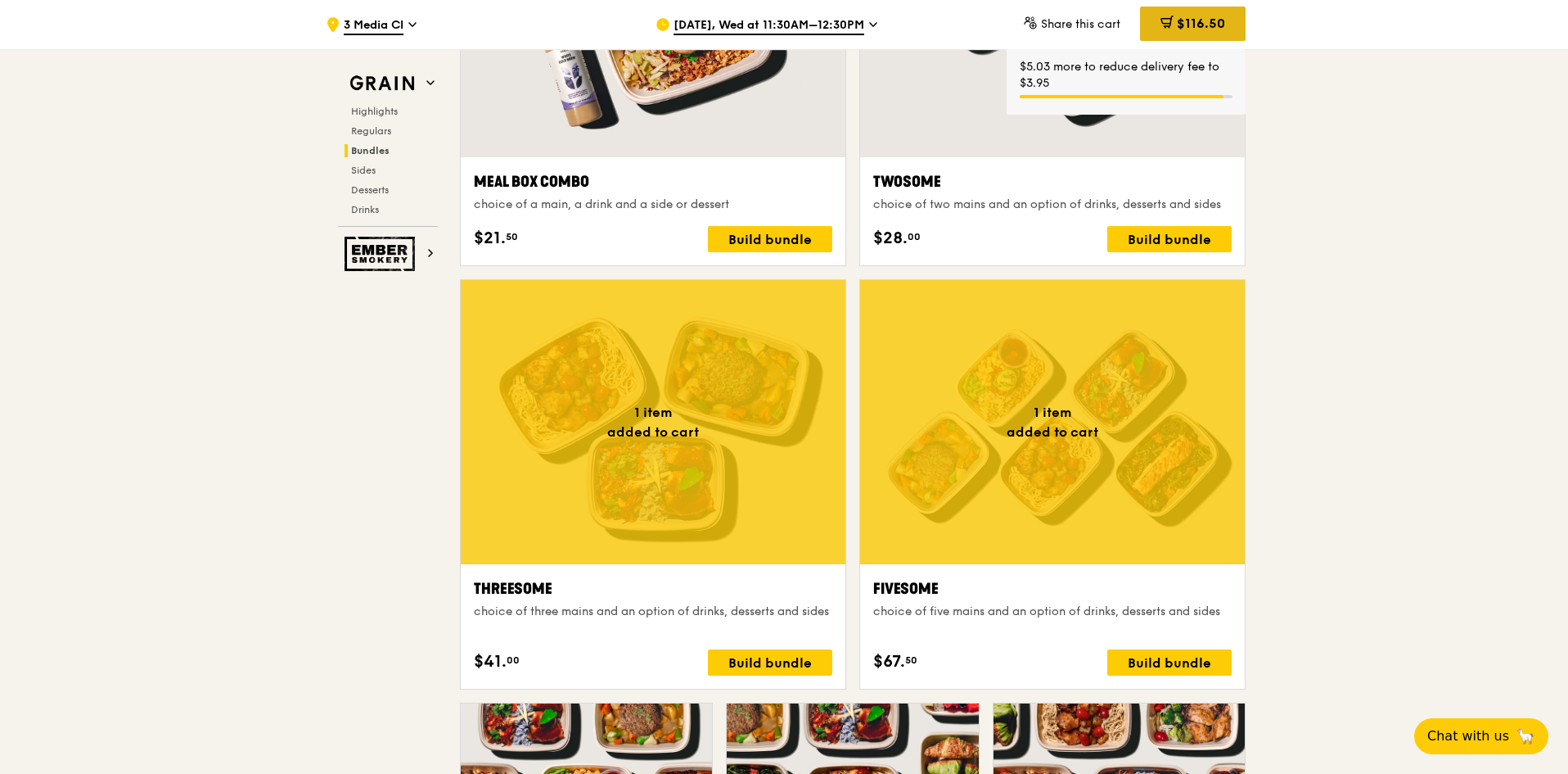
click at [1183, 11] on div "$116.50" at bounding box center [1192, 24] width 105 height 34
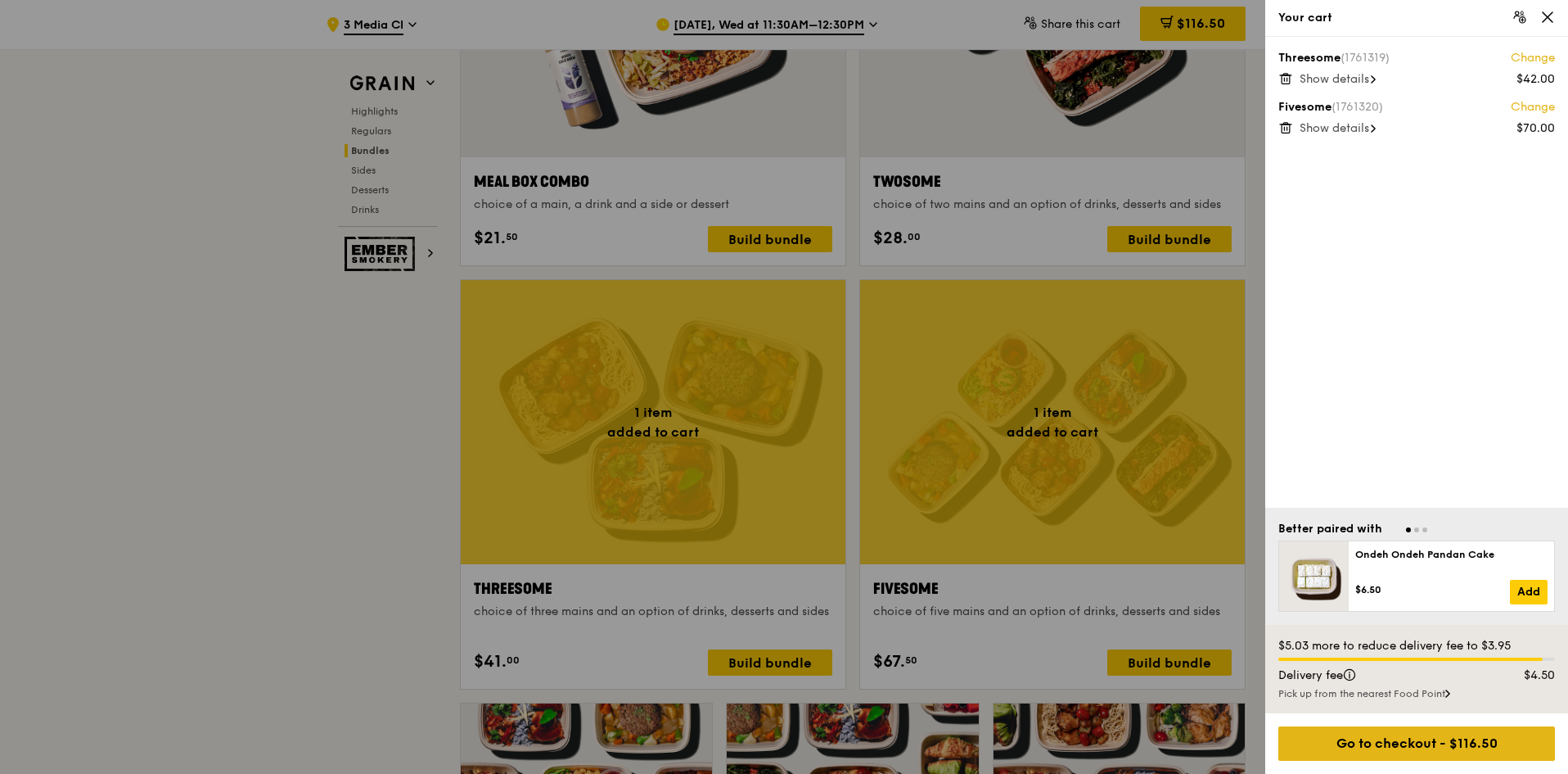
click at [1439, 738] on div "Go to checkout - $116.50" at bounding box center [1416, 744] width 277 height 34
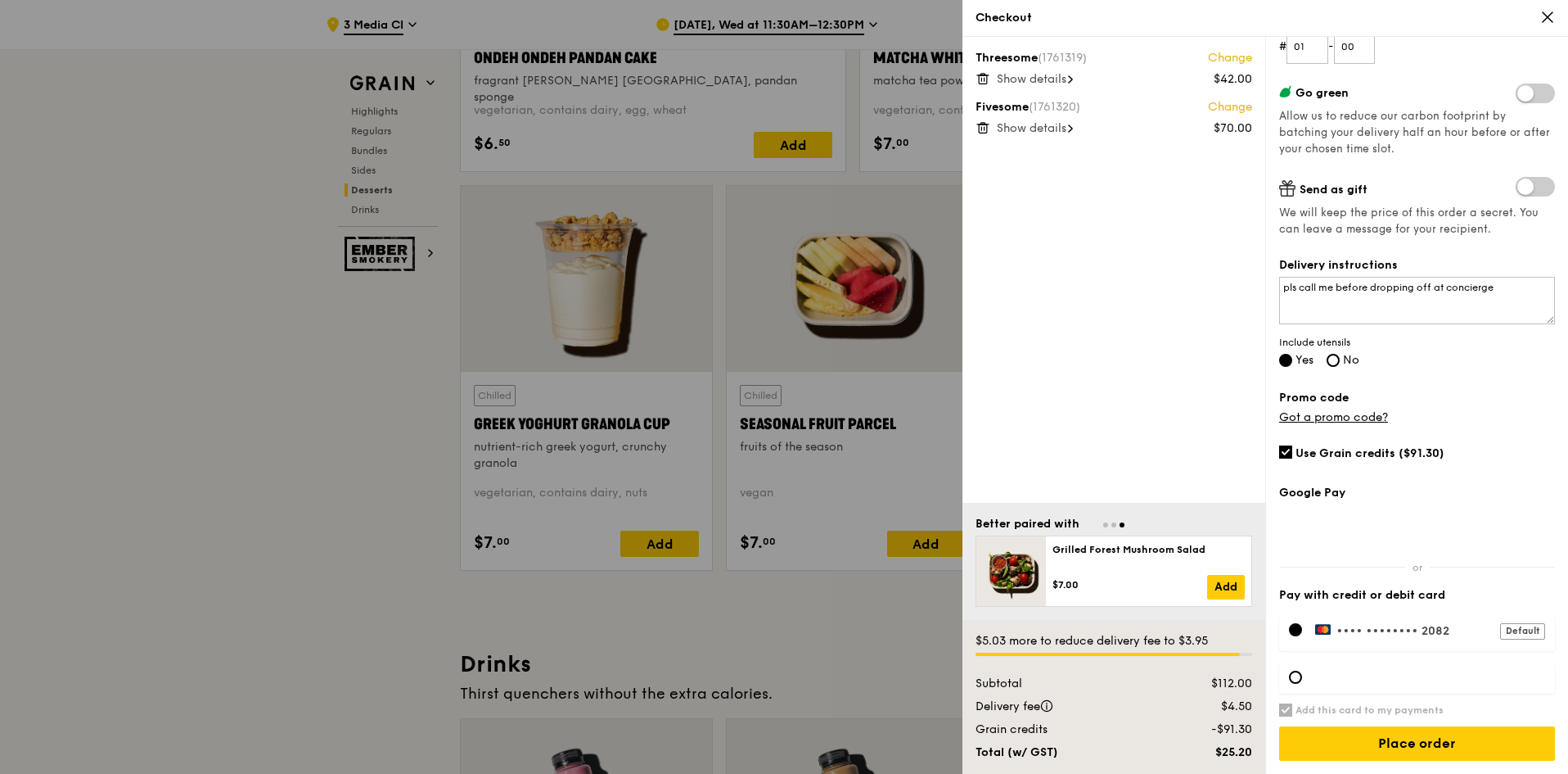
scroll to position [5241, 0]
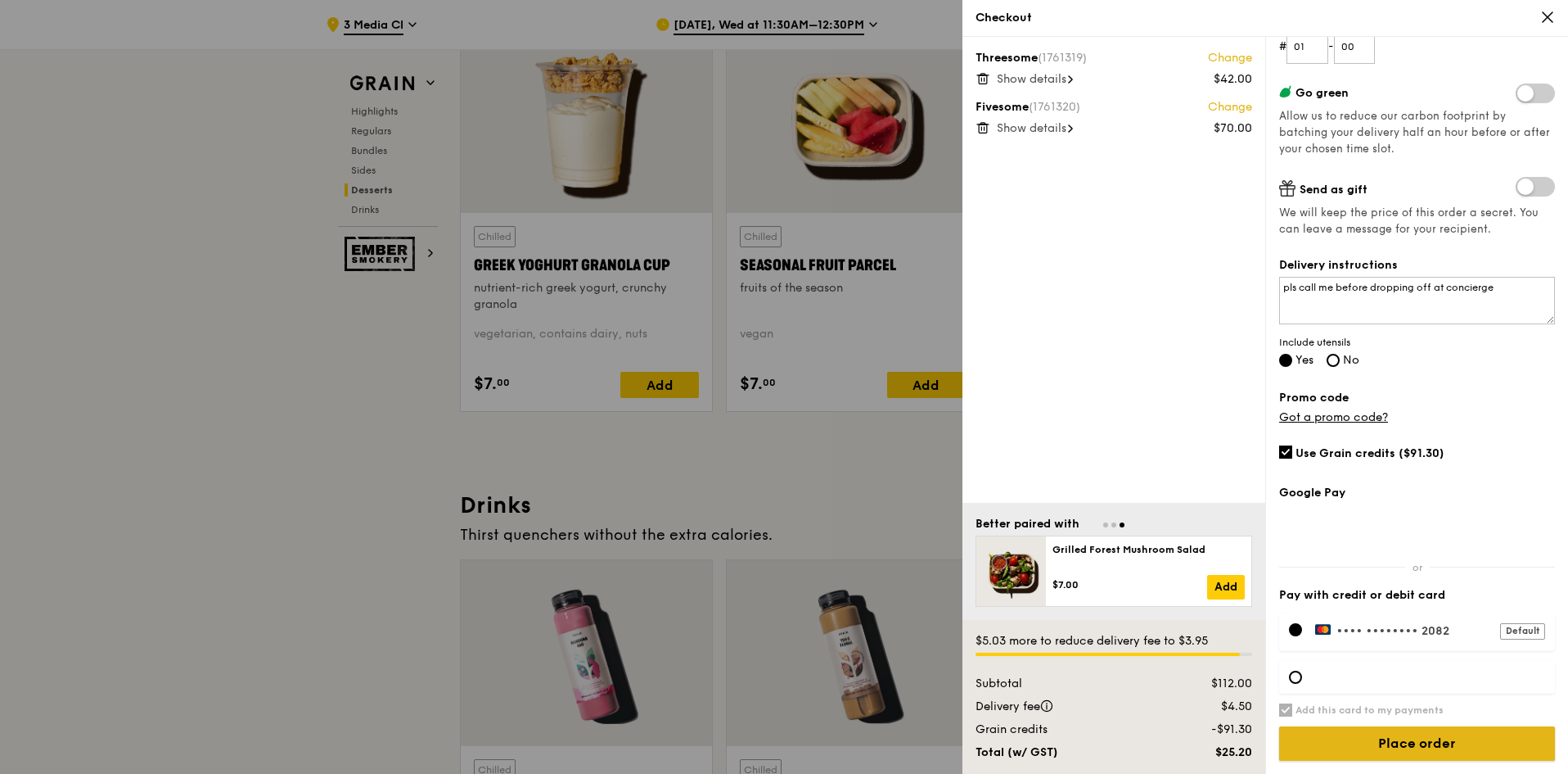
click at [1378, 745] on input "Place order" at bounding box center [1416, 744] width 276 height 34
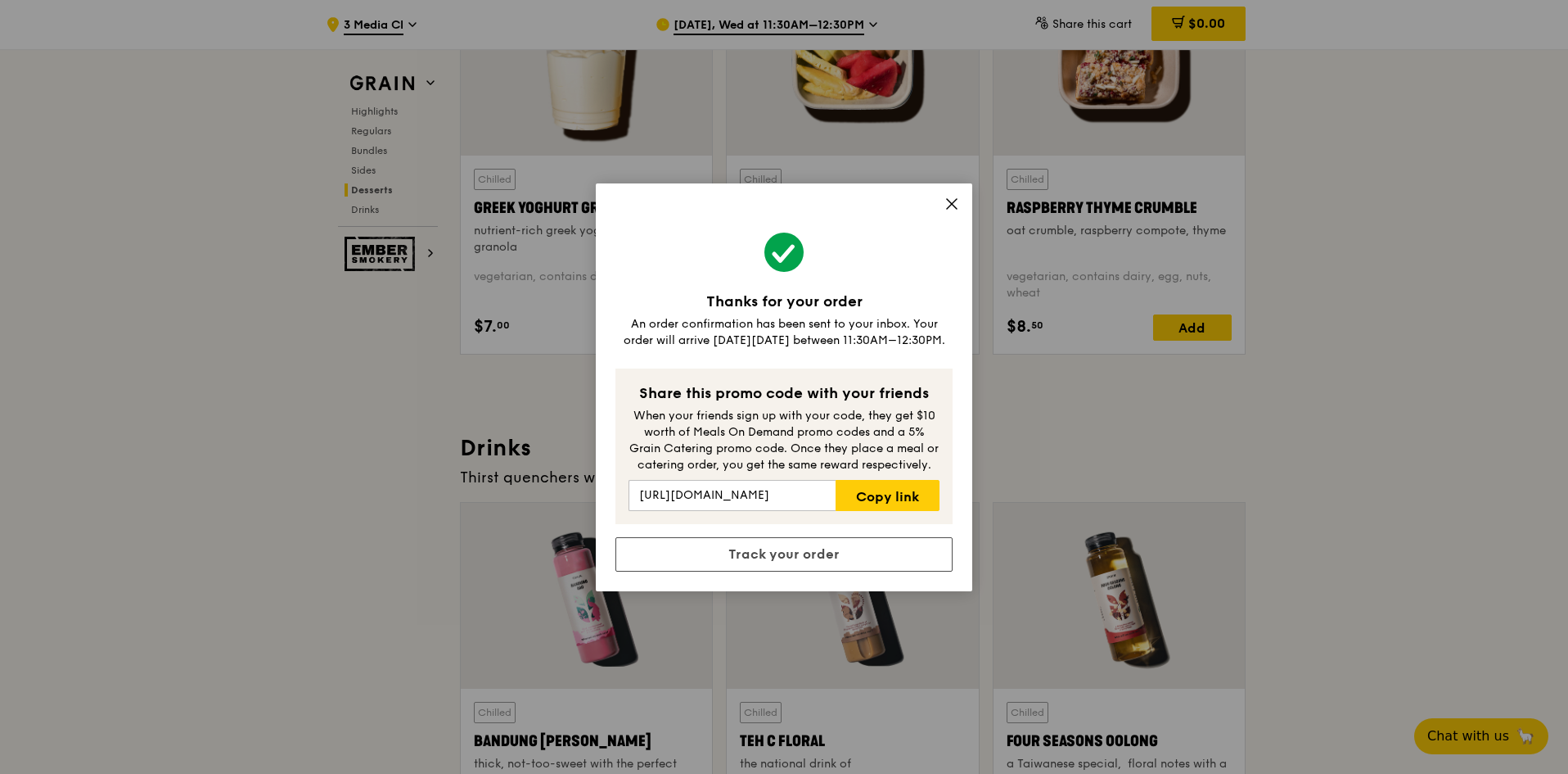
scroll to position [5322, 0]
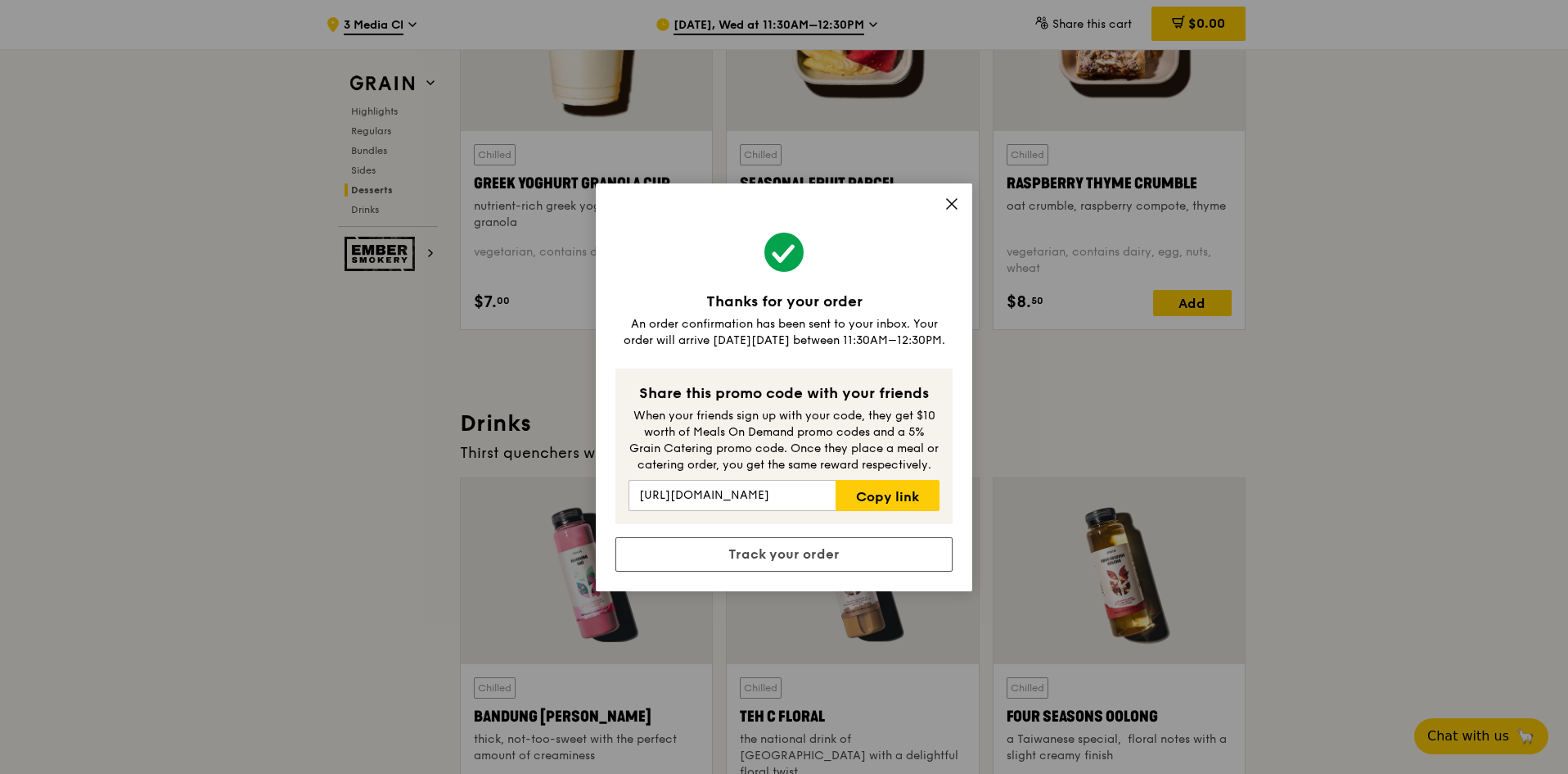
click at [950, 201] on icon at bounding box center [952, 204] width 9 height 9
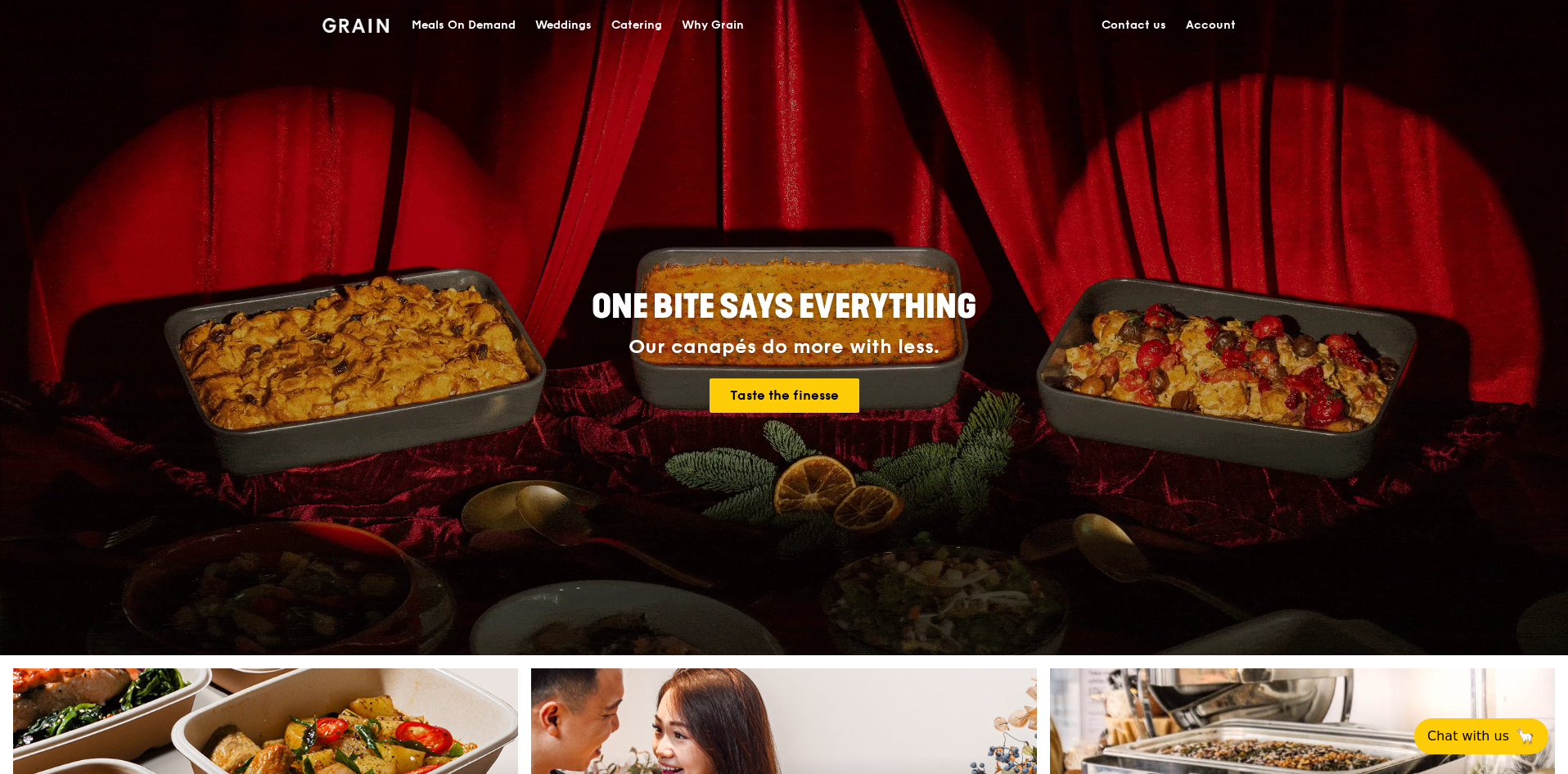
click at [1204, 21] on link "Account" at bounding box center [1210, 26] width 69 height 49
